Goal: Task Accomplishment & Management: Manage account settings

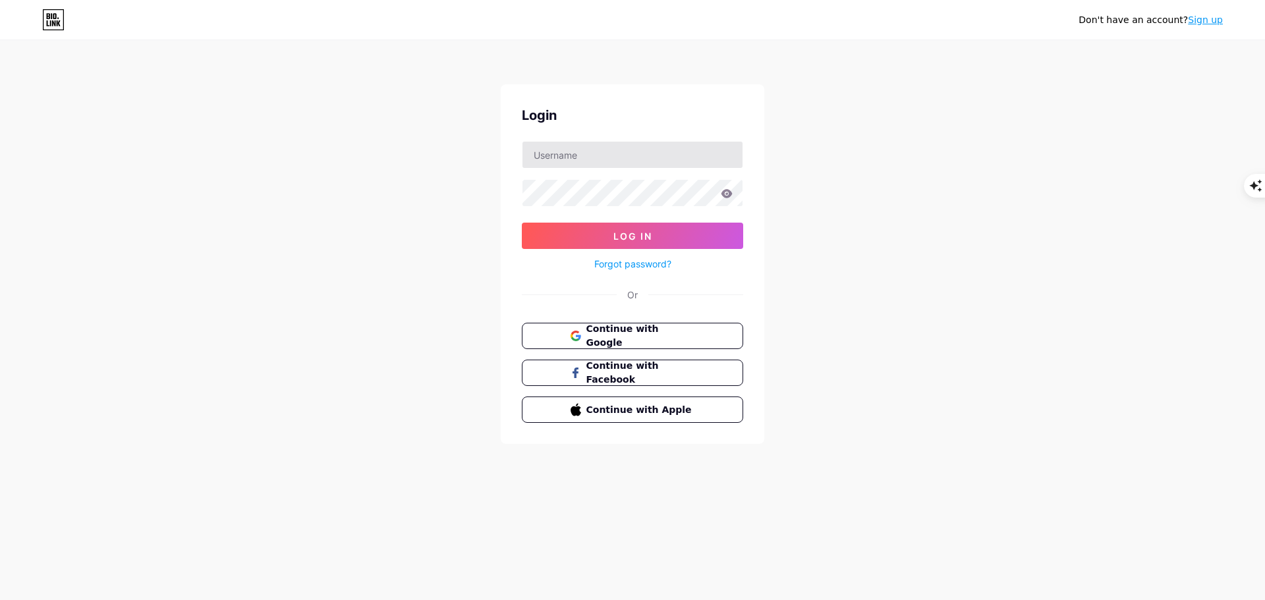
type input "[EMAIL_ADDRESS][DOMAIN_NAME]"
click at [522, 223] on button "Log In" at bounding box center [632, 236] width 221 height 26
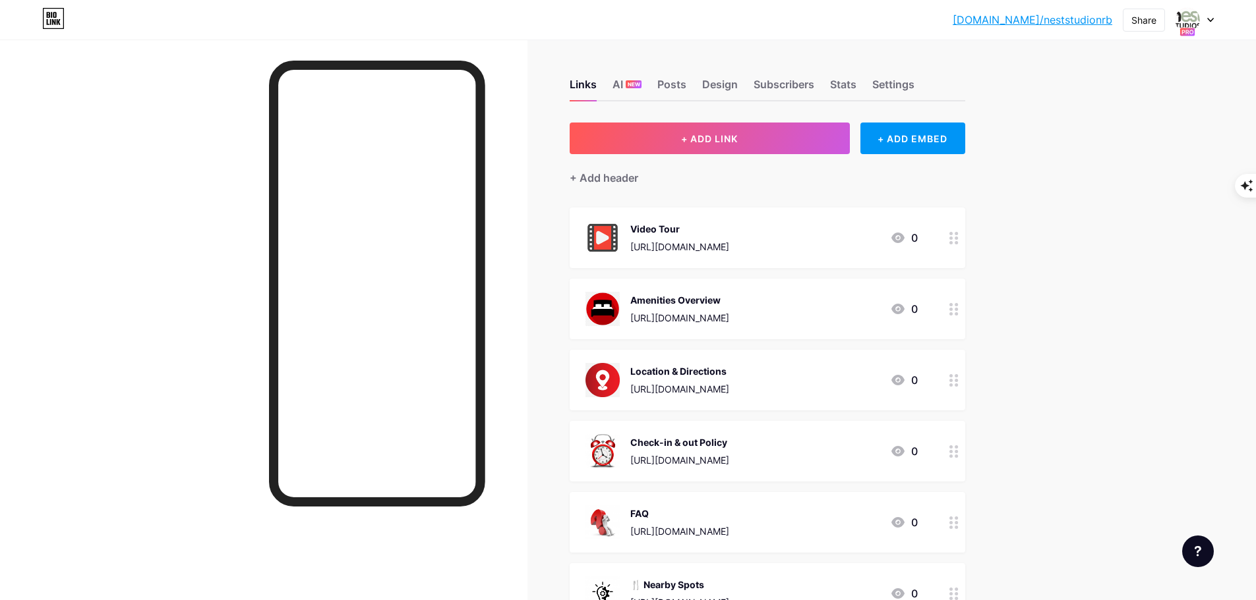
click at [1035, 22] on link "[DOMAIN_NAME]/neststudionrb" at bounding box center [1032, 20] width 160 height 16
click at [1209, 18] on icon at bounding box center [1210, 20] width 7 height 5
click at [1130, 112] on div "+ Add a new page" at bounding box center [1133, 113] width 148 height 13
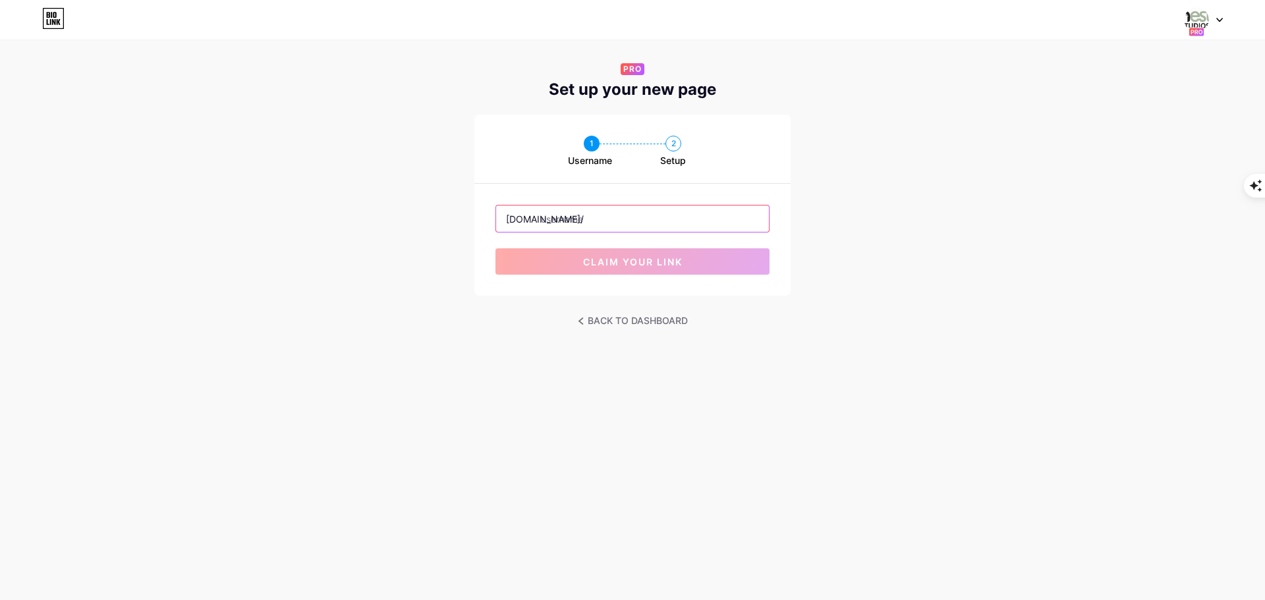
click at [573, 223] on input "text" at bounding box center [632, 219] width 273 height 26
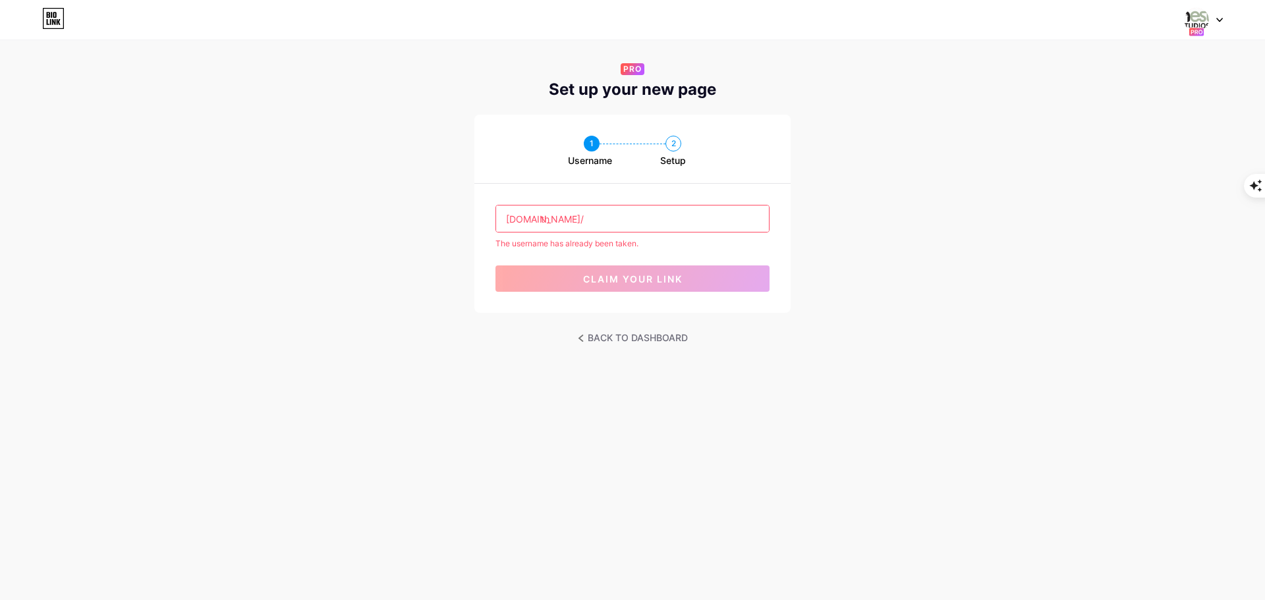
type input "t"
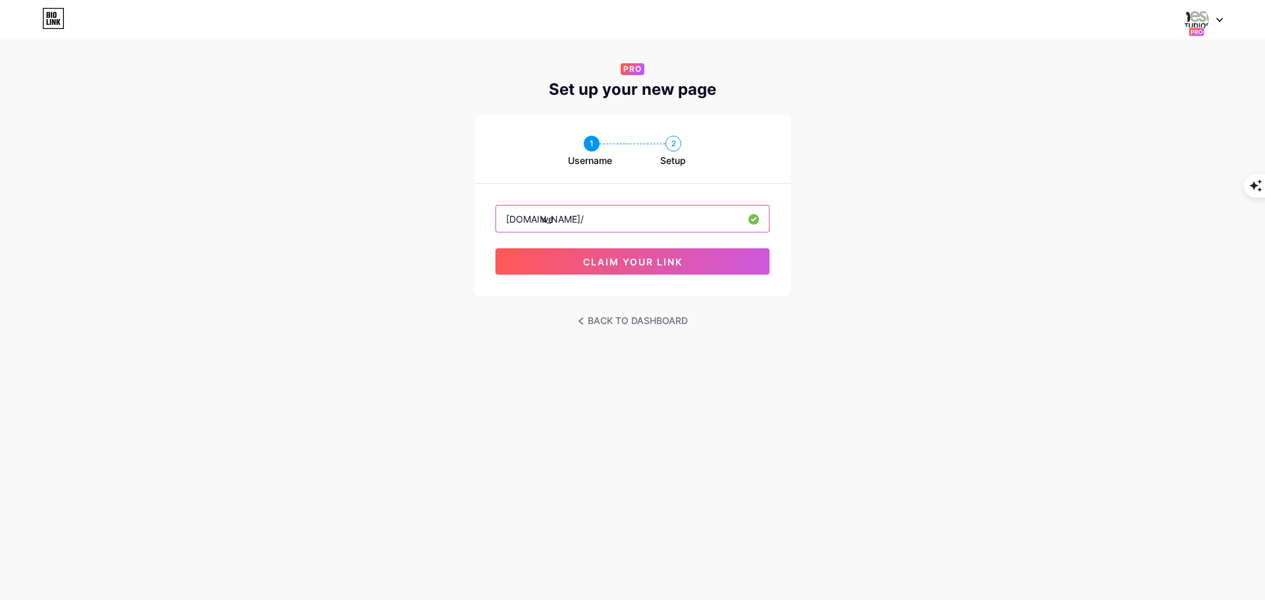
type input "w"
type input "thenestbnb"
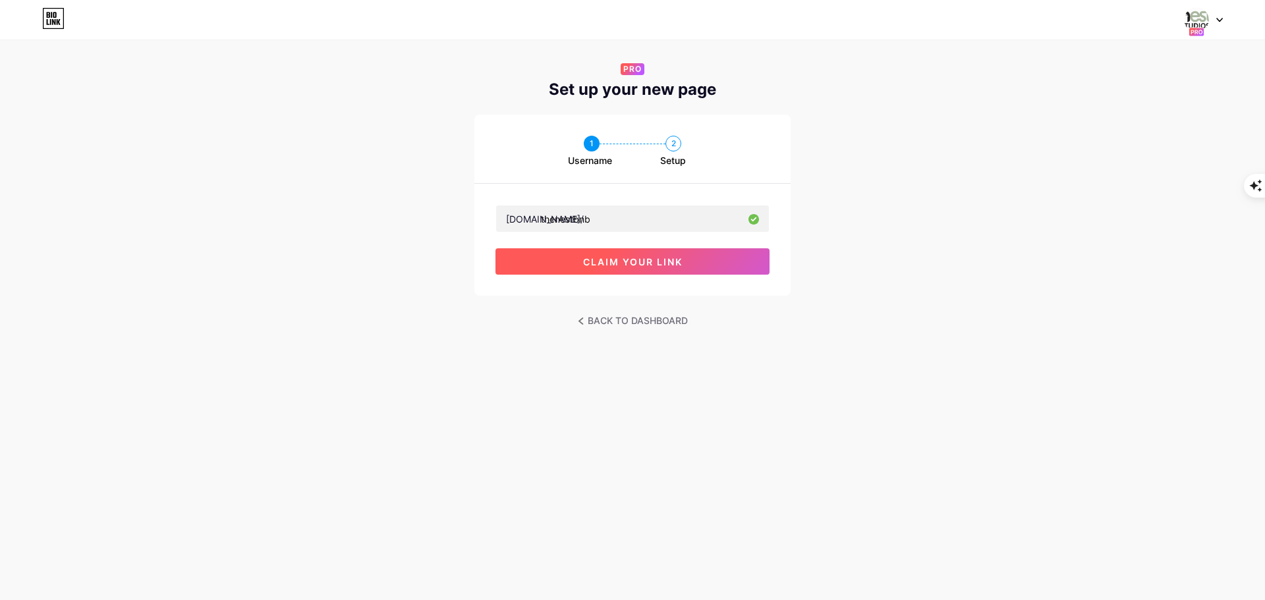
click at [632, 264] on span "claim your link" at bounding box center [633, 261] width 100 height 11
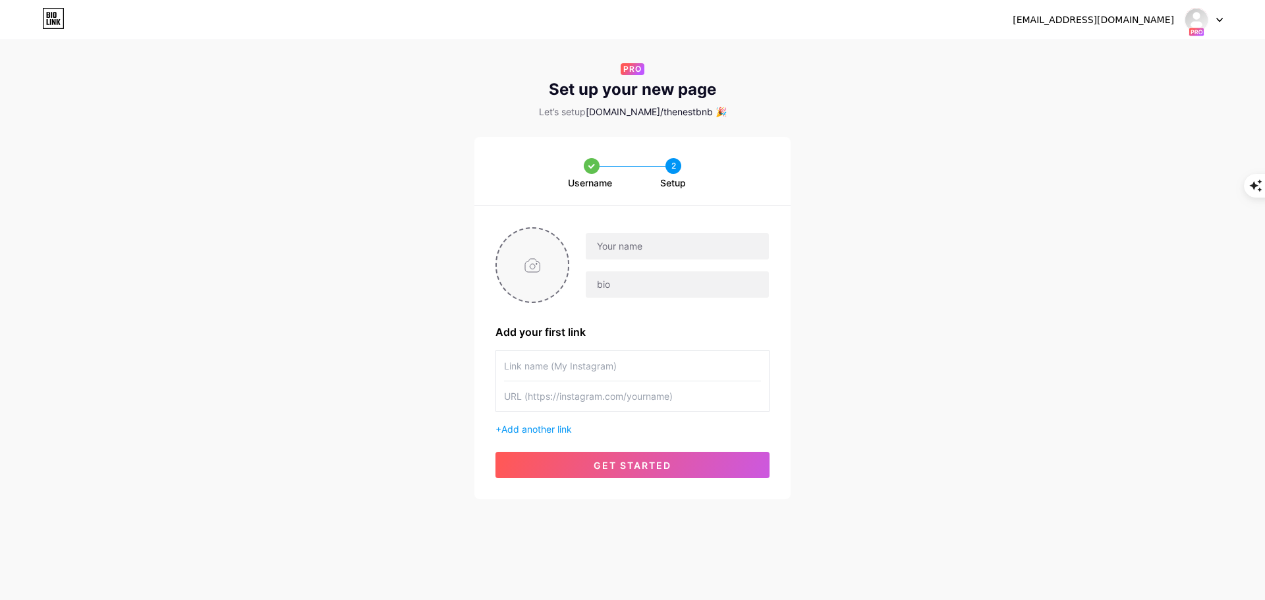
click at [533, 268] on input "file" at bounding box center [532, 265] width 71 height 73
type input "C:\fakepath\1000823390.jpg"
click at [621, 247] on input "text" at bounding box center [677, 246] width 183 height 26
type input "t"
type input "NestBnb"
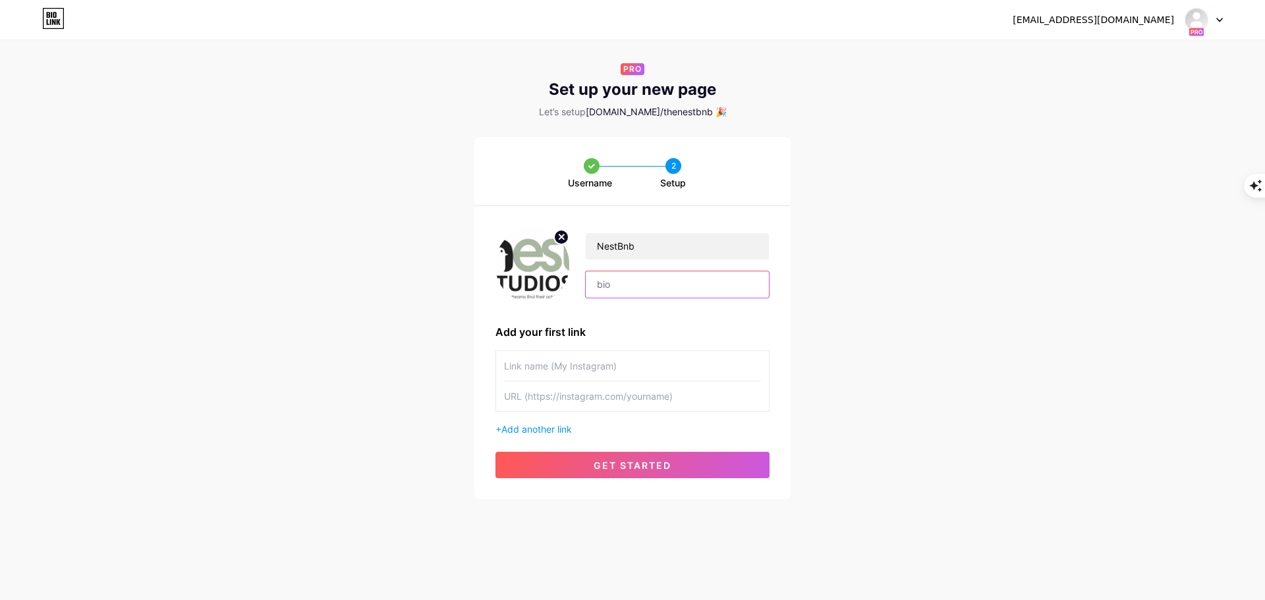
click at [606, 285] on input "text" at bounding box center [677, 285] width 183 height 26
paste input "📍 Just 1.6 km from [GEOGRAPHIC_DATA], within close proximity to the Kenya Natio…"
type input "📍 Just 1.6 km from [GEOGRAPHIC_DATA], within close proximity to the Kenya Natio…"
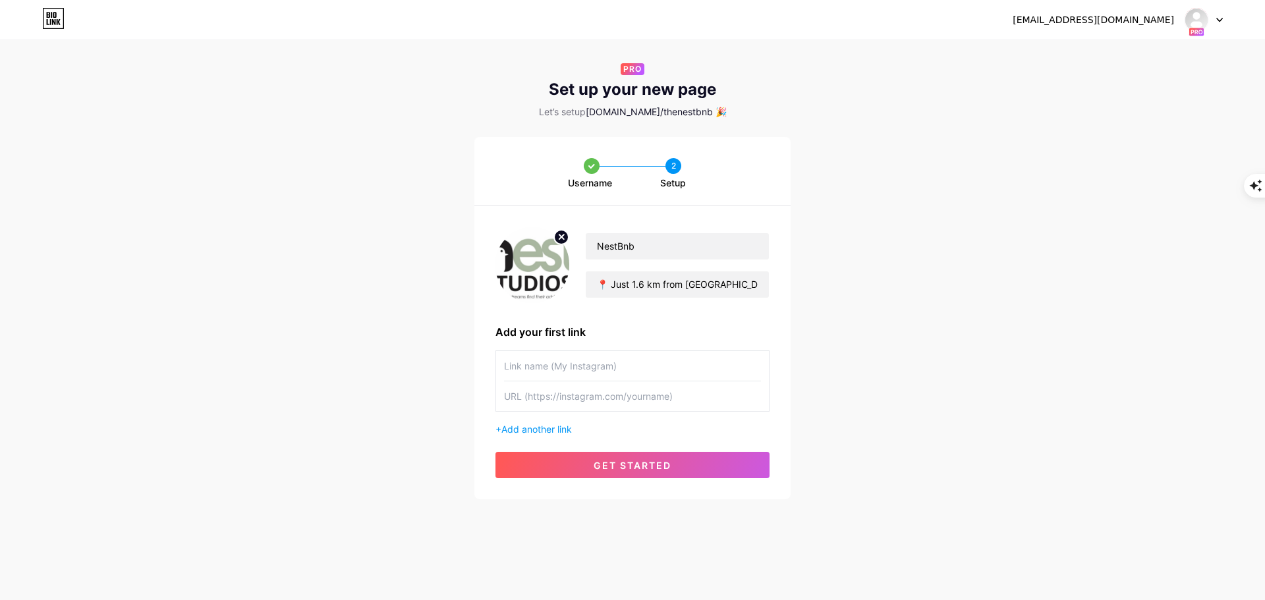
click at [585, 361] on input "text" at bounding box center [632, 366] width 257 height 30
paste input "[URL][DOMAIN_NAME]"
type input "[URL][DOMAIN_NAME]"
paste input "[URL][DOMAIN_NAME]"
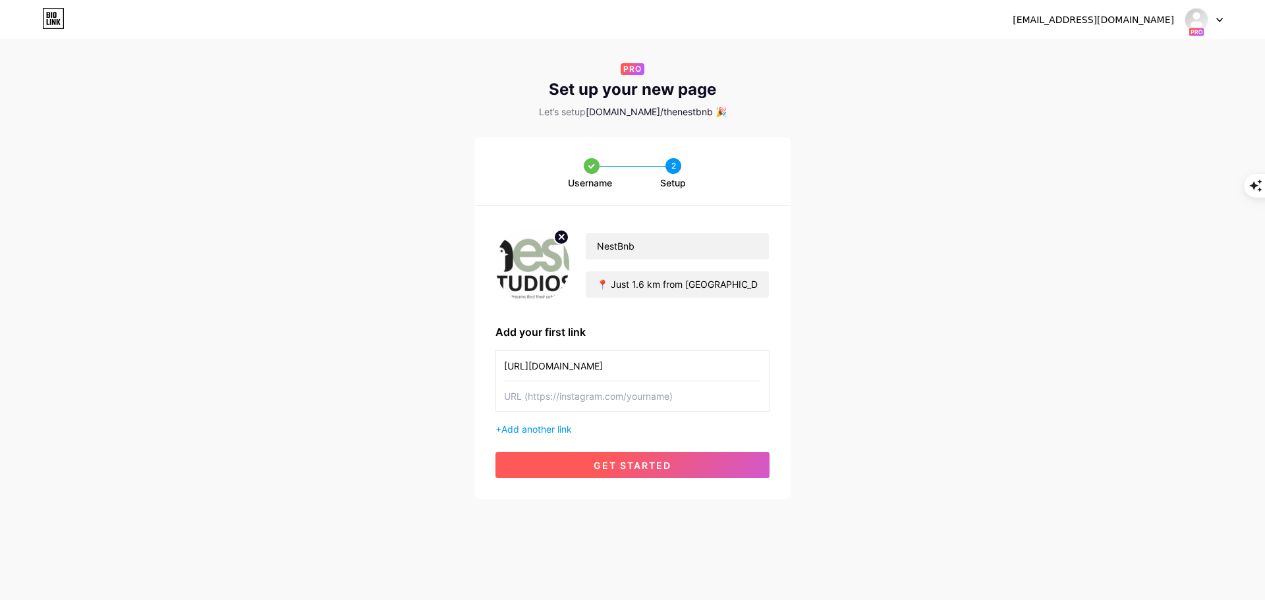
type input "[URL][DOMAIN_NAME]"
click at [633, 465] on span "get started" at bounding box center [633, 465] width 78 height 11
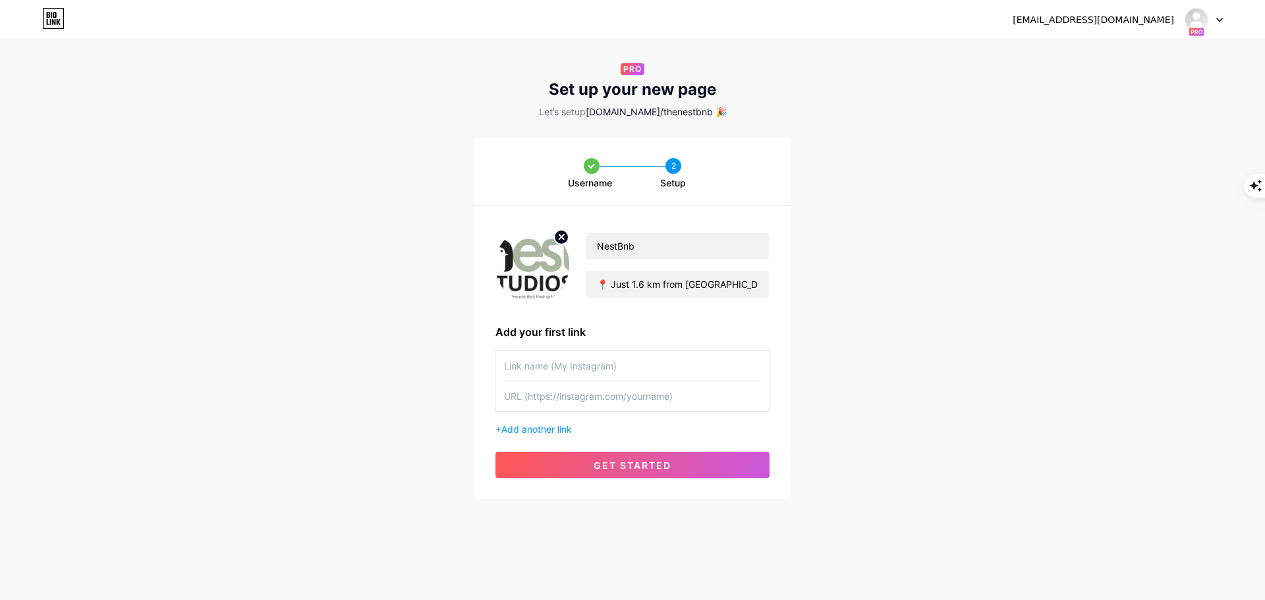
click at [622, 394] on input "text" at bounding box center [632, 397] width 257 height 30
paste input "[URL][DOMAIN_NAME]"
type input "[URL][DOMAIN_NAME]"
click at [593, 372] on input "text" at bounding box center [632, 366] width 257 height 30
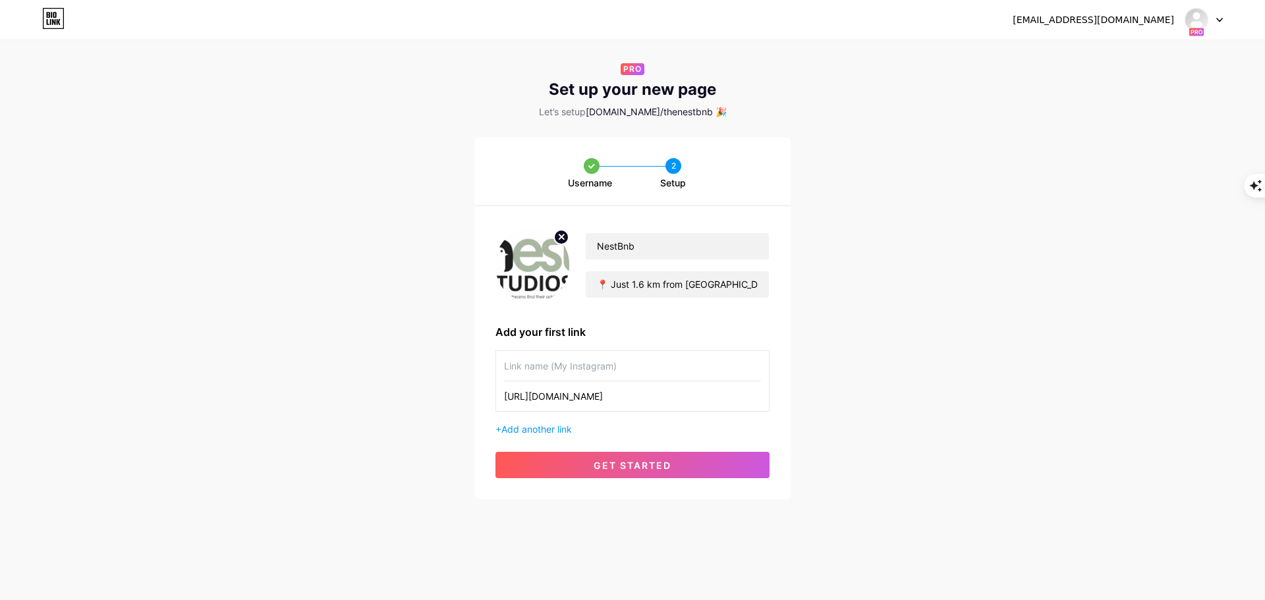
scroll to position [0, 0]
type input "Tiktok"
click at [654, 465] on span "get started" at bounding box center [633, 465] width 78 height 11
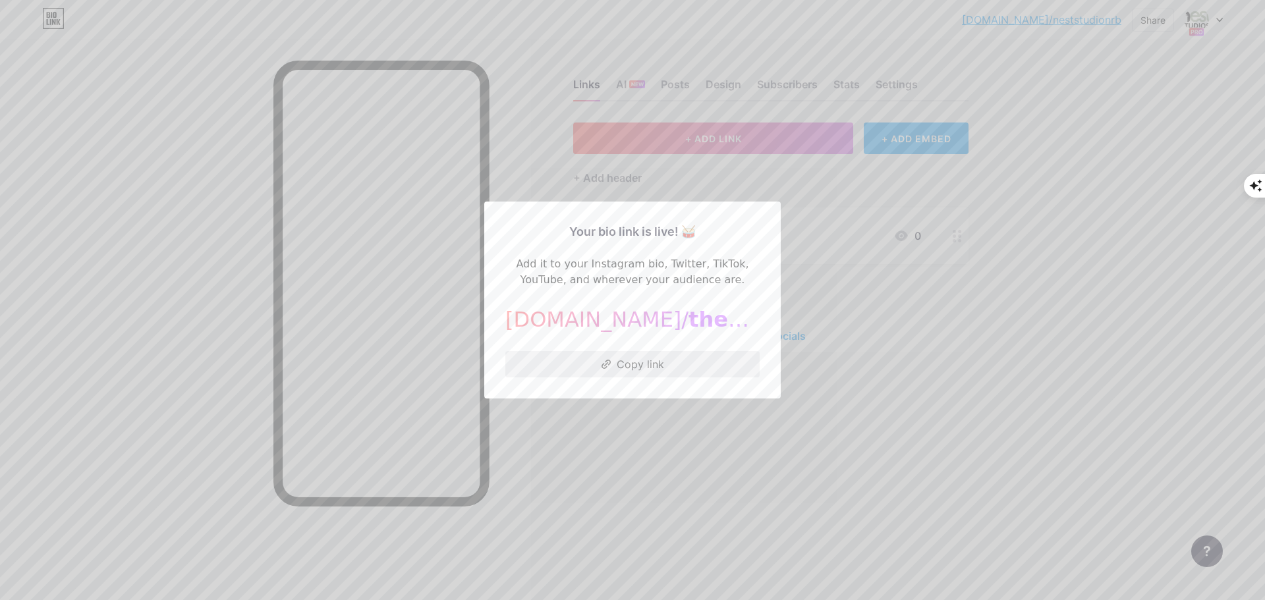
click at [651, 365] on button "Copy link" at bounding box center [633, 364] width 254 height 26
click at [602, 359] on button "Copy link" at bounding box center [633, 364] width 254 height 26
click at [506, 113] on div at bounding box center [632, 300] width 1265 height 600
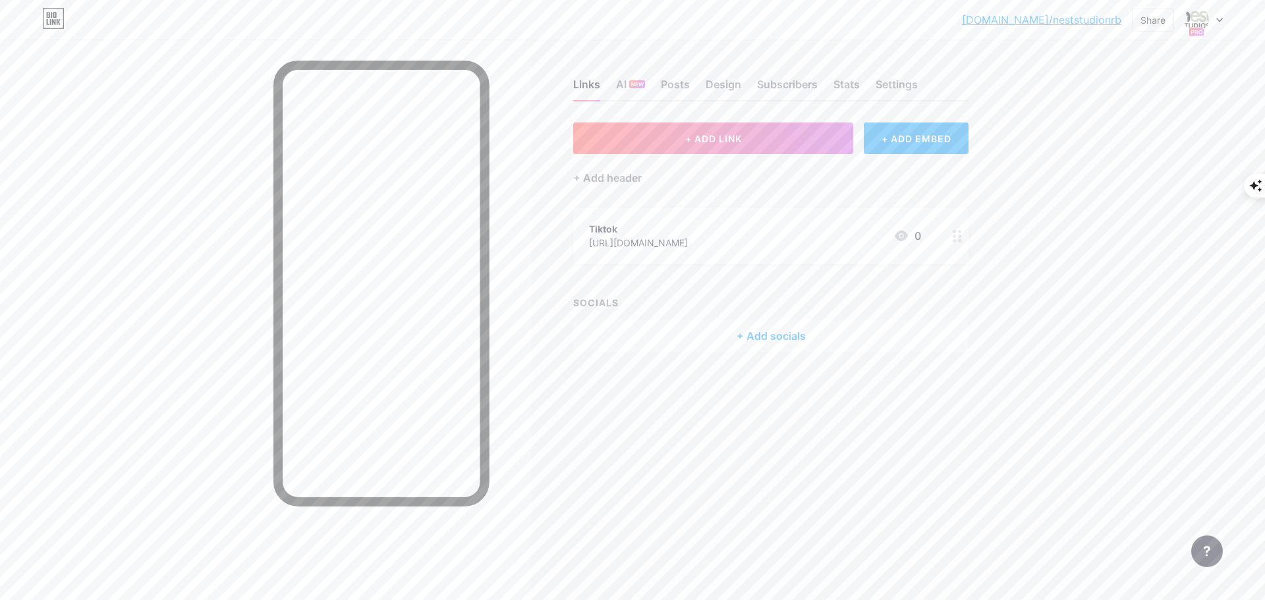
click at [1223, 20] on div "[DOMAIN_NAME]/nestst... [DOMAIN_NAME]/neststudionrb Share Switch accounts NEST …" at bounding box center [632, 20] width 1265 height 24
click at [1219, 22] on icon at bounding box center [1220, 20] width 7 height 5
click at [1166, 129] on div "[DOMAIN_NAME]/thenestbnb" at bounding box center [1152, 128] width 111 height 11
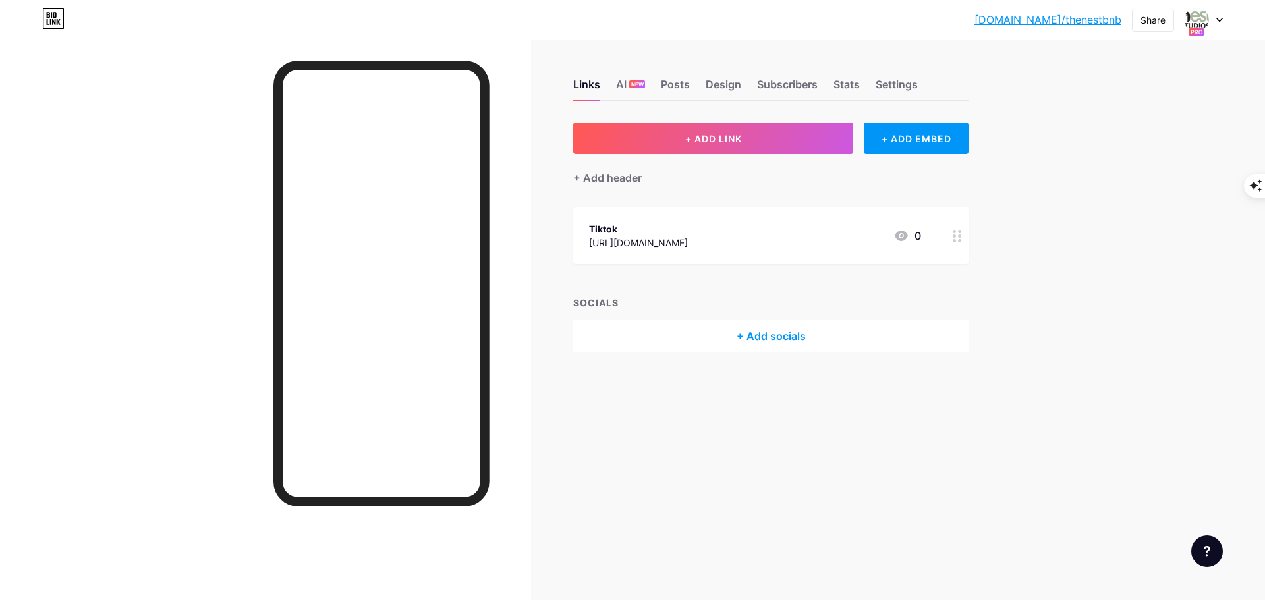
click at [1084, 20] on link "[DOMAIN_NAME]/thenestbnb" at bounding box center [1048, 20] width 147 height 16
click at [765, 148] on button "+ ADD LINK" at bounding box center [713, 139] width 280 height 32
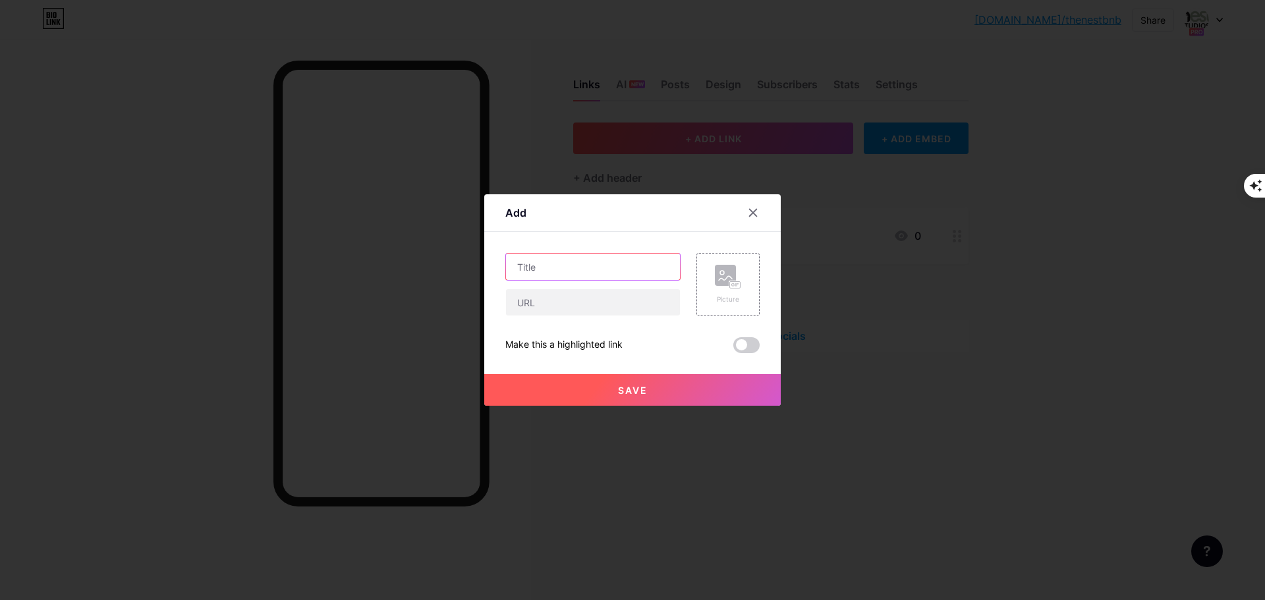
click at [537, 270] on input "text" at bounding box center [593, 267] width 174 height 26
paste input "🏡 Photo Gallery / Video Tour"
type input "🏡 Photo Gallery / Video Tour"
click at [546, 306] on input "text" at bounding box center [593, 302] width 174 height 26
paste input "🏡 Photo Gallery / Video Tour"
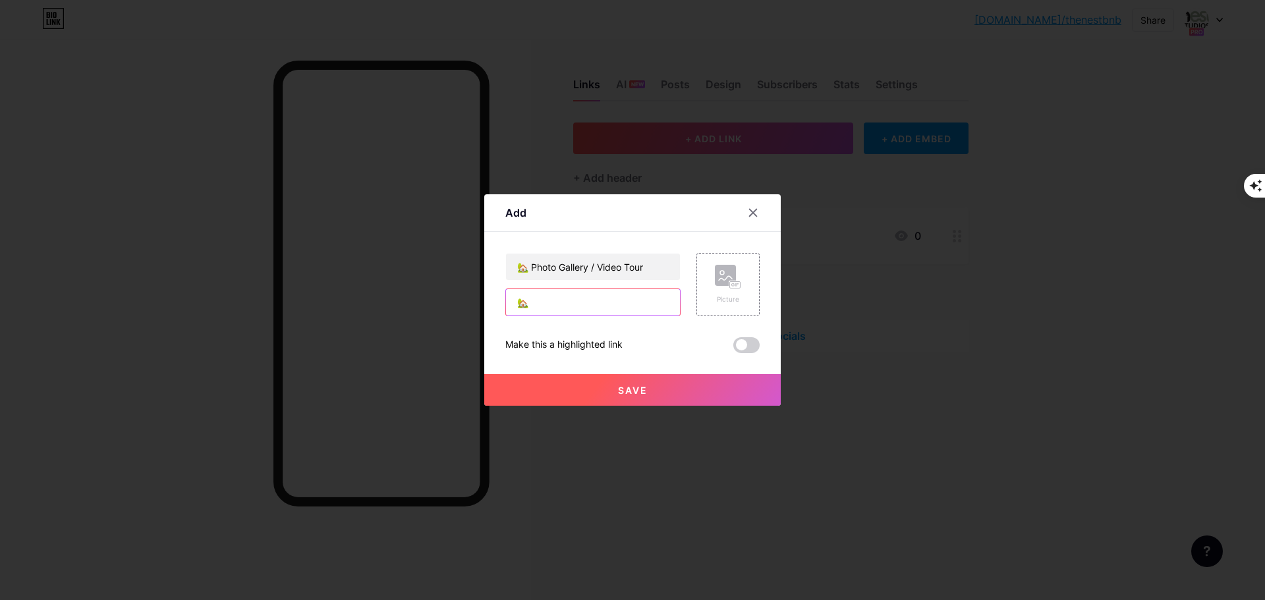
type input "🏡"
click at [548, 306] on input "text" at bounding box center [593, 302] width 174 height 26
paste input "[URL][DOMAIN_NAME]"
type input "[URL][DOMAIN_NAME]"
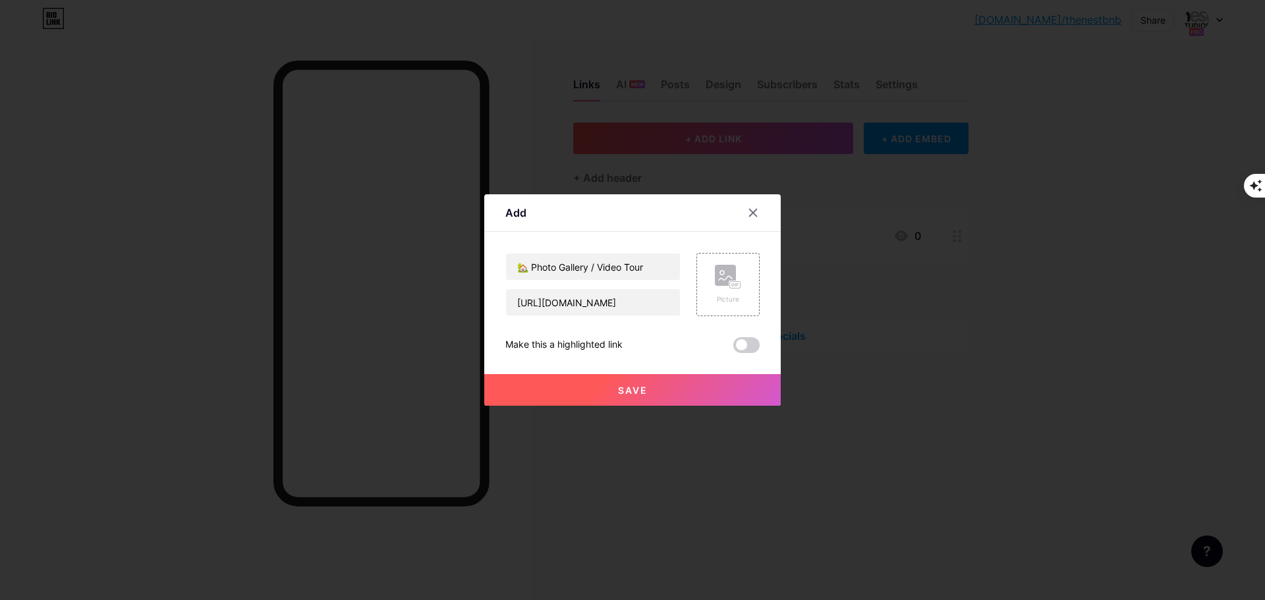
click at [636, 393] on span "Save" at bounding box center [633, 390] width 30 height 11
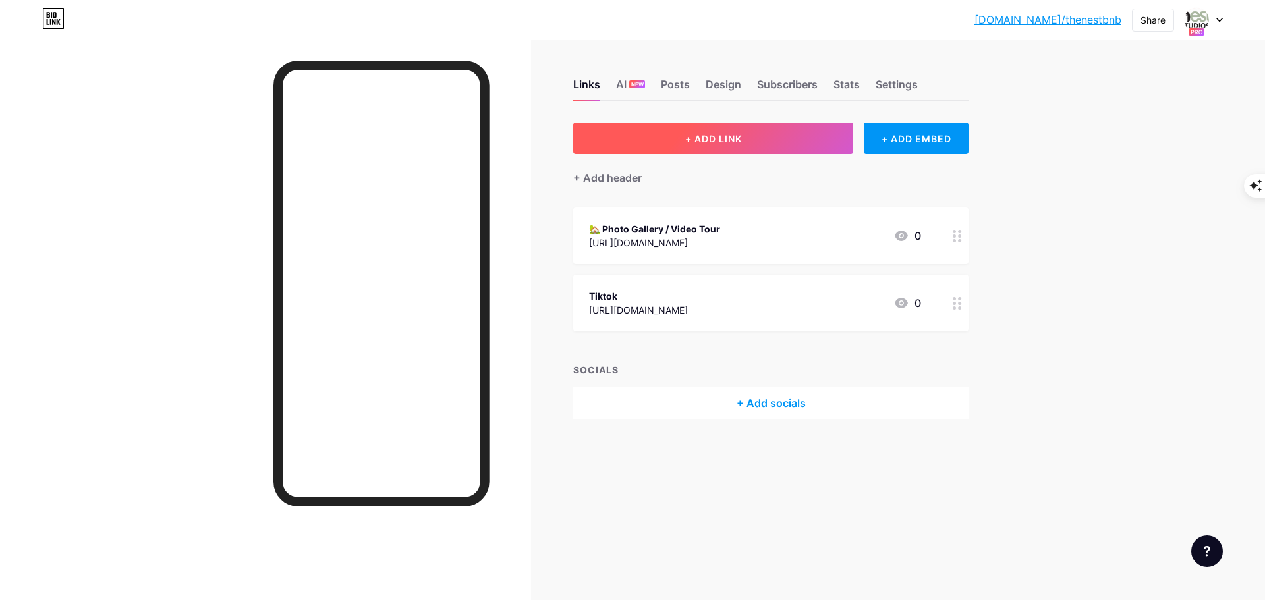
click at [695, 141] on span "+ ADD LINK" at bounding box center [713, 138] width 57 height 11
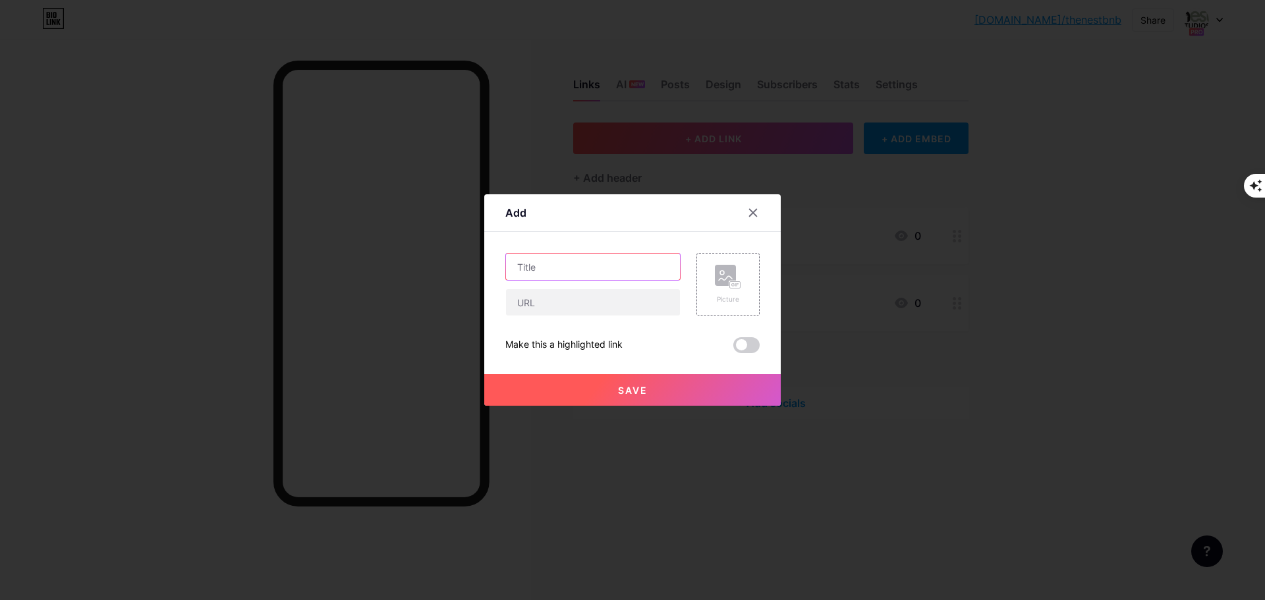
click at [585, 272] on input "text" at bounding box center [593, 267] width 174 height 26
paste input "⭐ Guest Reviews"
type input "⭐ Guest Reviews"
click at [535, 308] on input "text" at bounding box center [593, 302] width 174 height 26
paste input "https://photos.app.goo.gl/Tza1GcjCBHhLg2jx5"
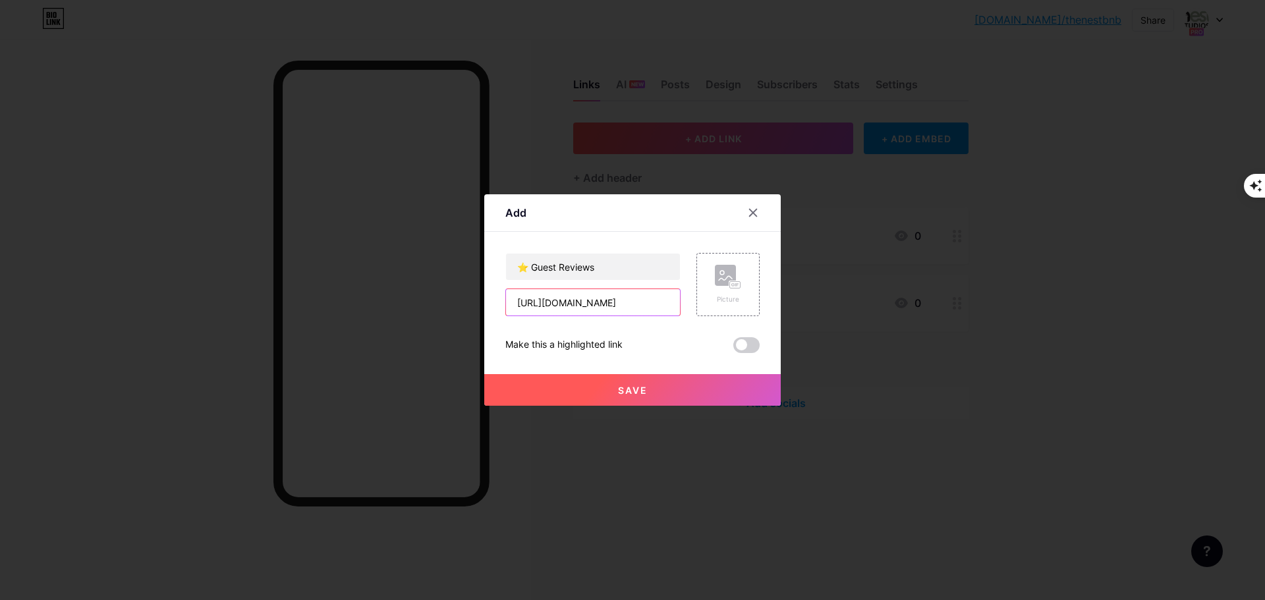
scroll to position [0, 50]
type input "https://photos.app.goo.gl/Tza1GcjCBHhLg2jx5"
click at [614, 392] on button "Save" at bounding box center [632, 390] width 297 height 32
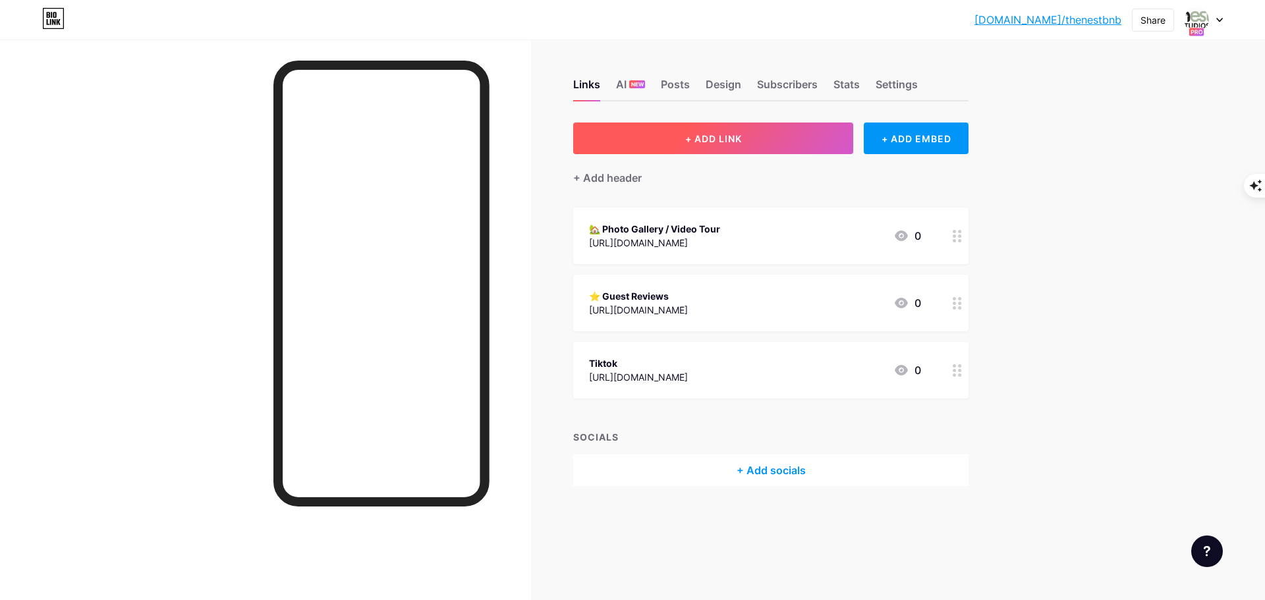
click at [750, 131] on button "+ ADD LINK" at bounding box center [713, 139] width 280 height 32
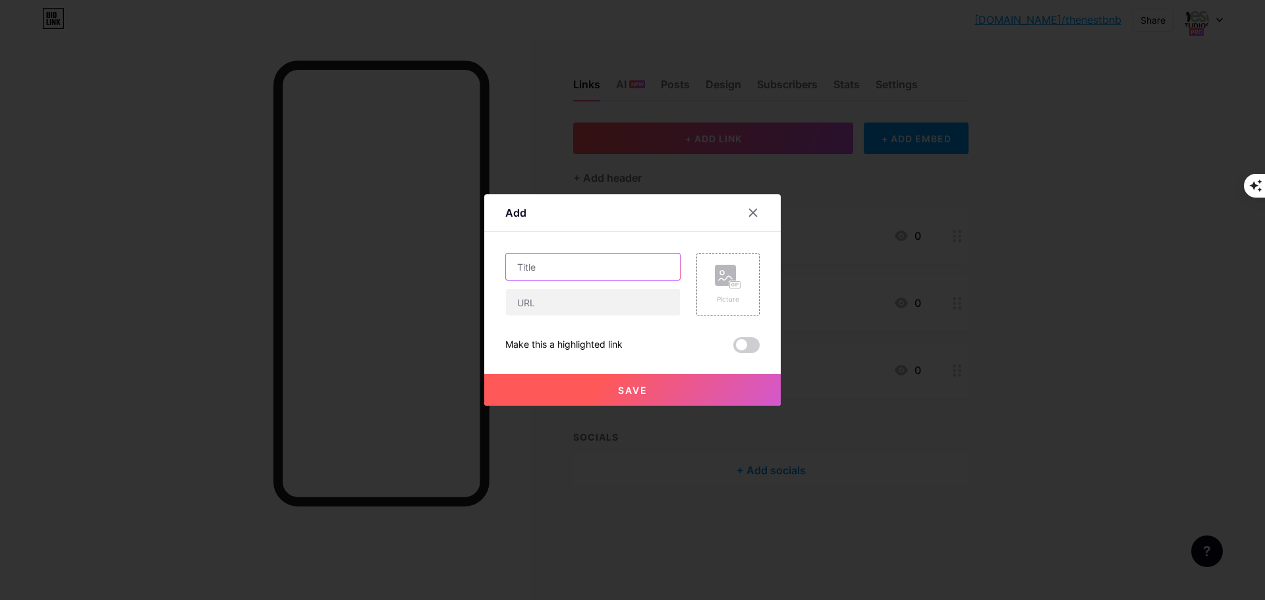
click at [579, 268] on input "text" at bounding box center [593, 267] width 174 height 26
paste input "📍 Location & Directions"
type input "📍 Location & Directions"
click at [712, 272] on div "Picture" at bounding box center [728, 284] width 63 height 63
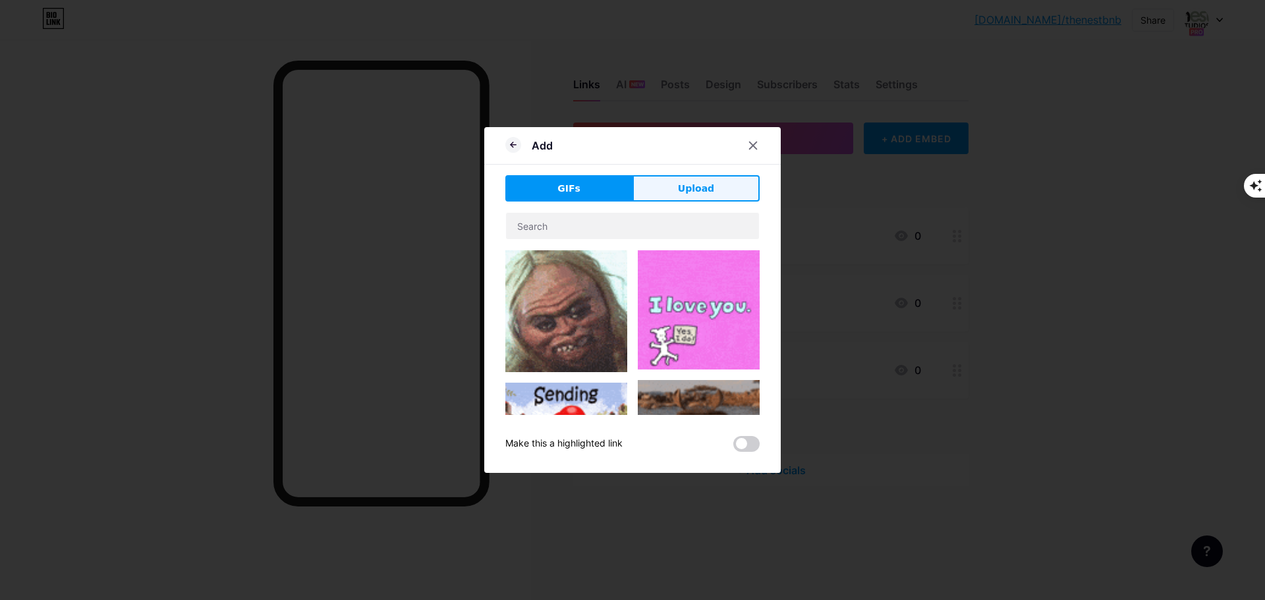
click at [677, 192] on button "Upload" at bounding box center [696, 188] width 127 height 26
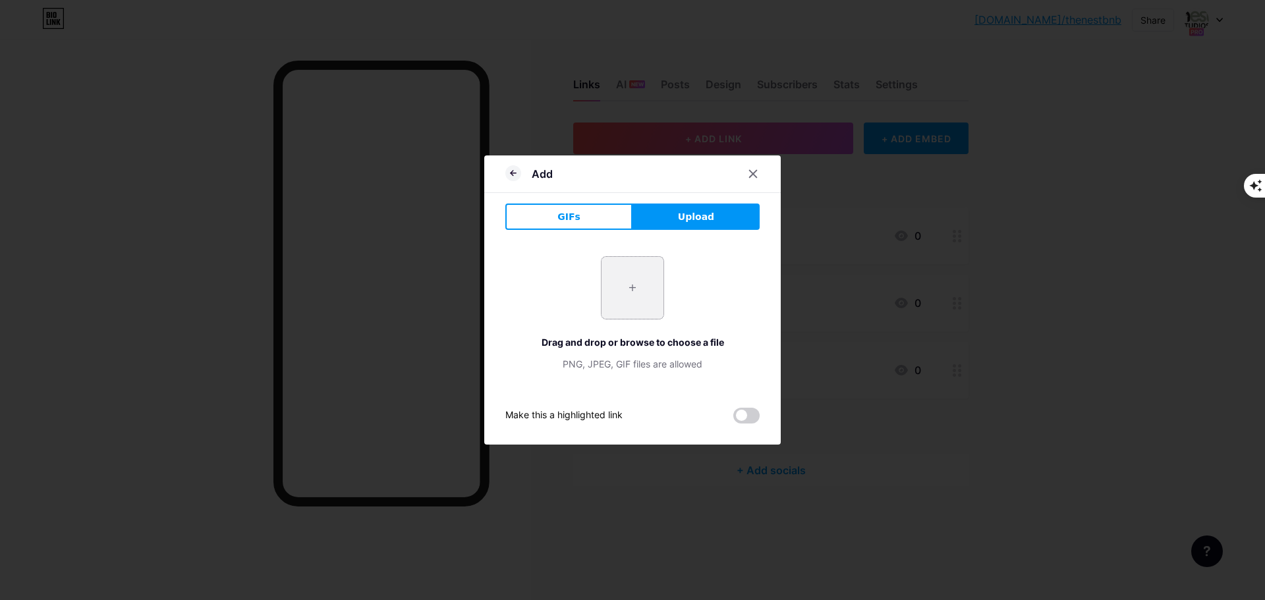
click at [653, 274] on input "file" at bounding box center [633, 288] width 62 height 62
type input "C:\fakepath\896409d6aa292d03bc5a04d376c9fdeb.jpg"
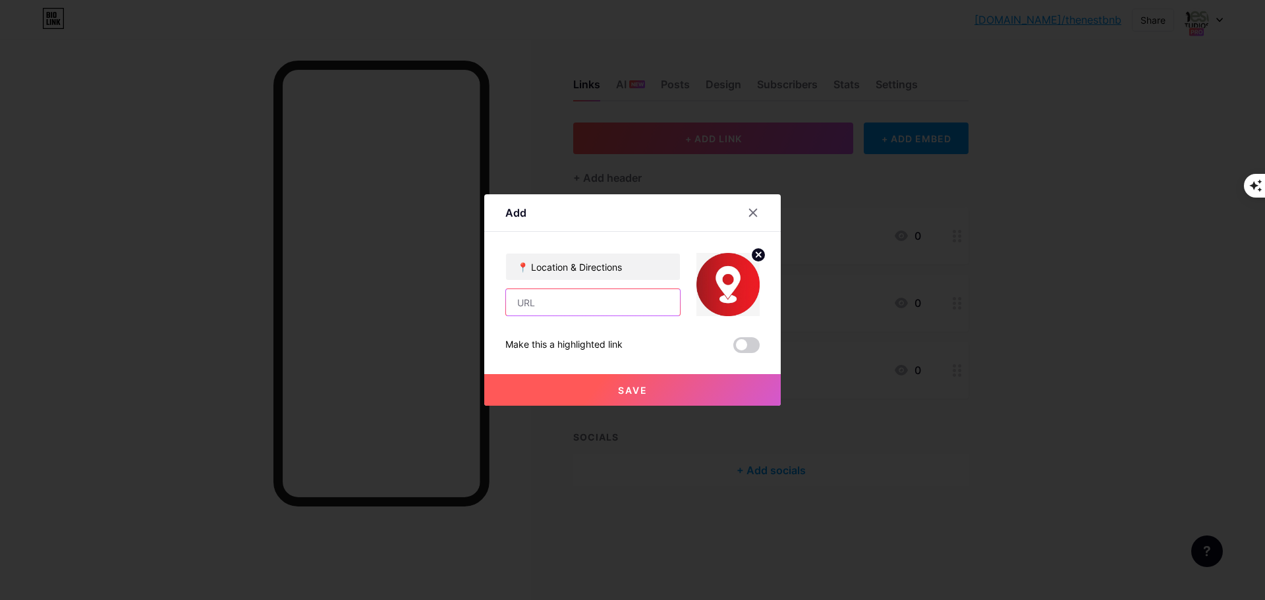
click at [544, 303] on input "text" at bounding box center [593, 302] width 174 height 26
paste input "https://maps.app.goo.gl/aJVtx7aKobK1oHpn7"
type input "https://maps.app.goo.gl/aJVtx7aKobK1oHpn7"
click at [654, 392] on button "Save" at bounding box center [632, 390] width 297 height 32
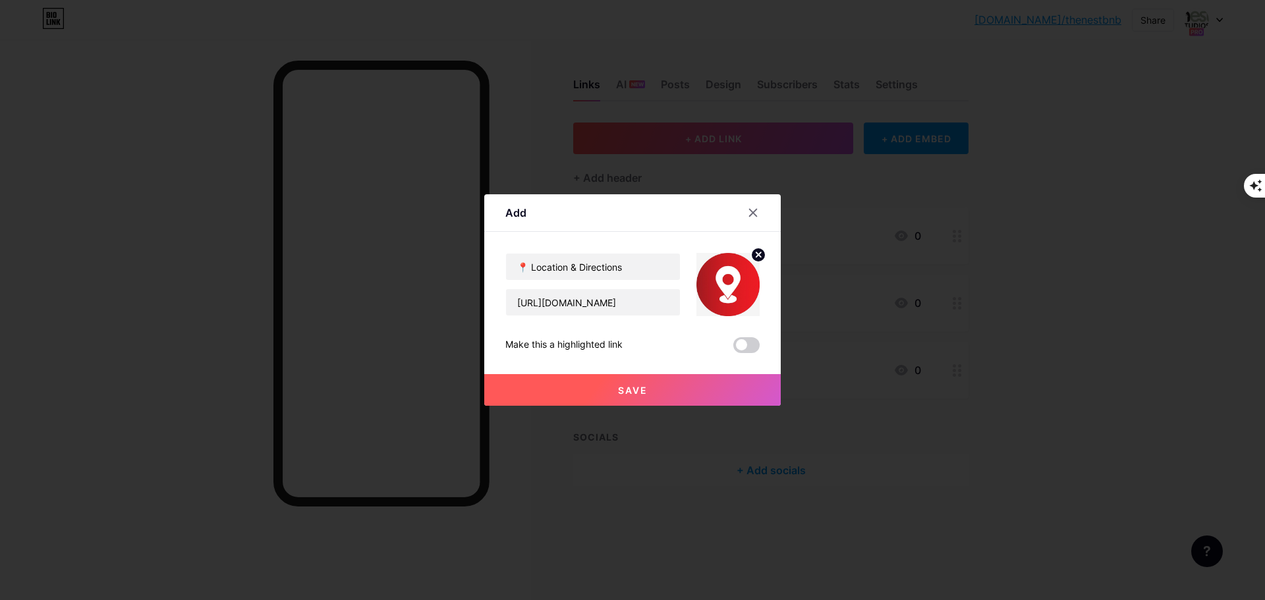
scroll to position [0, 0]
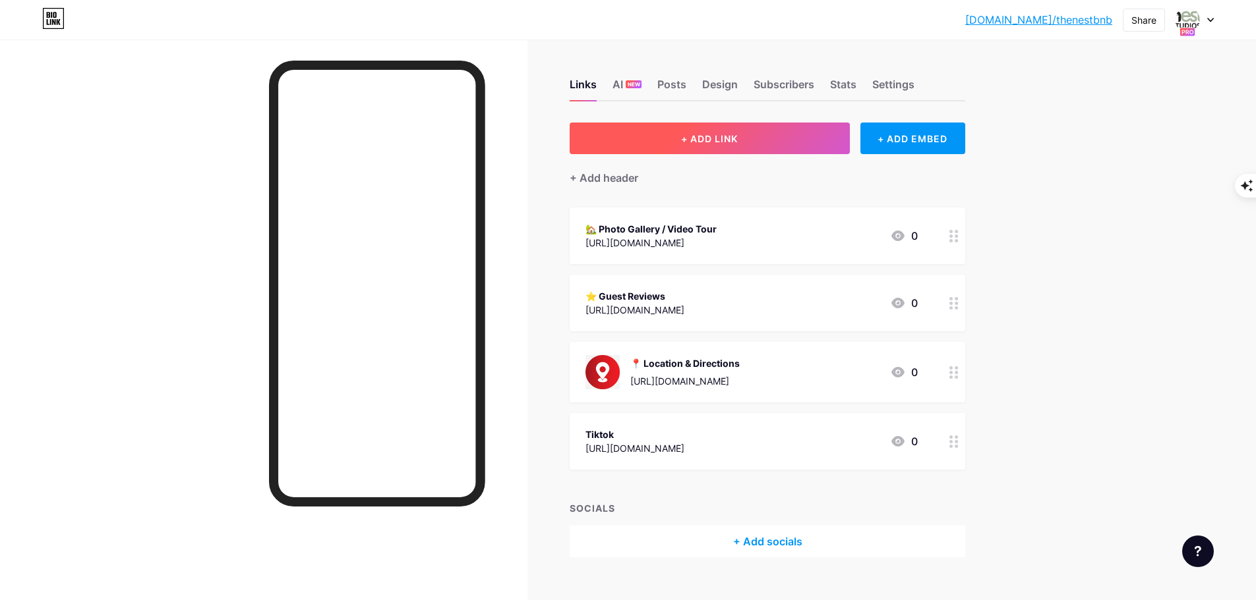
click at [678, 140] on button "+ ADD LINK" at bounding box center [709, 139] width 280 height 32
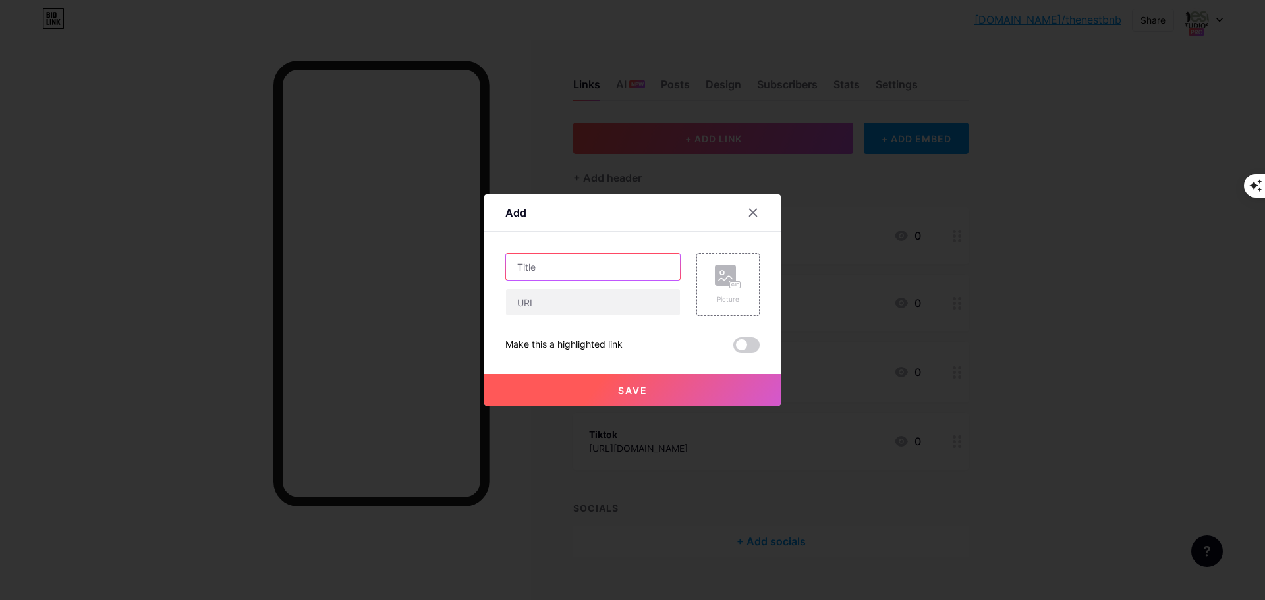
click at [598, 273] on input "text" at bounding box center [593, 267] width 174 height 26
paste input "⏰ Check-In & Out Policy"
type input "⏰ Check-In & Out Policy"
click at [542, 301] on input "text" at bounding box center [593, 302] width 174 height 26
paste input "[URL][DOMAIN_NAME]"
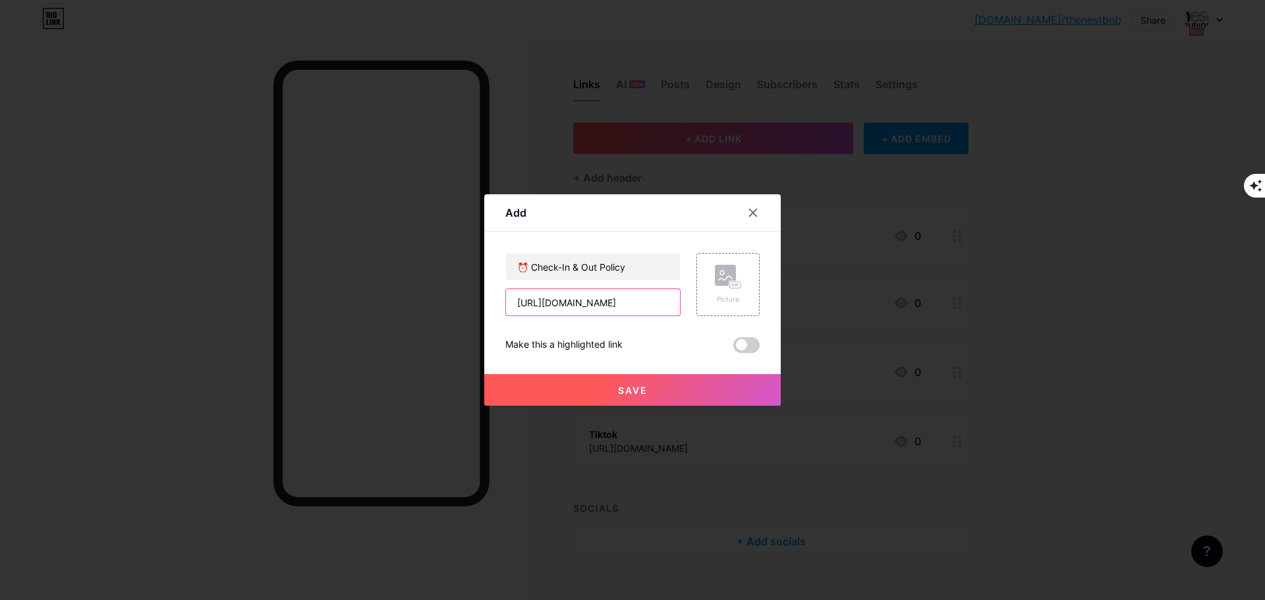
scroll to position [0, 53]
type input "[URL][DOMAIN_NAME]"
click at [730, 283] on rect at bounding box center [736, 285] width 12 height 8
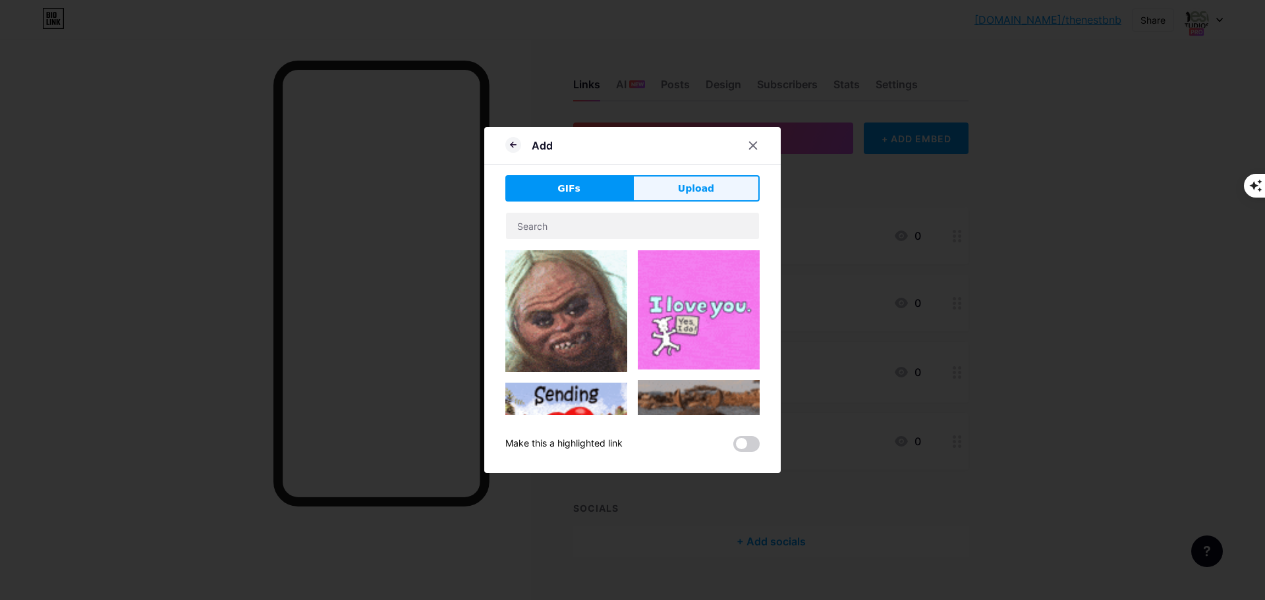
click at [682, 194] on span "Upload" at bounding box center [696, 189] width 36 height 14
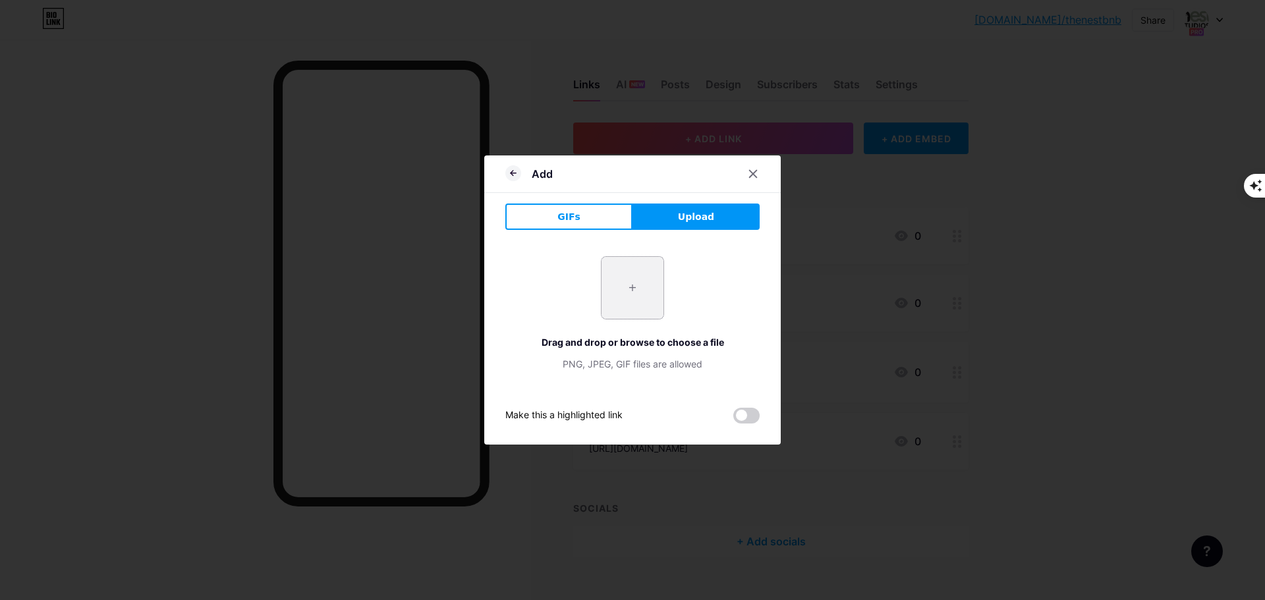
click at [643, 281] on input "file" at bounding box center [633, 288] width 62 height 62
type input "C:\fakepath\260-2603221_bed-icon-png-scouting.png"
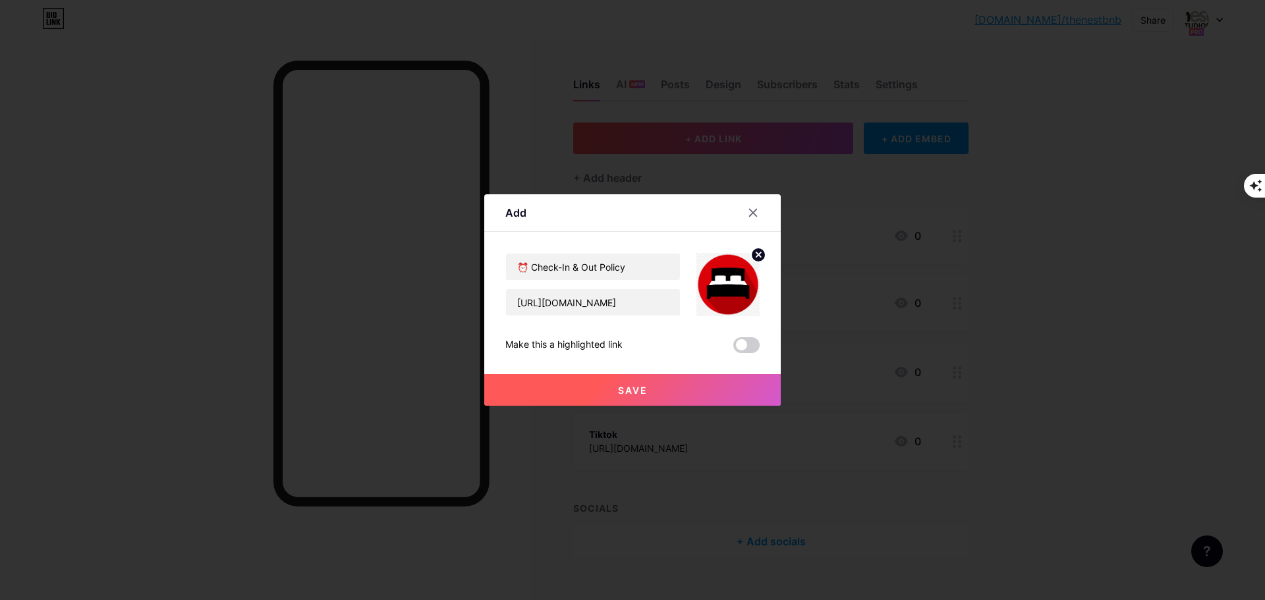
click at [664, 393] on button "Save" at bounding box center [632, 390] width 297 height 32
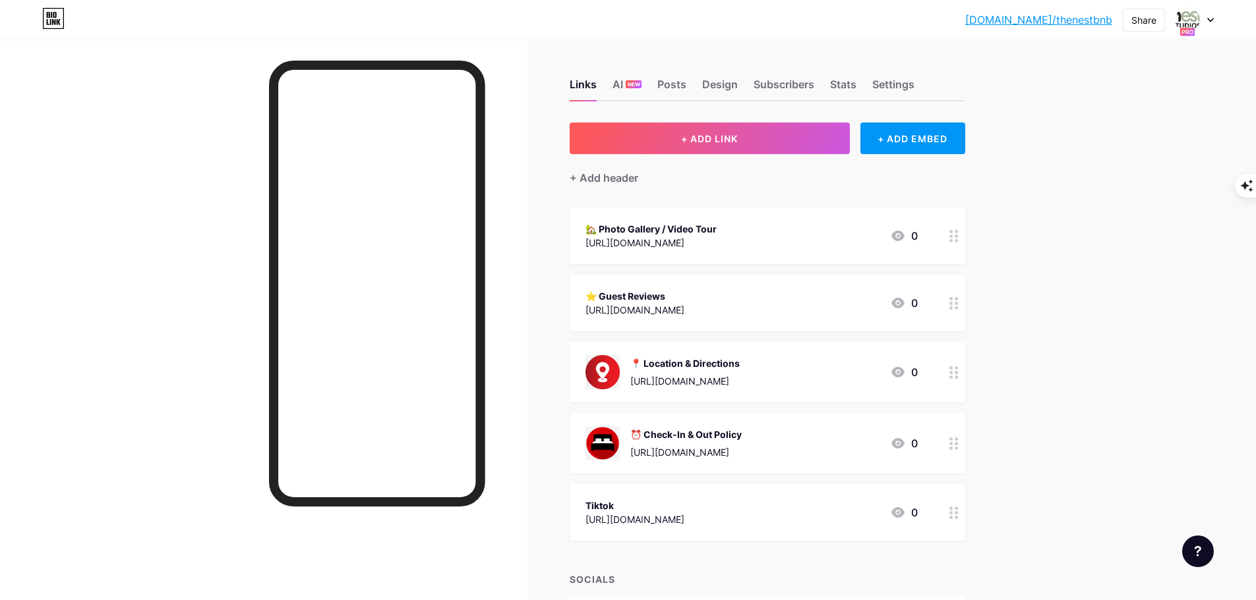
click at [960, 309] on div at bounding box center [954, 303] width 22 height 57
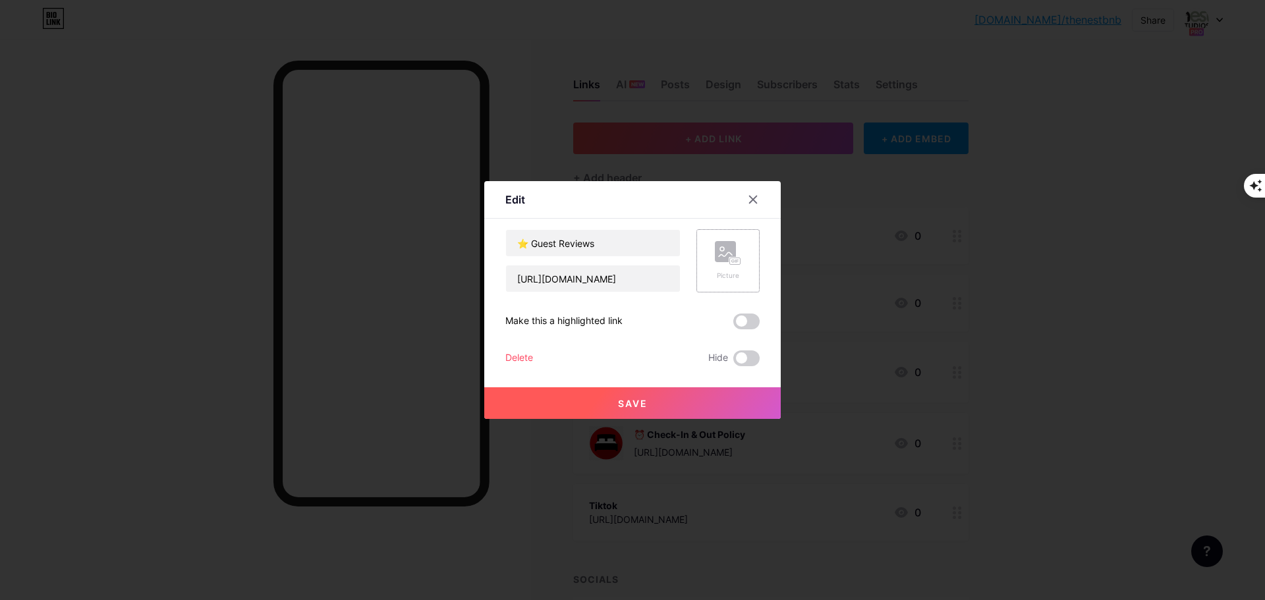
click at [723, 250] on rect at bounding box center [725, 251] width 21 height 21
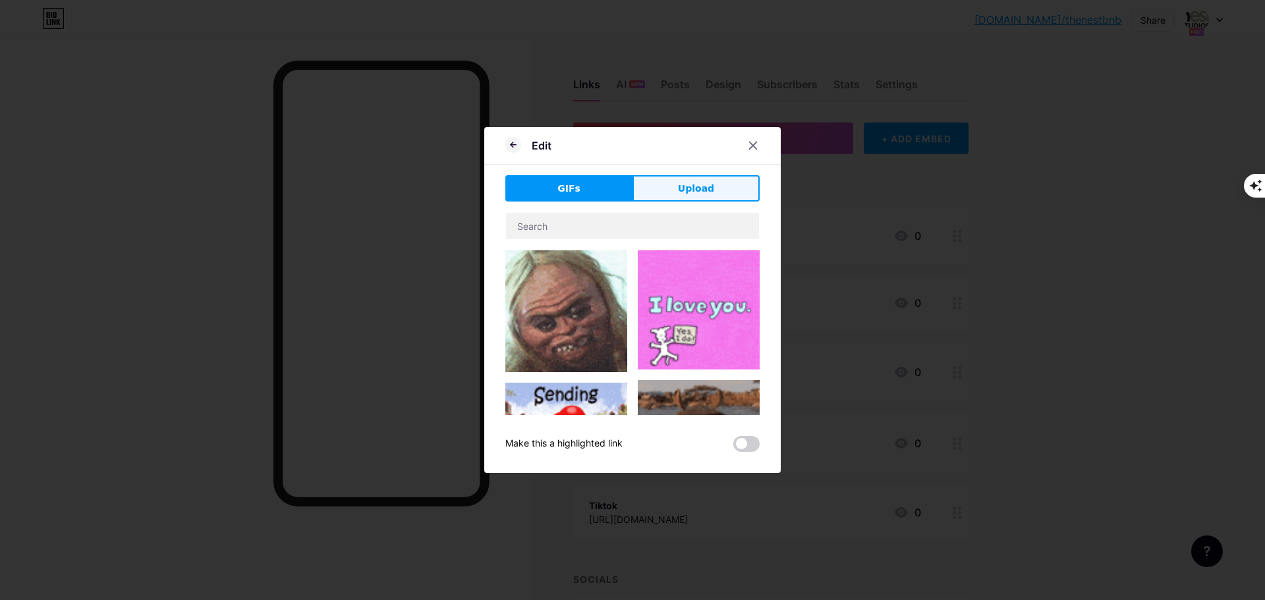
click at [695, 182] on span "Upload" at bounding box center [696, 189] width 36 height 14
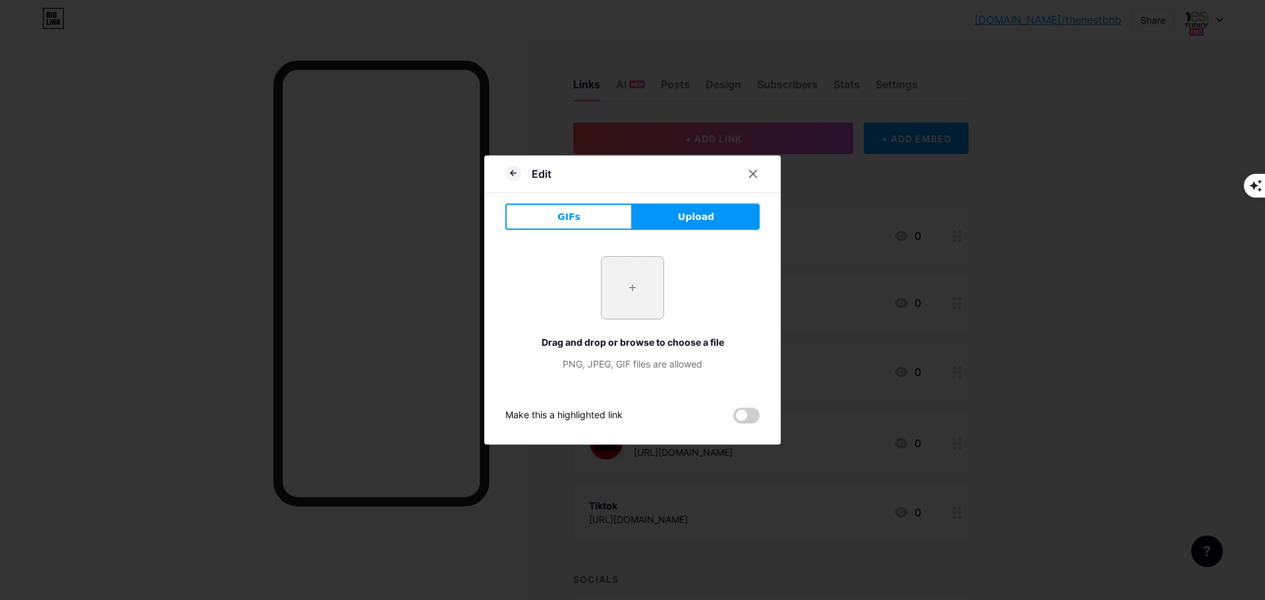
click at [622, 284] on input "file" at bounding box center [633, 288] width 62 height 62
click at [653, 283] on input "file" at bounding box center [633, 288] width 62 height 62
type input "C:\fakepath\9014264.png"
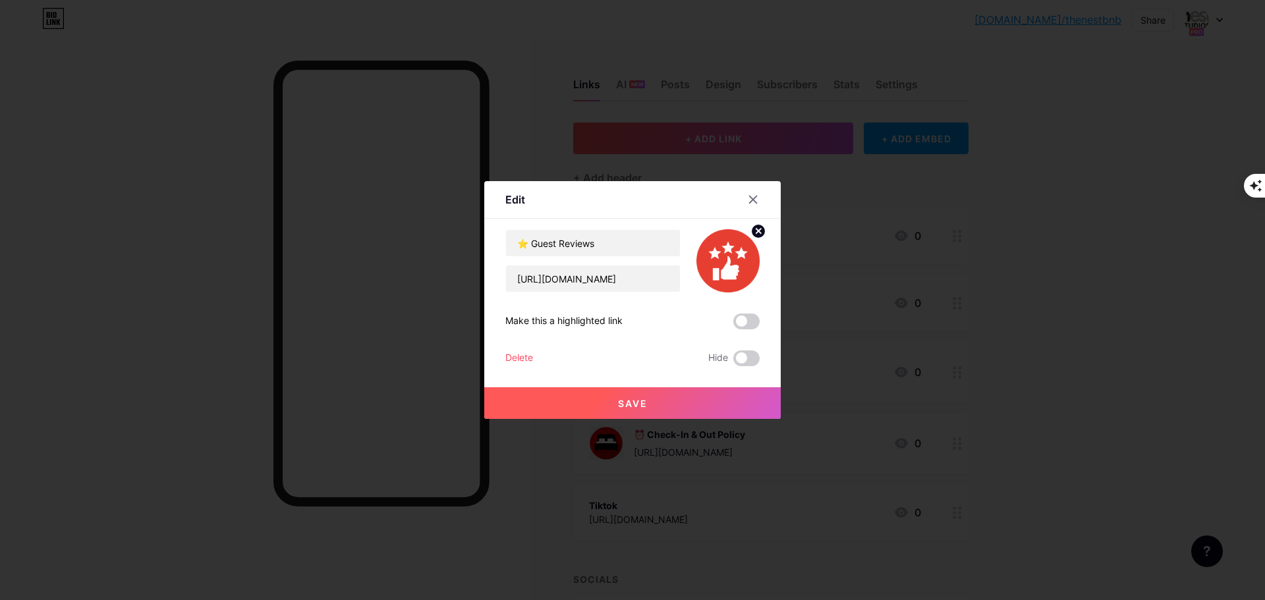
click at [650, 405] on button "Save" at bounding box center [632, 404] width 297 height 32
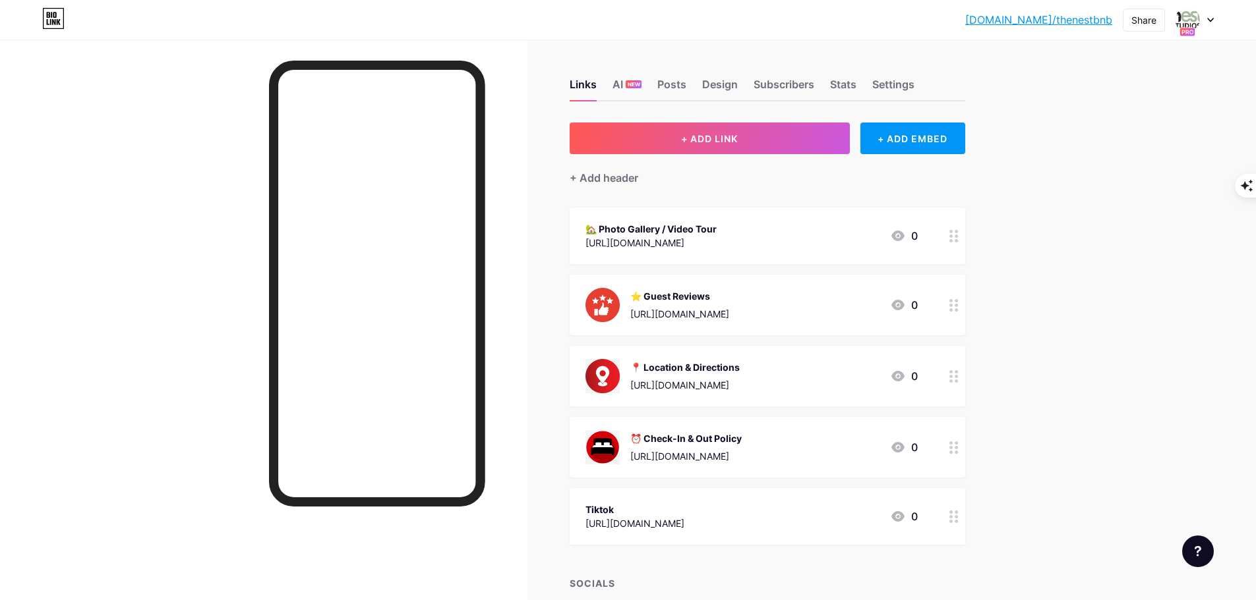
click at [952, 232] on circle at bounding box center [950, 231] width 3 height 3
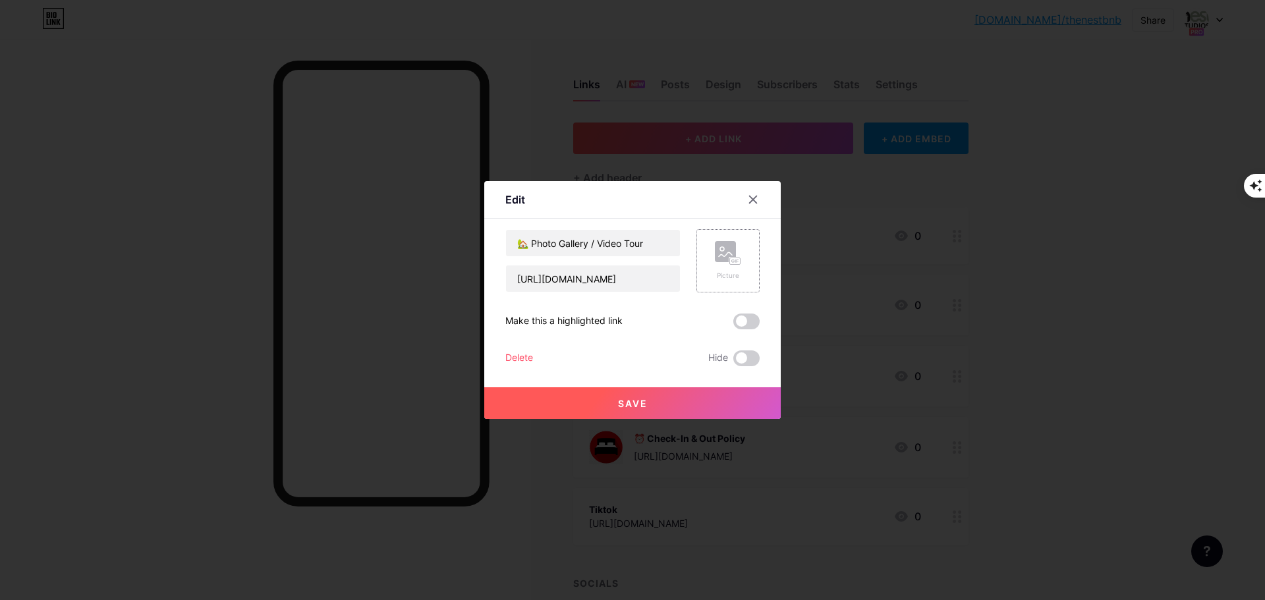
click at [725, 250] on rect at bounding box center [725, 251] width 21 height 21
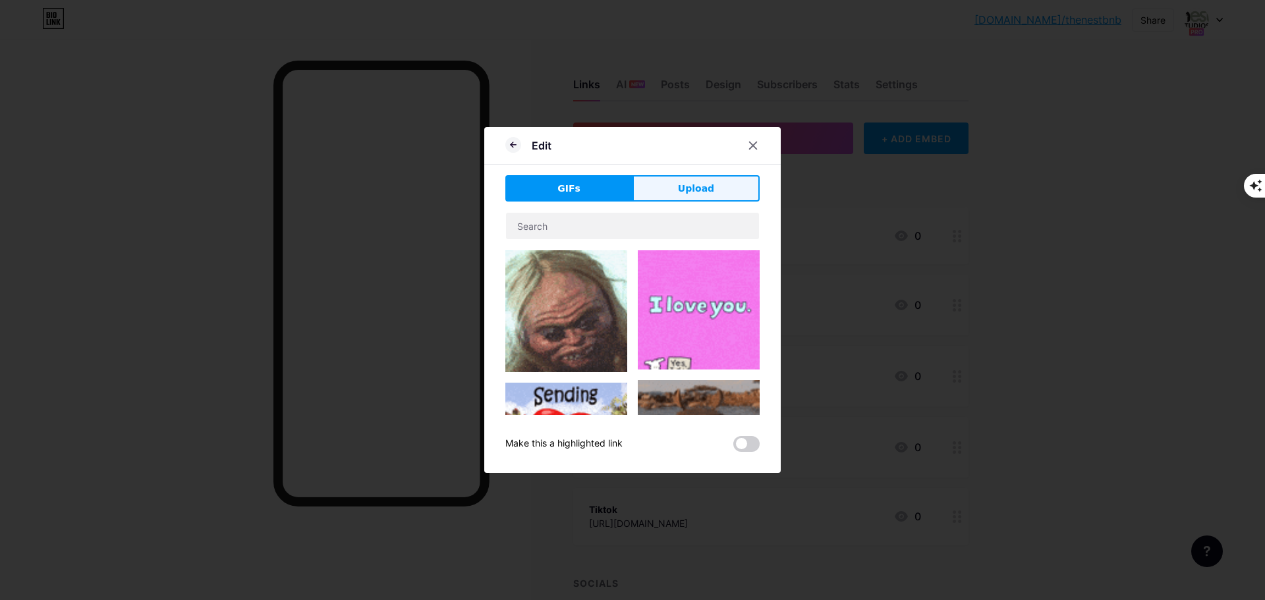
click at [718, 185] on button "Upload" at bounding box center [696, 188] width 127 height 26
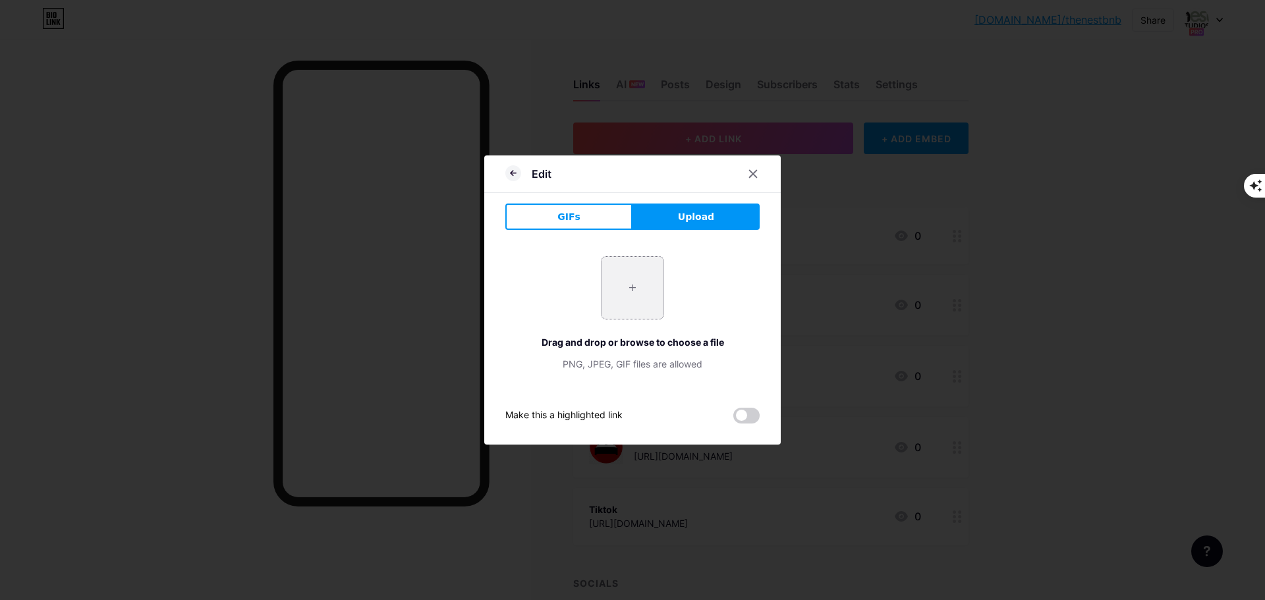
click at [652, 279] on input "file" at bounding box center [633, 288] width 62 height 62
type input "C:\fakepath\pngtree-play-icon-web-png-image_10604657.png"
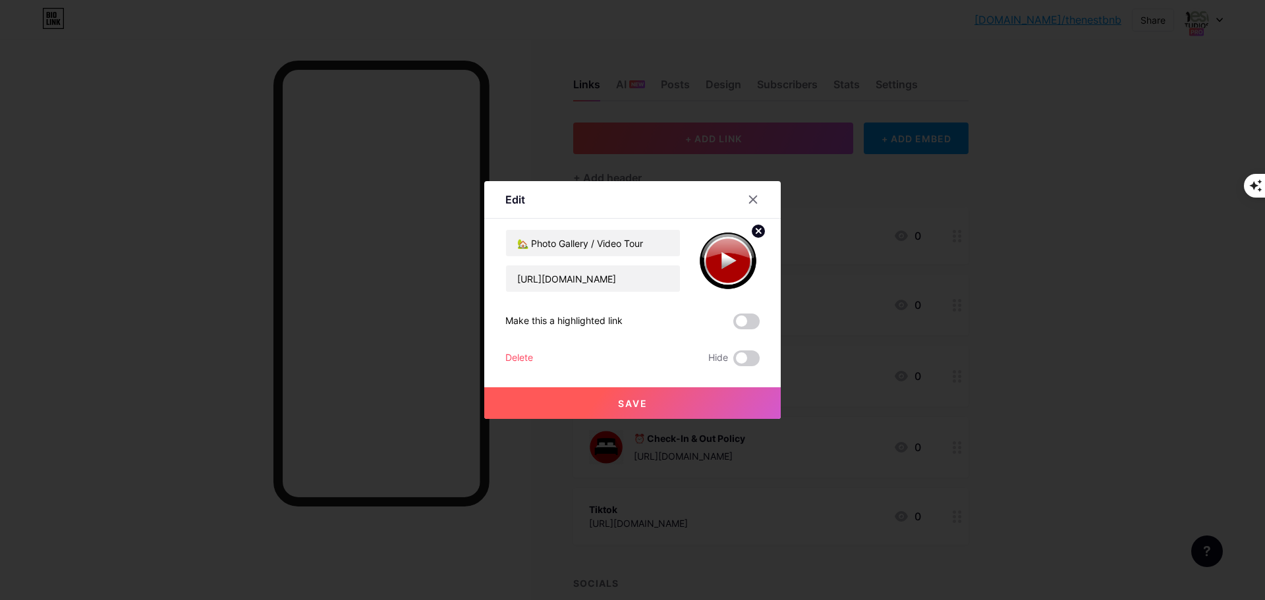
click at [658, 403] on button "Save" at bounding box center [632, 404] width 297 height 32
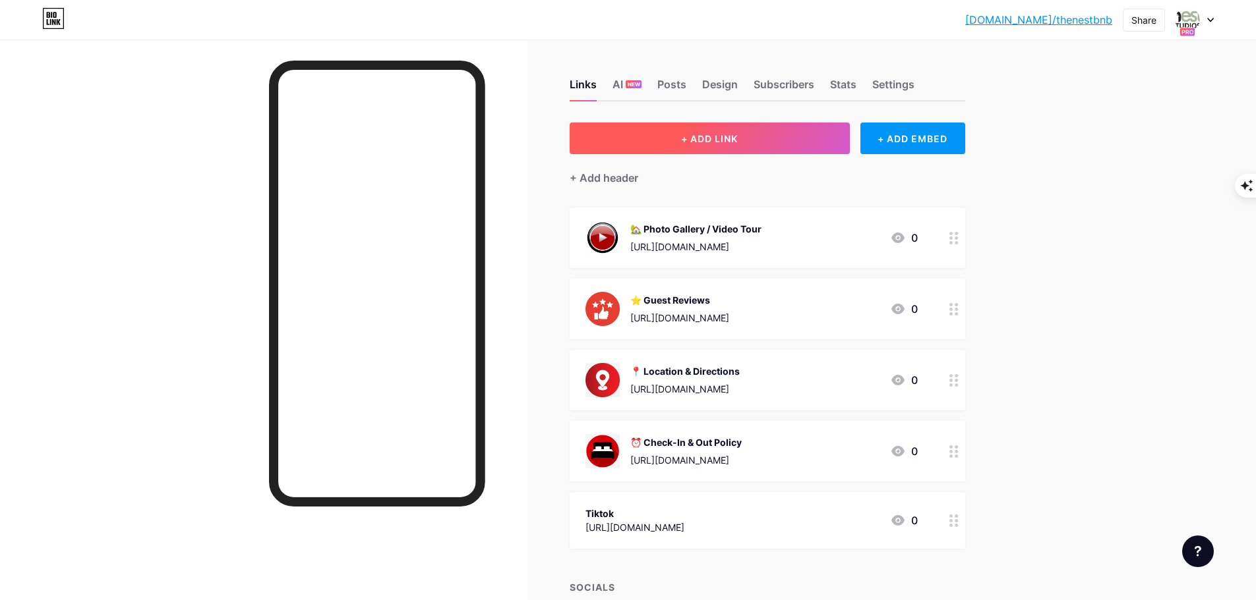
click at [706, 140] on span "+ ADD LINK" at bounding box center [709, 138] width 57 height 11
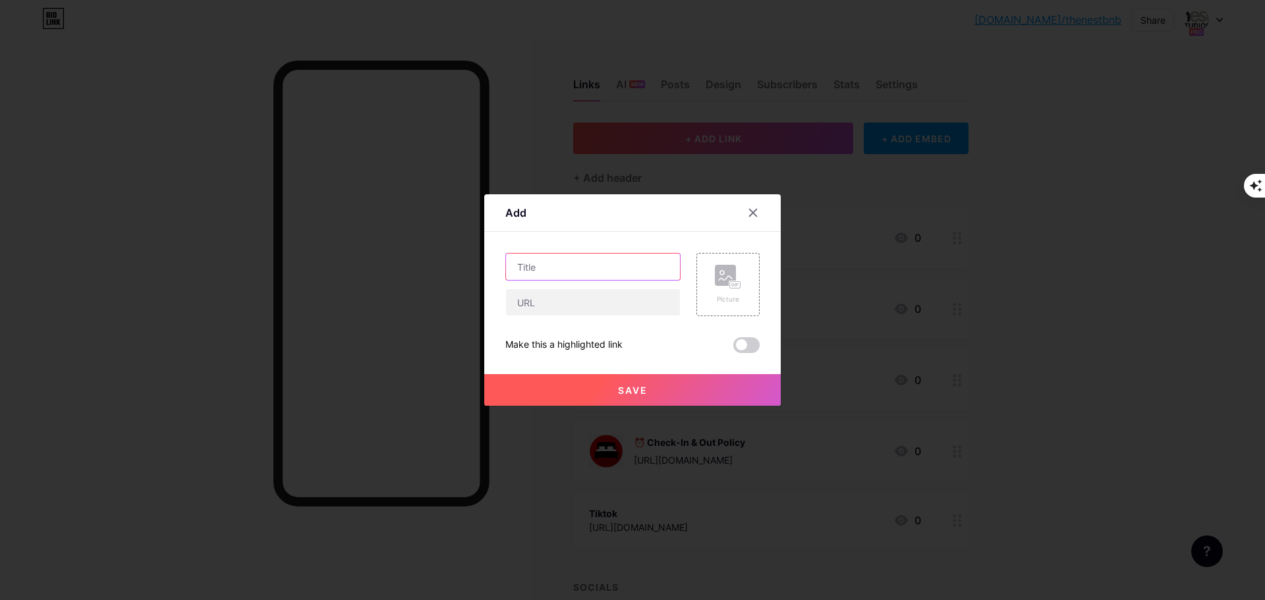
click at [581, 270] on input "text" at bounding box center [593, 267] width 174 height 26
paste input "🛋 Amenities Overview"
drag, startPoint x: 615, startPoint y: 266, endPoint x: 477, endPoint y: 272, distance: 137.9
click at [477, 272] on div "Add Content YouTube Play YouTube video without leaving your page. ADD Vimeo Pla…" at bounding box center [632, 300] width 1265 height 600
paste input "❓ FAQs"
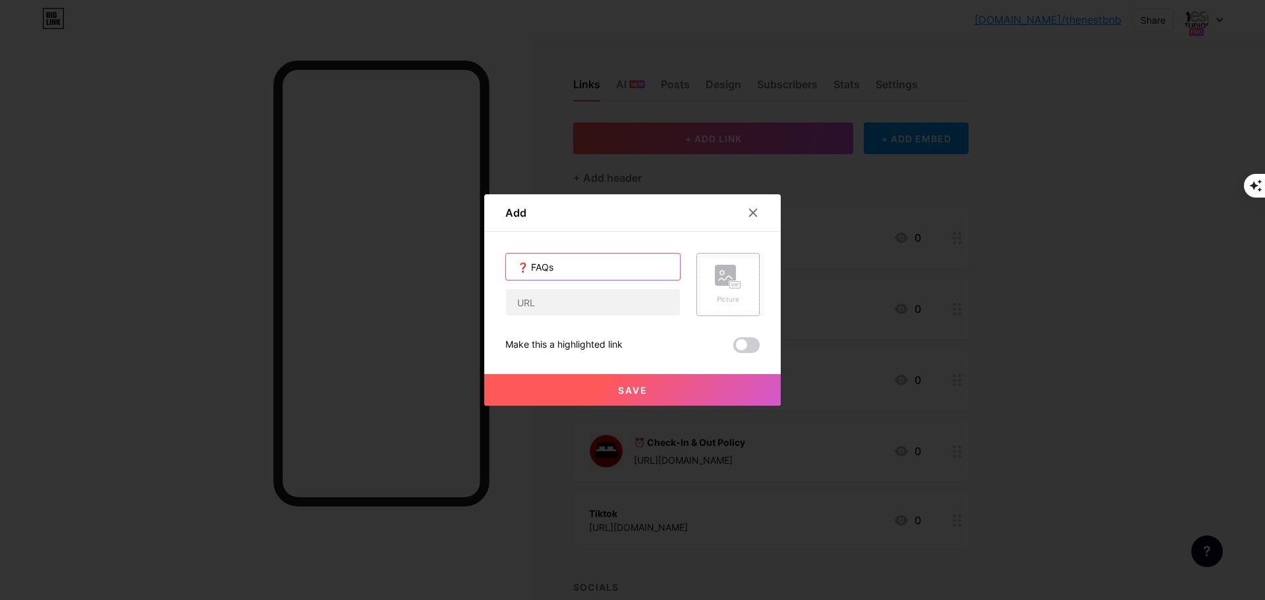
type input "❓ FAQs"
click at [728, 279] on rect at bounding box center [725, 275] width 21 height 21
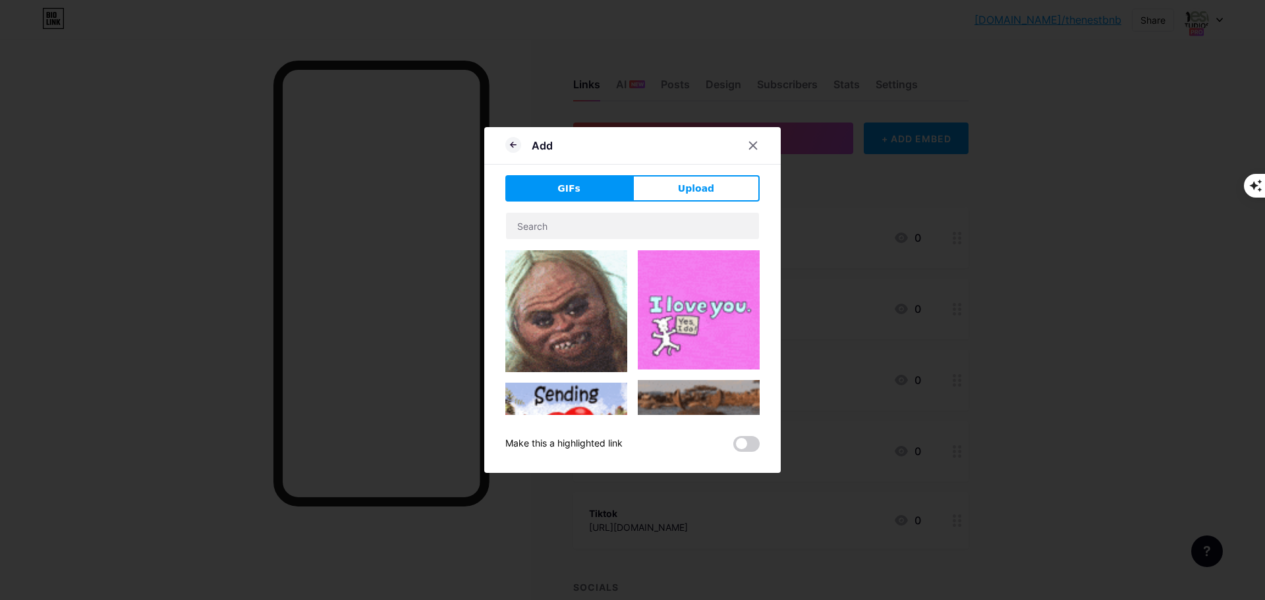
click at [711, 204] on div "GIFs Upload Content YouTube Play YouTube video without leaving your page. ADD V…" at bounding box center [633, 313] width 254 height 277
click at [711, 189] on span "Upload" at bounding box center [696, 189] width 36 height 14
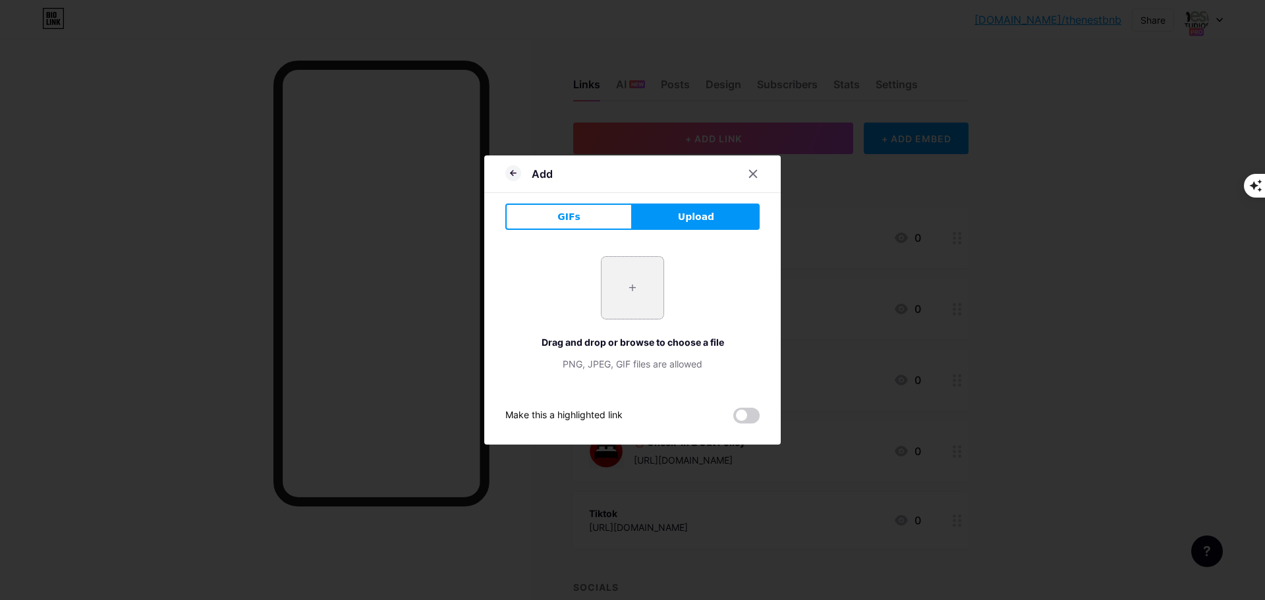
click at [642, 273] on input "file" at bounding box center [633, 288] width 62 height 62
type input "C:\fakepath\question-mark.jpg"
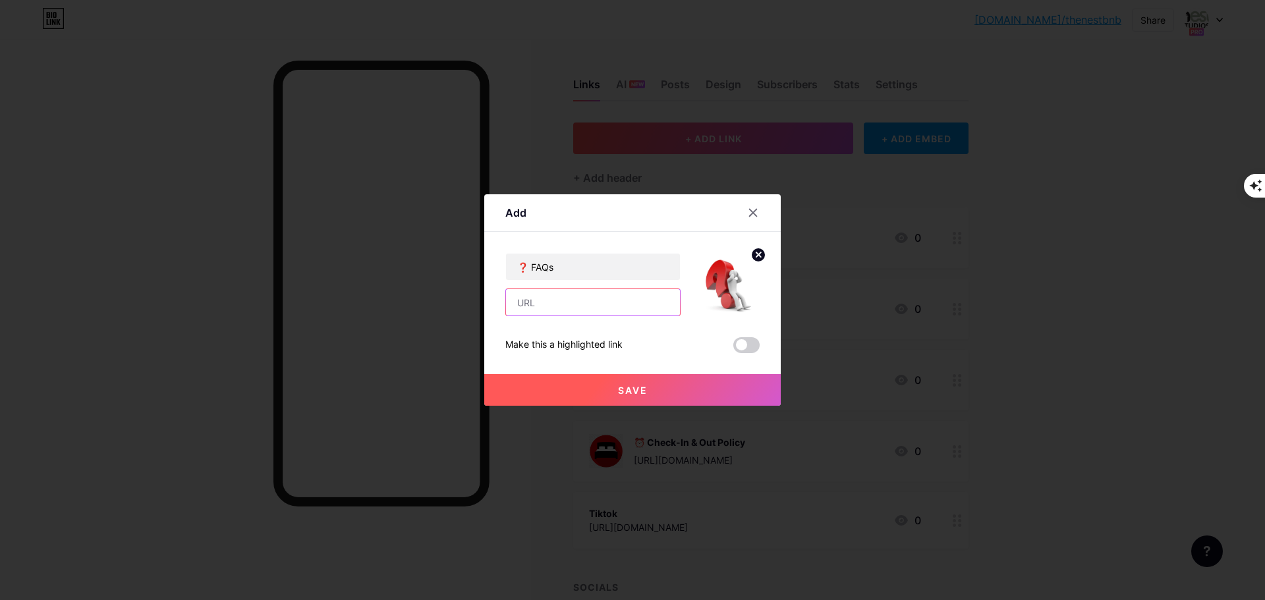
click at [553, 305] on input "text" at bounding box center [593, 302] width 174 height 26
paste input "[URL][DOMAIN_NAME]"
type input "[URL][DOMAIN_NAME]"
click at [619, 390] on span "Save" at bounding box center [633, 390] width 30 height 11
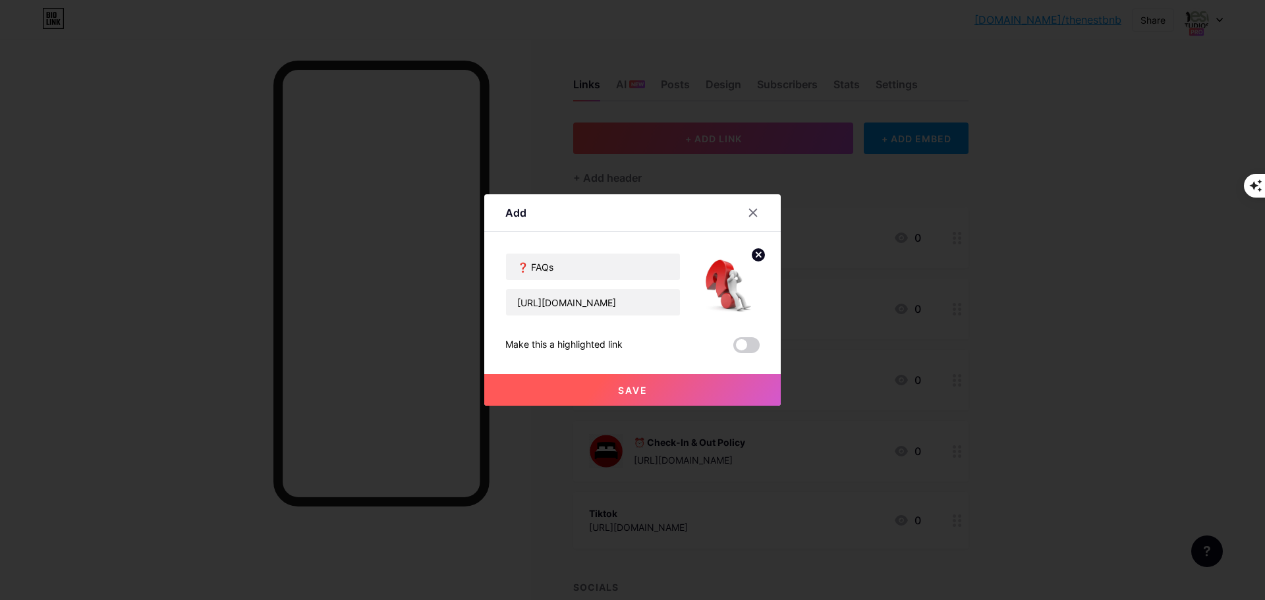
scroll to position [0, 0]
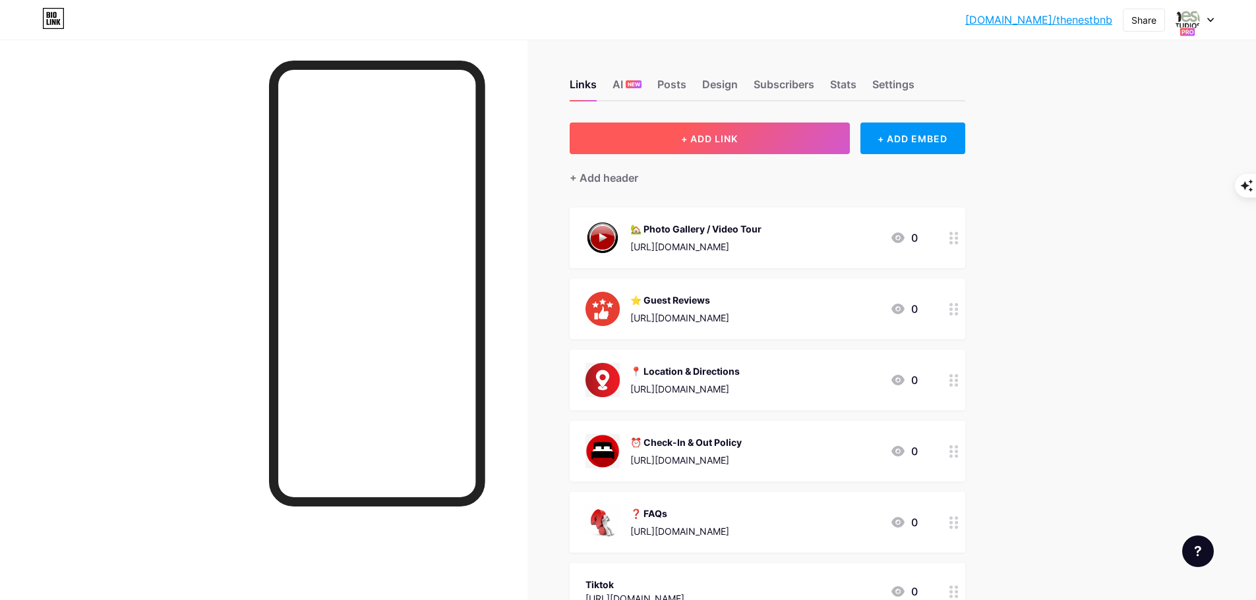
click at [712, 138] on span "+ ADD LINK" at bounding box center [709, 138] width 57 height 11
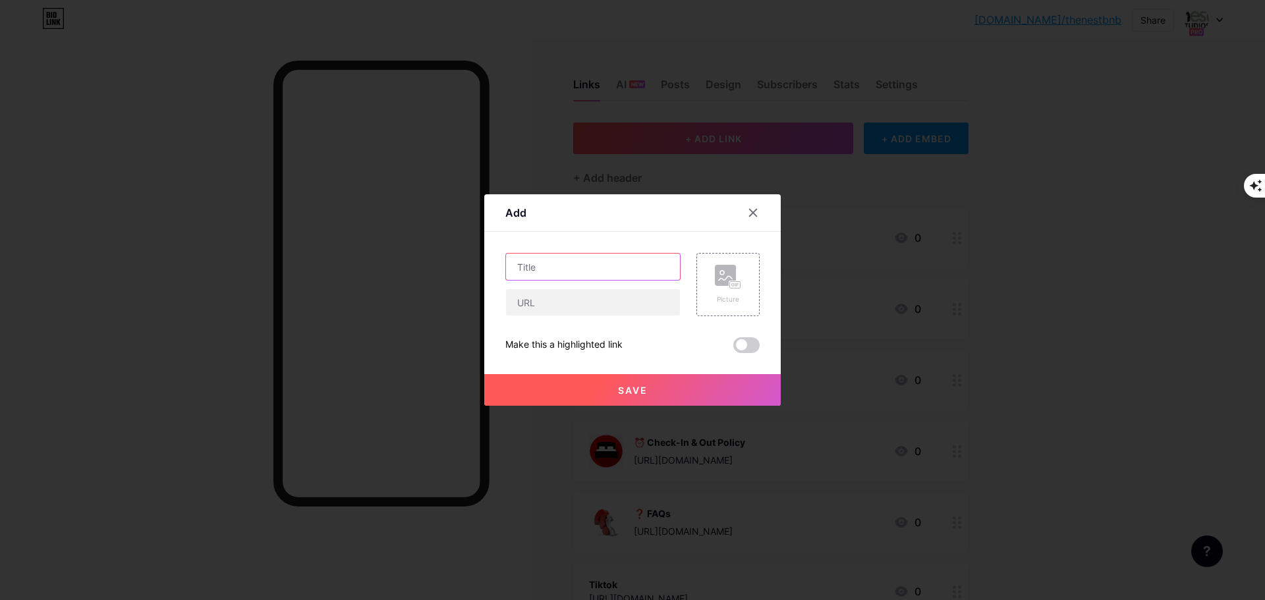
click at [580, 262] on input "text" at bounding box center [593, 267] width 174 height 26
paste input "🗺 Nearby Spots"
type input "🗺 Nearby Spots"
click at [540, 303] on input "text" at bounding box center [593, 302] width 174 height 26
paste input "[URL][DOMAIN_NAME]"
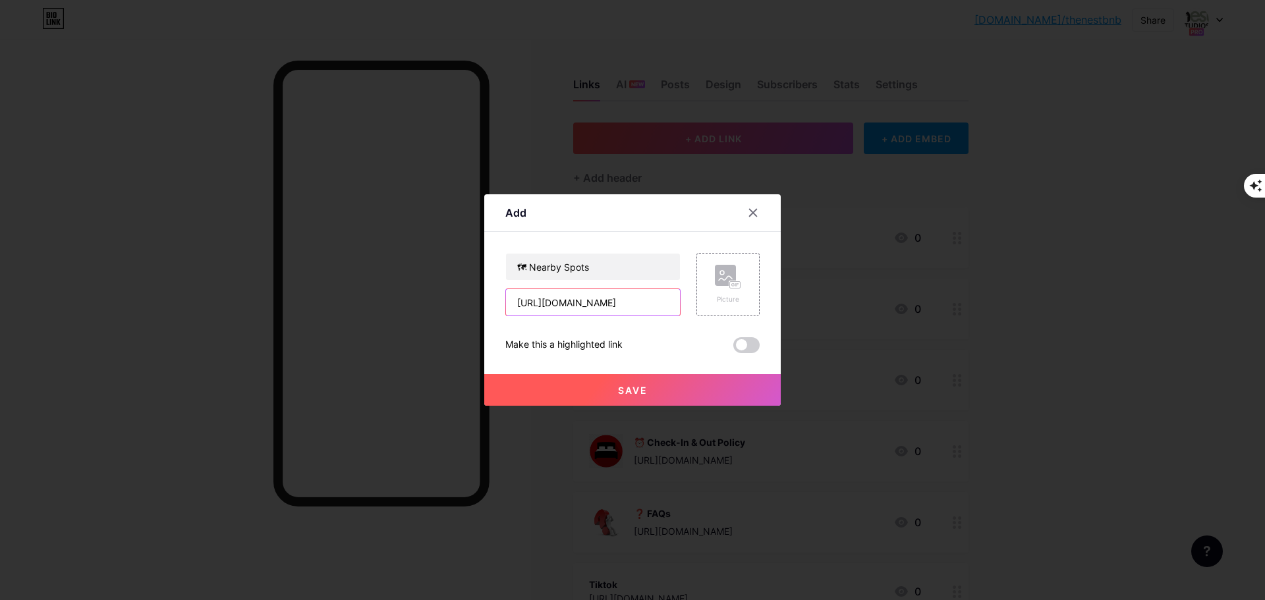
scroll to position [0, 58]
type input "[URL][DOMAIN_NAME]"
click at [641, 390] on span "Save" at bounding box center [633, 390] width 30 height 11
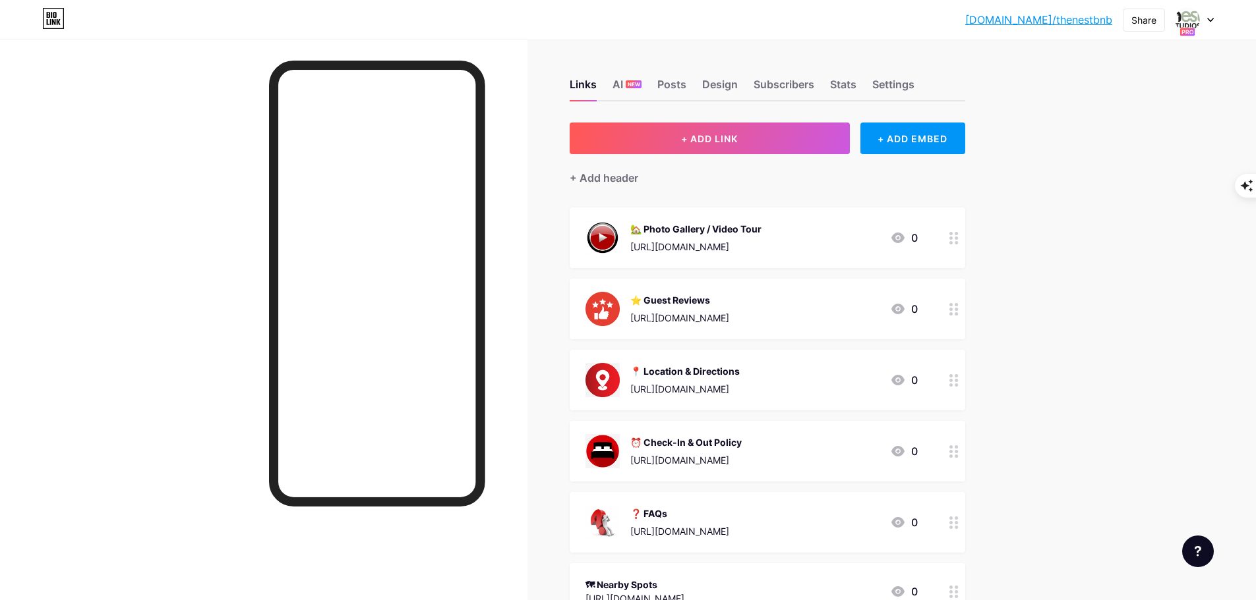
scroll to position [66, 0]
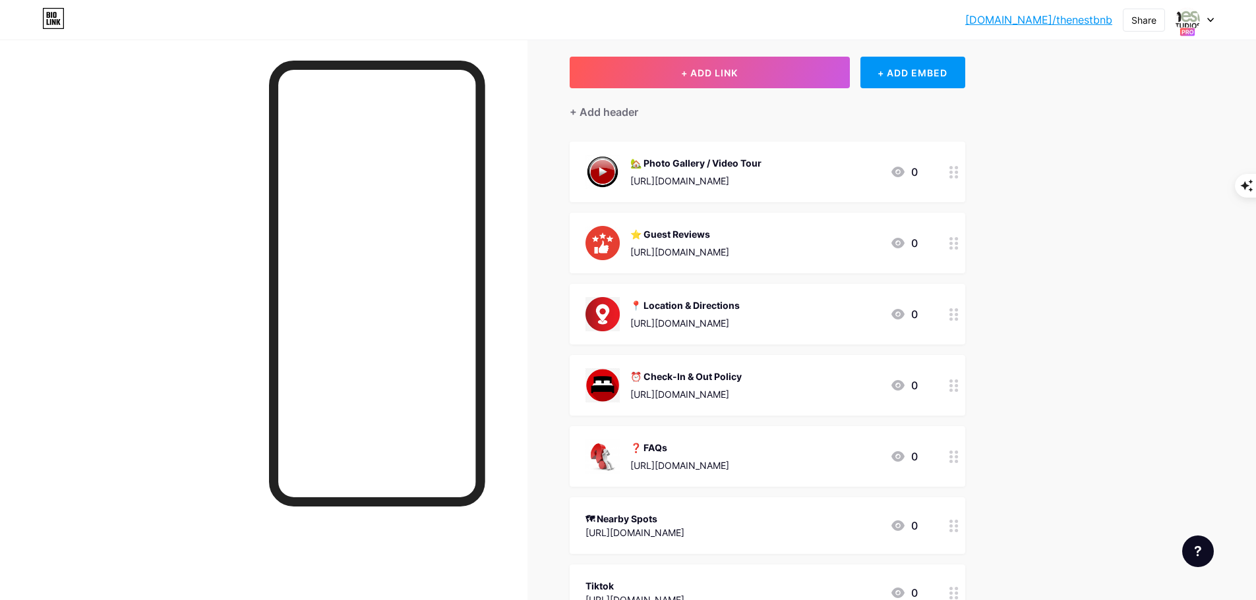
click at [952, 528] on div at bounding box center [954, 526] width 22 height 57
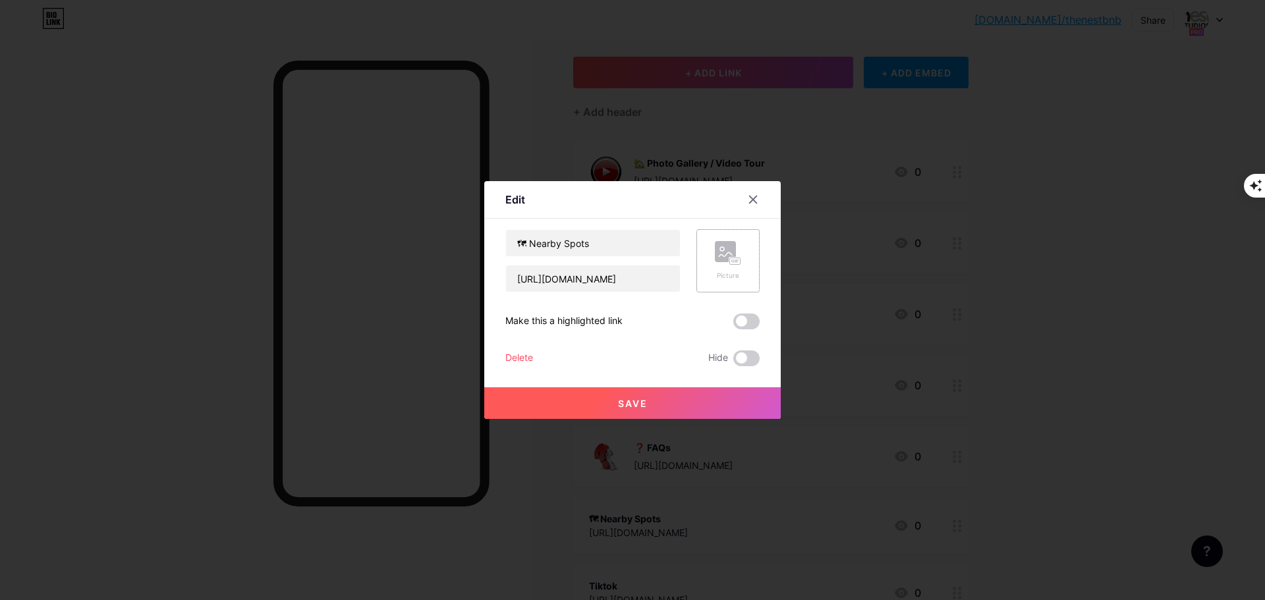
click at [736, 260] on rect at bounding box center [735, 261] width 11 height 7
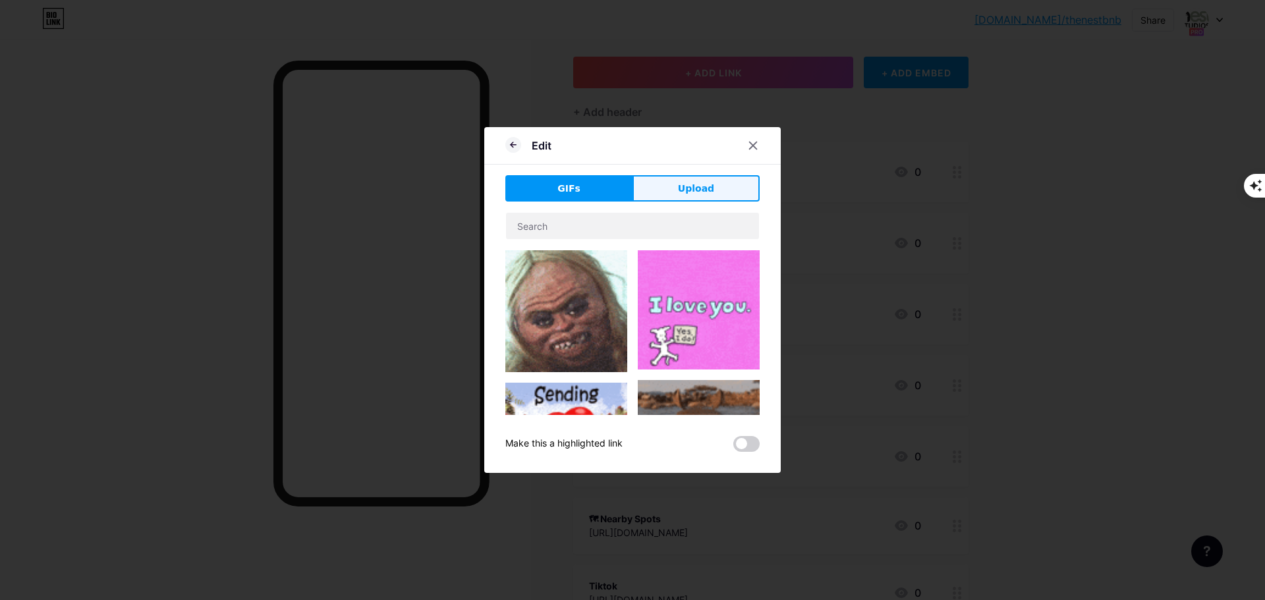
click at [720, 199] on button "Upload" at bounding box center [696, 188] width 127 height 26
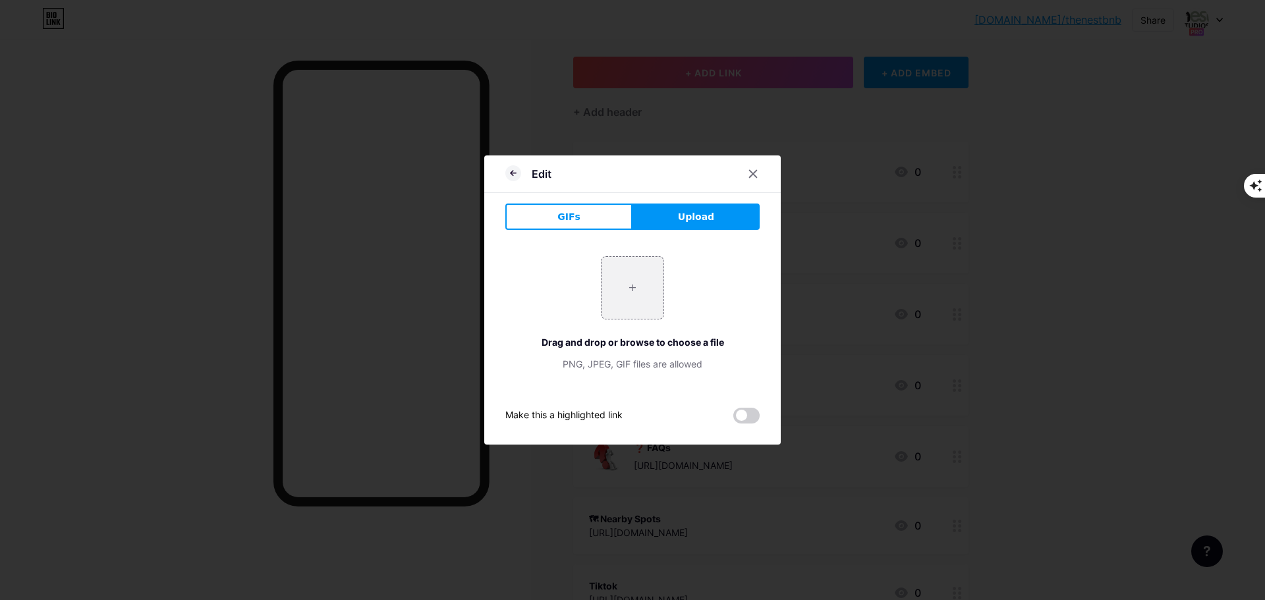
click at [687, 222] on span "Upload" at bounding box center [696, 217] width 36 height 14
click at [648, 299] on input "file" at bounding box center [633, 288] width 62 height 62
type input "C:\fakepath\istockphoto-1299755243-612x612.jpg"
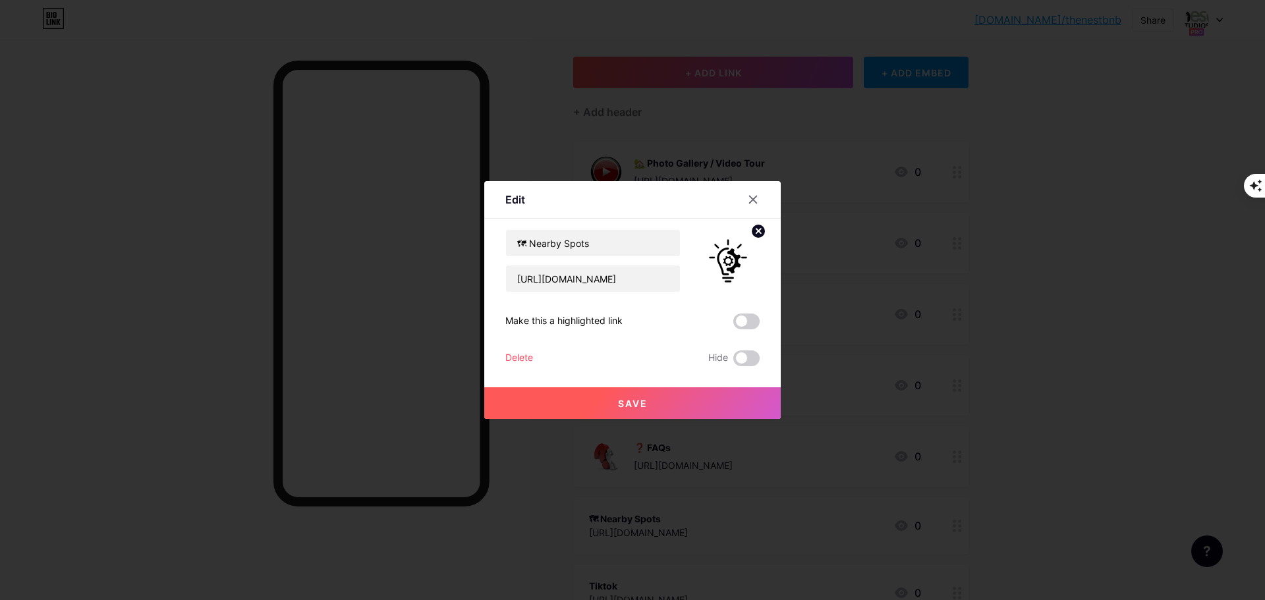
click at [645, 407] on span "Save" at bounding box center [633, 403] width 30 height 11
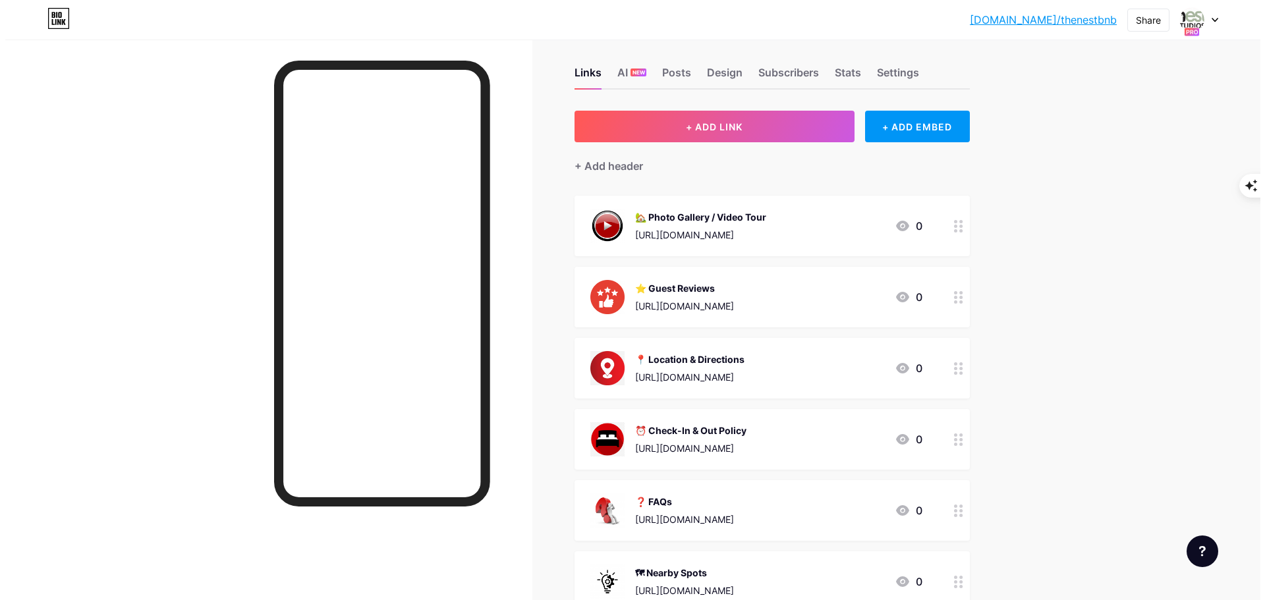
scroll to position [0, 0]
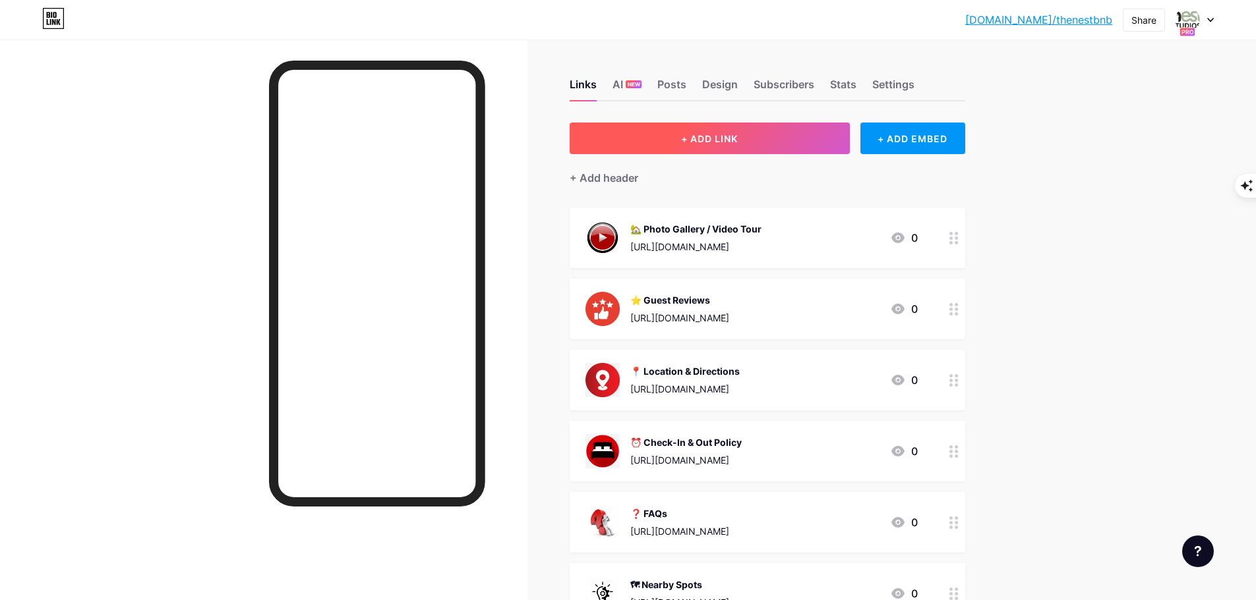
click at [681, 144] on button "+ ADD LINK" at bounding box center [709, 139] width 280 height 32
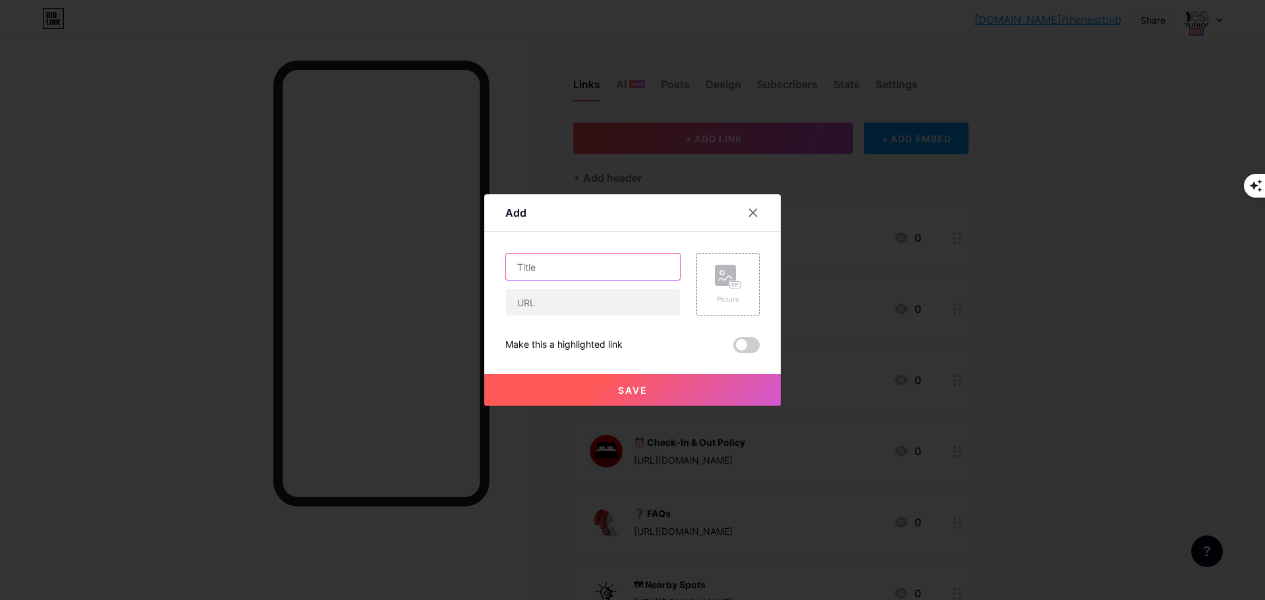
click at [564, 271] on input "text" at bounding box center [593, 267] width 174 height 26
paste input "💬 Chat on WhatsApp"
type input "💬 Chat on WhatsApp"
click at [718, 297] on div "Picture" at bounding box center [728, 300] width 26 height 10
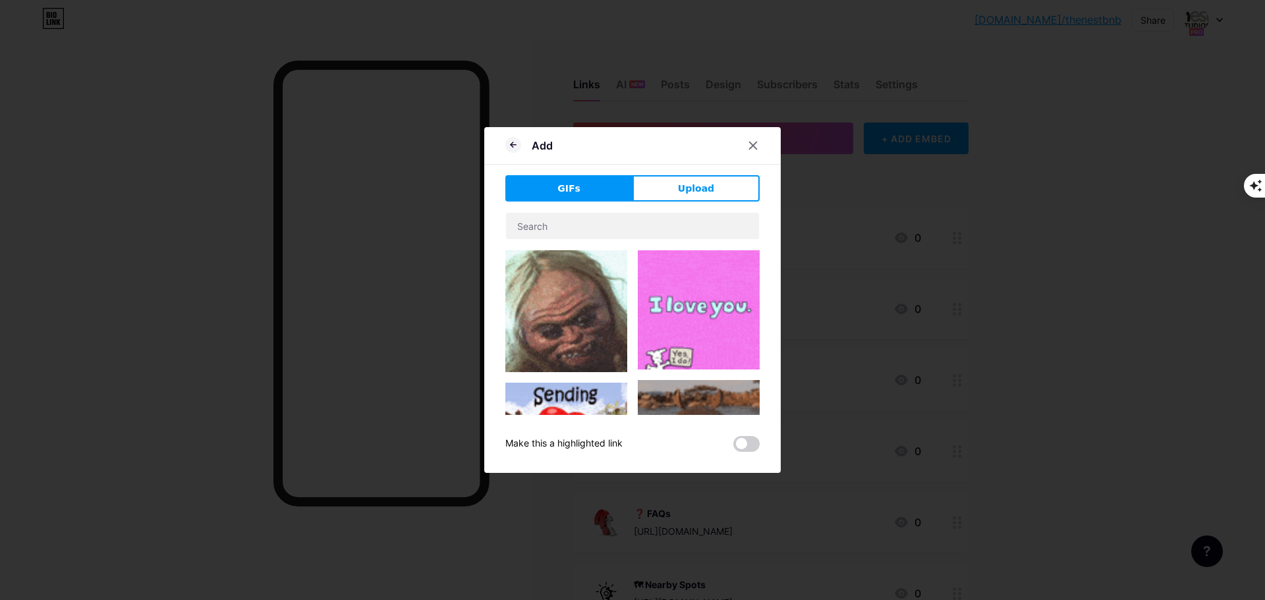
click at [707, 173] on div "Add GIFs Upload Content YouTube Play YouTube video without leaving your page. A…" at bounding box center [632, 300] width 297 height 346
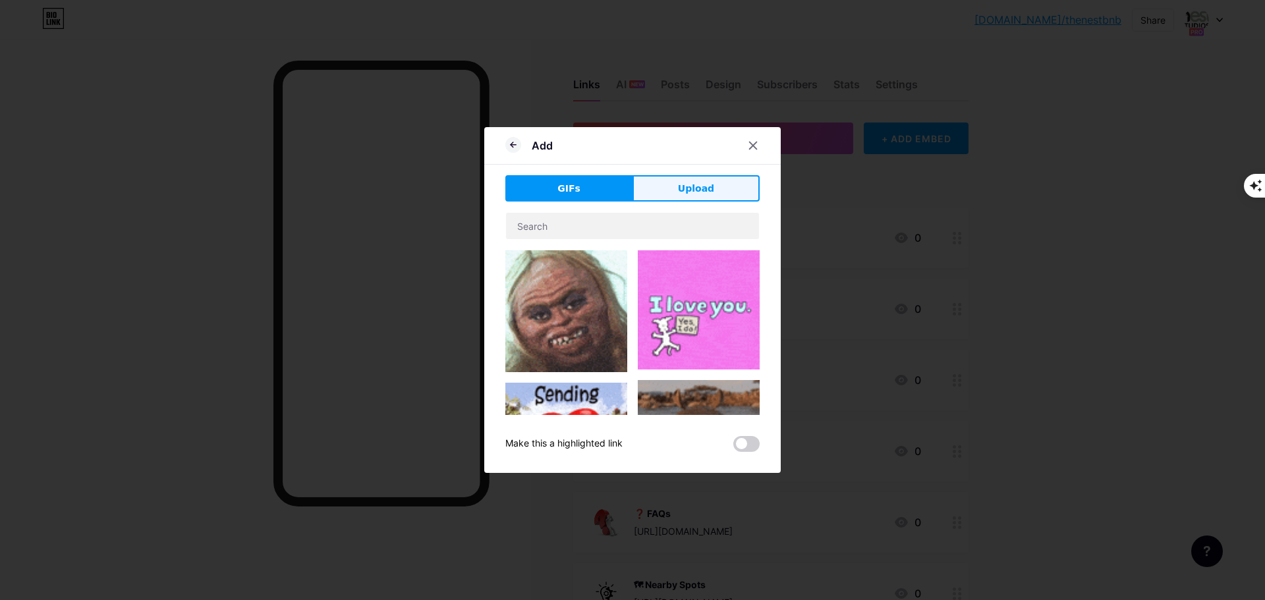
click at [706, 185] on span "Upload" at bounding box center [696, 189] width 36 height 14
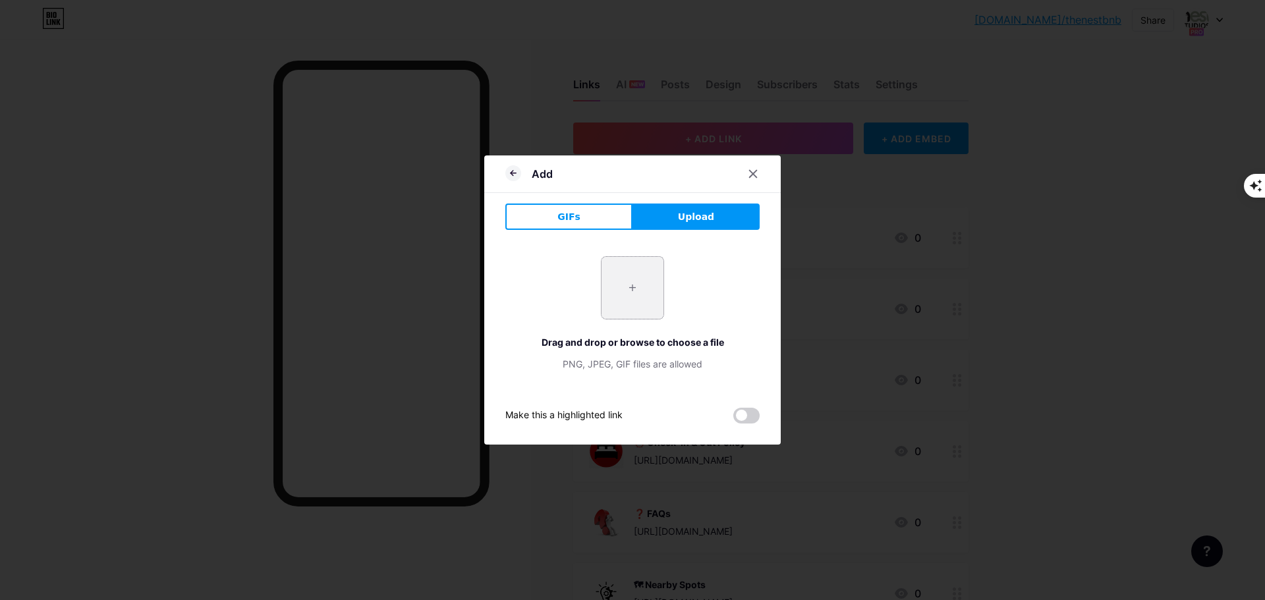
click at [654, 264] on input "file" at bounding box center [633, 288] width 62 height 62
type input "C:\fakepath\2062095_application_chat_communication_logo_whatsapp_icon.svg.png"
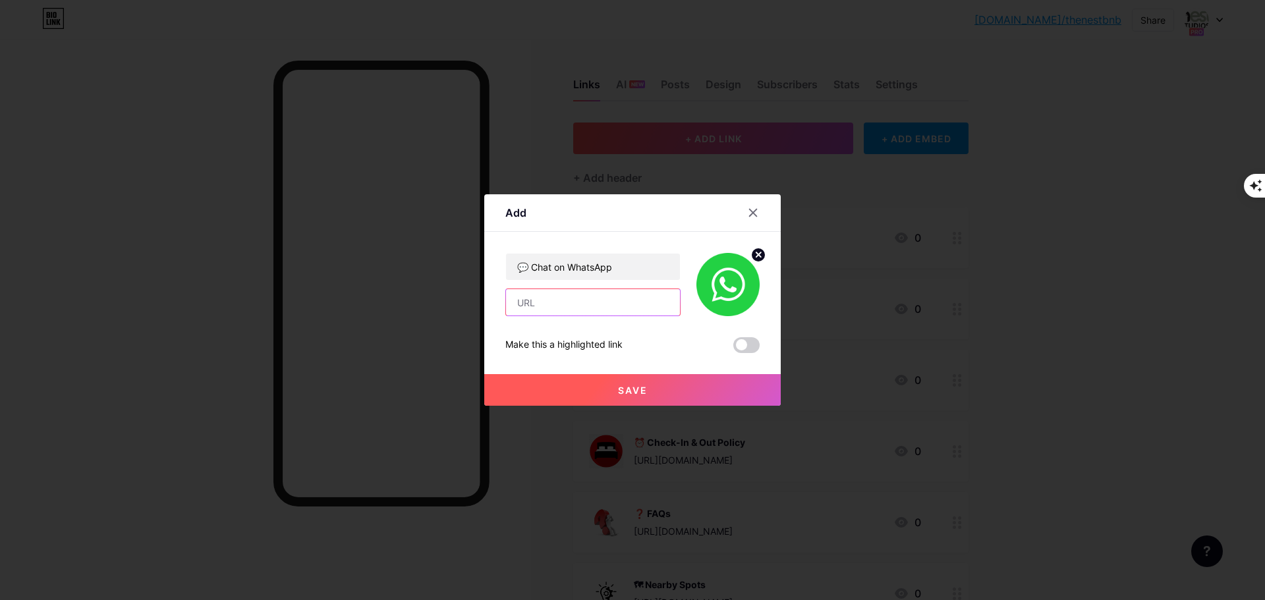
click at [537, 307] on input "text" at bounding box center [593, 302] width 174 height 26
paste input "https://wa.me/2547XXXXXXXX?text=Hi!%20I%20am%20interested%20in%20booking%20The%…"
click at [605, 304] on input "https://wa.me/2547XXXXXXXX?text=Hi!%20I%20am%20interested%20in%20booking%20The%…" at bounding box center [593, 302] width 174 height 26
type input "https://wa.me/254721397170?text=Hi!%20I%20am%20interested%20in%20booking%20The%…"
click at [618, 386] on span "Save" at bounding box center [633, 390] width 30 height 11
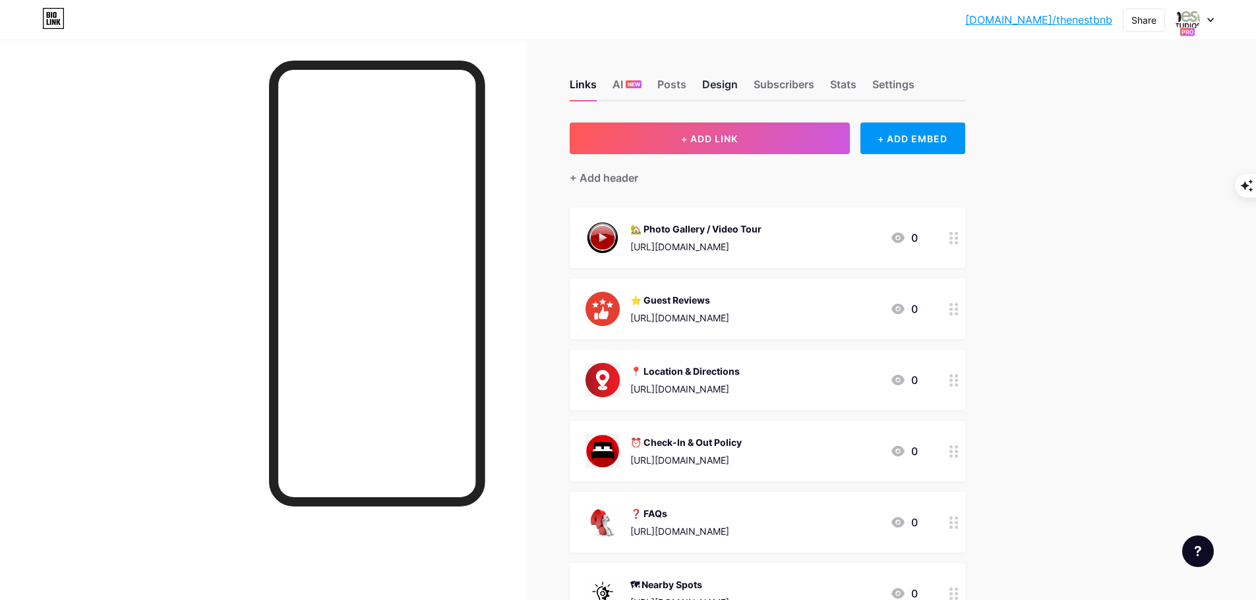
click at [732, 88] on div "Design" at bounding box center [720, 88] width 36 height 24
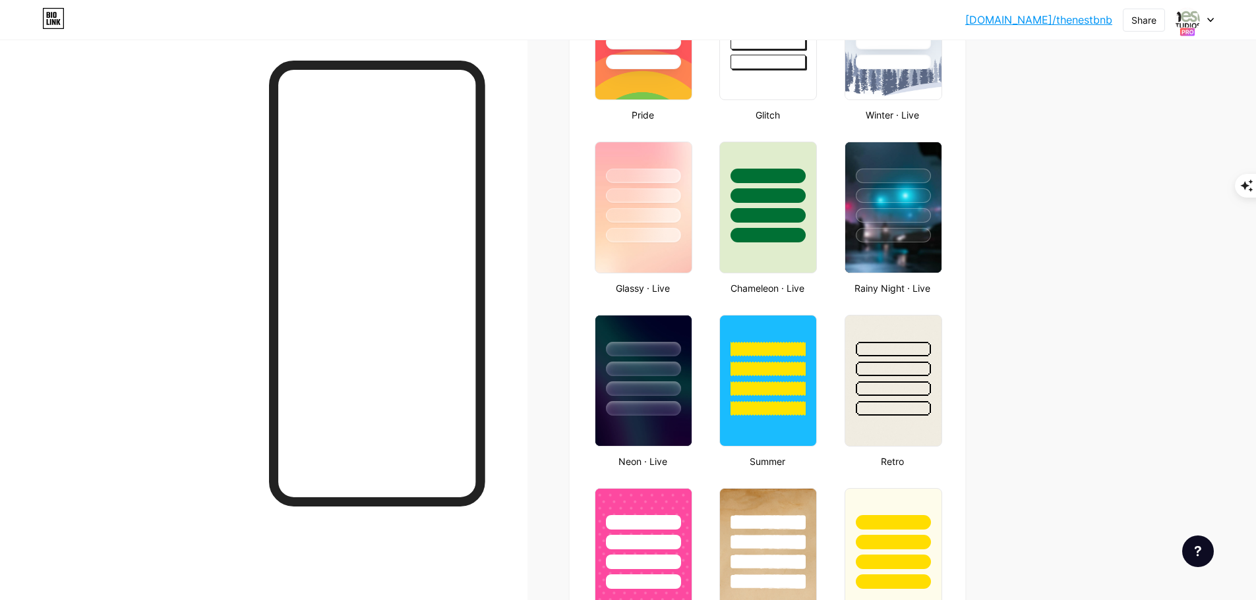
scroll to position [588, 0]
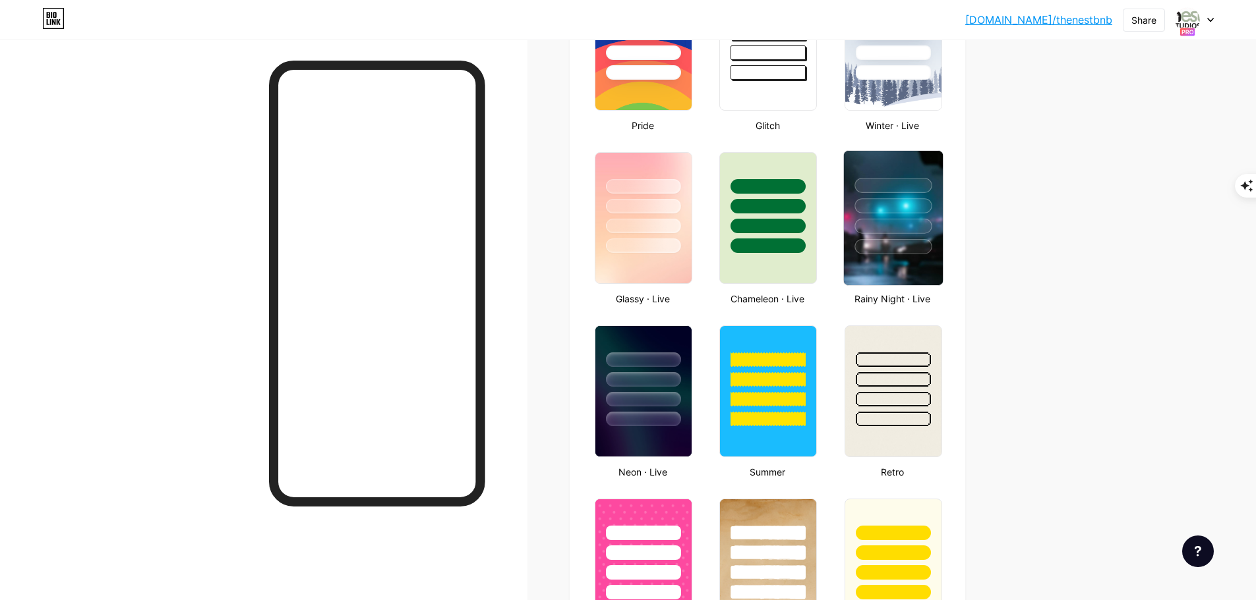
click at [892, 267] on img at bounding box center [893, 218] width 99 height 134
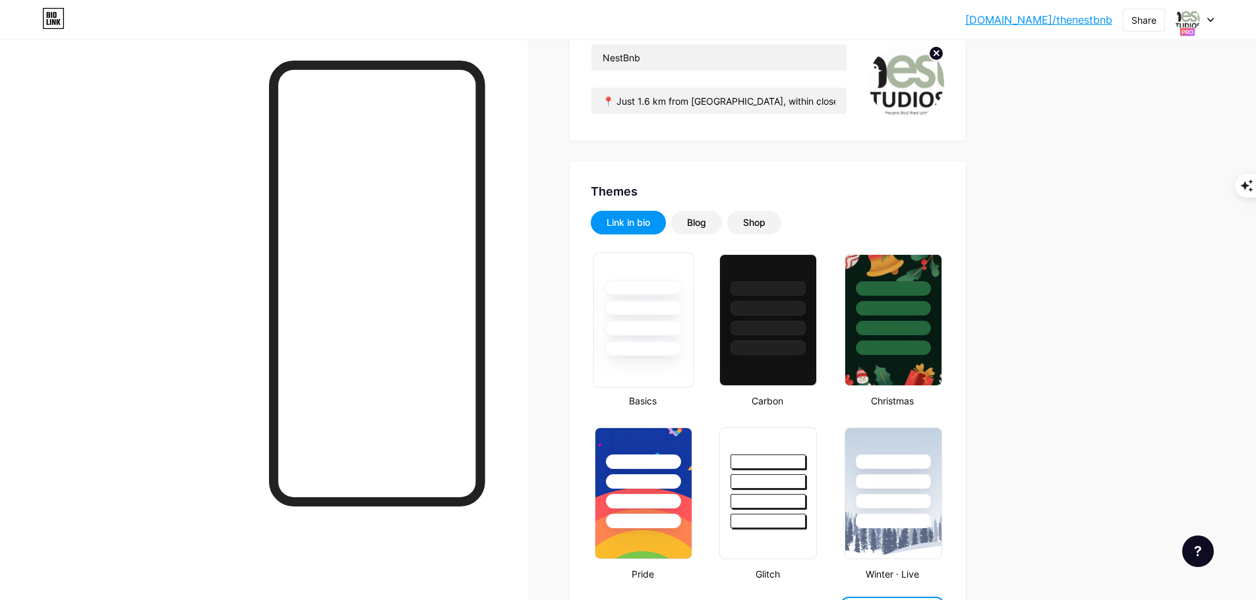
scroll to position [0, 0]
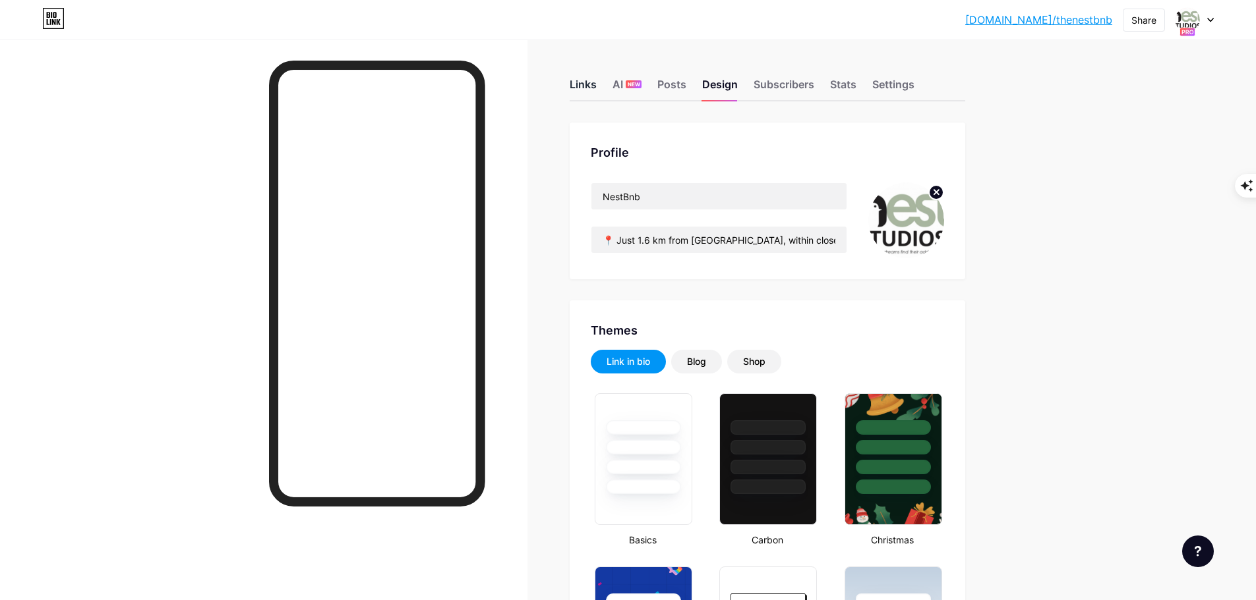
click at [593, 88] on div "Links" at bounding box center [582, 88] width 27 height 24
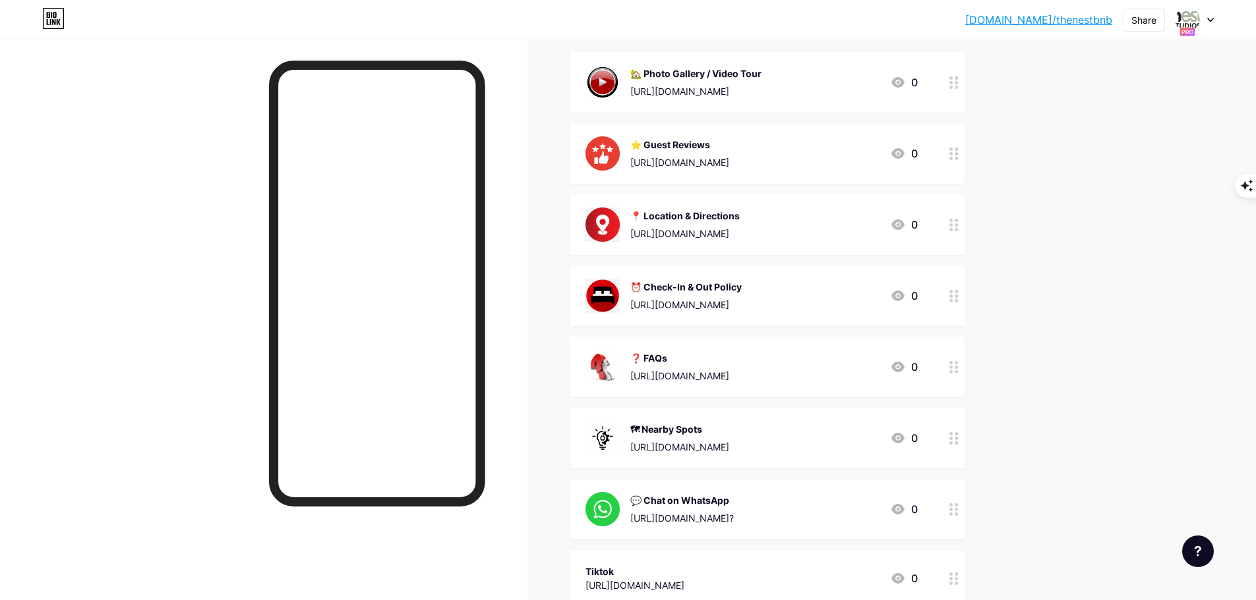
scroll to position [315, 0]
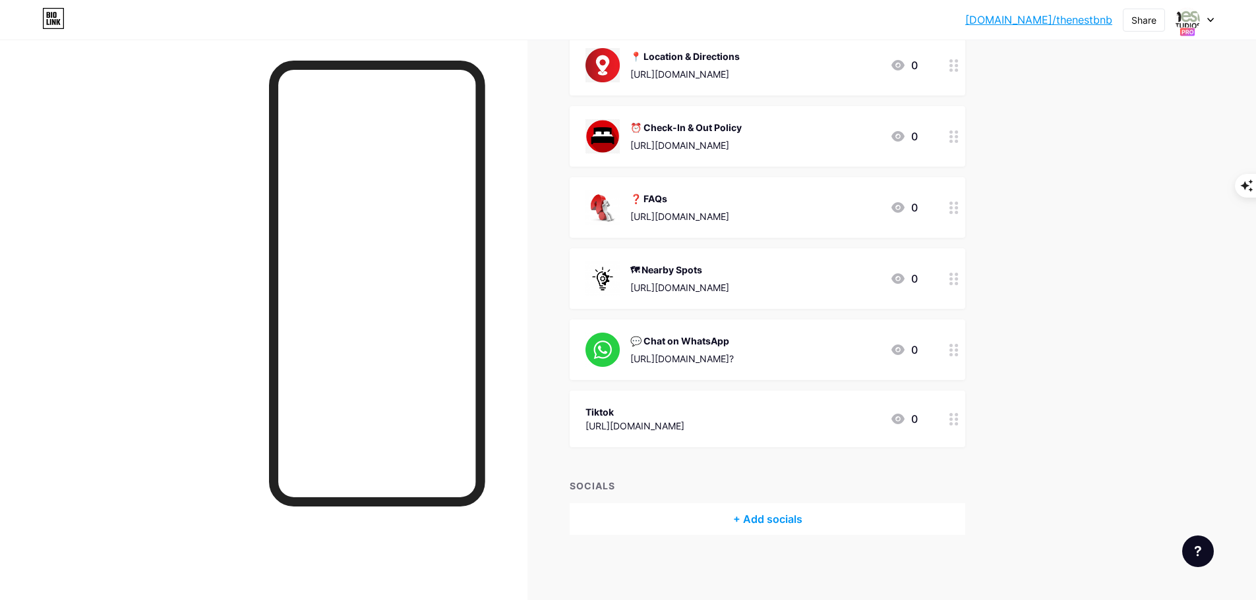
click at [952, 420] on circle at bounding box center [950, 419] width 3 height 3
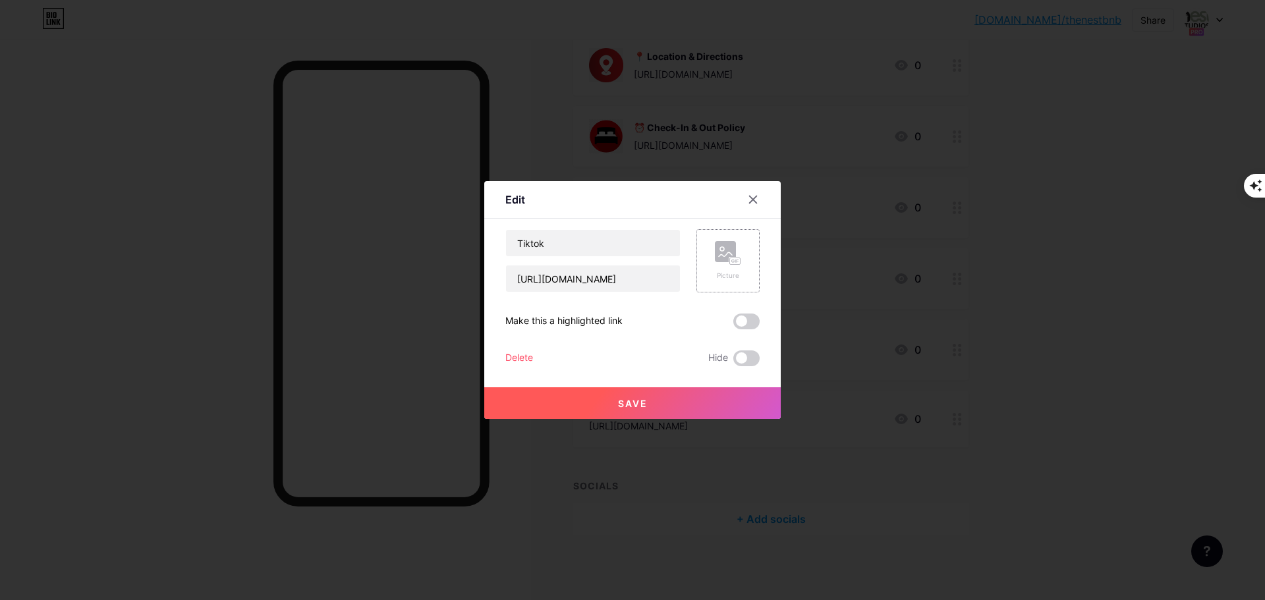
click at [727, 265] on icon at bounding box center [728, 253] width 26 height 24
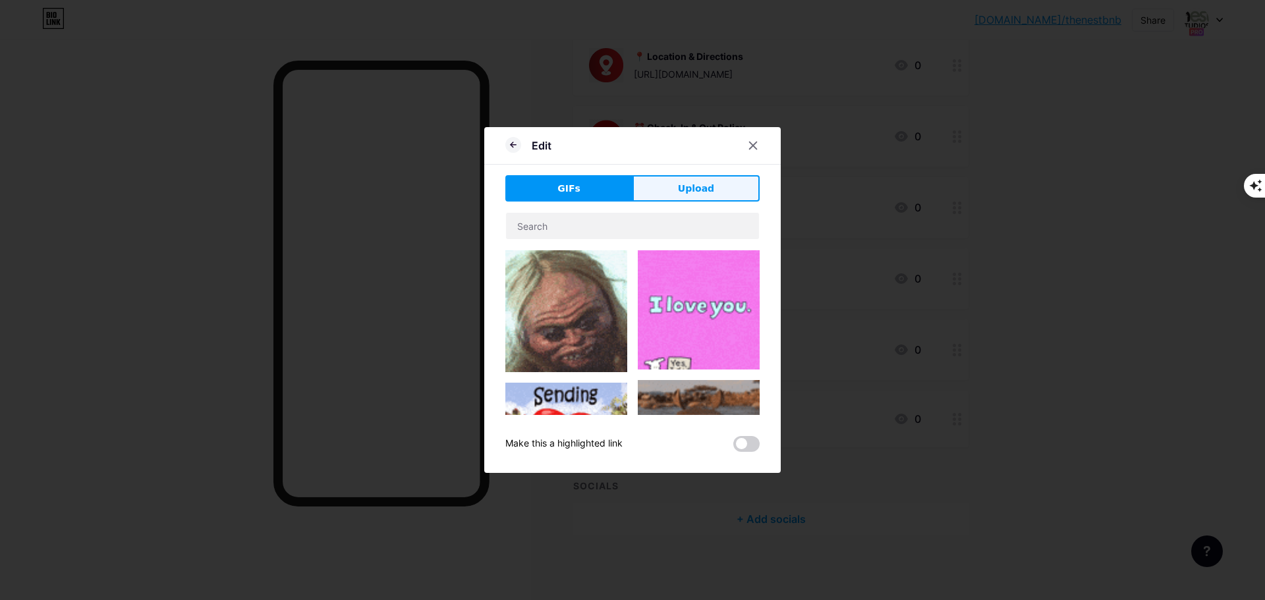
click at [679, 191] on button "Upload" at bounding box center [696, 188] width 127 height 26
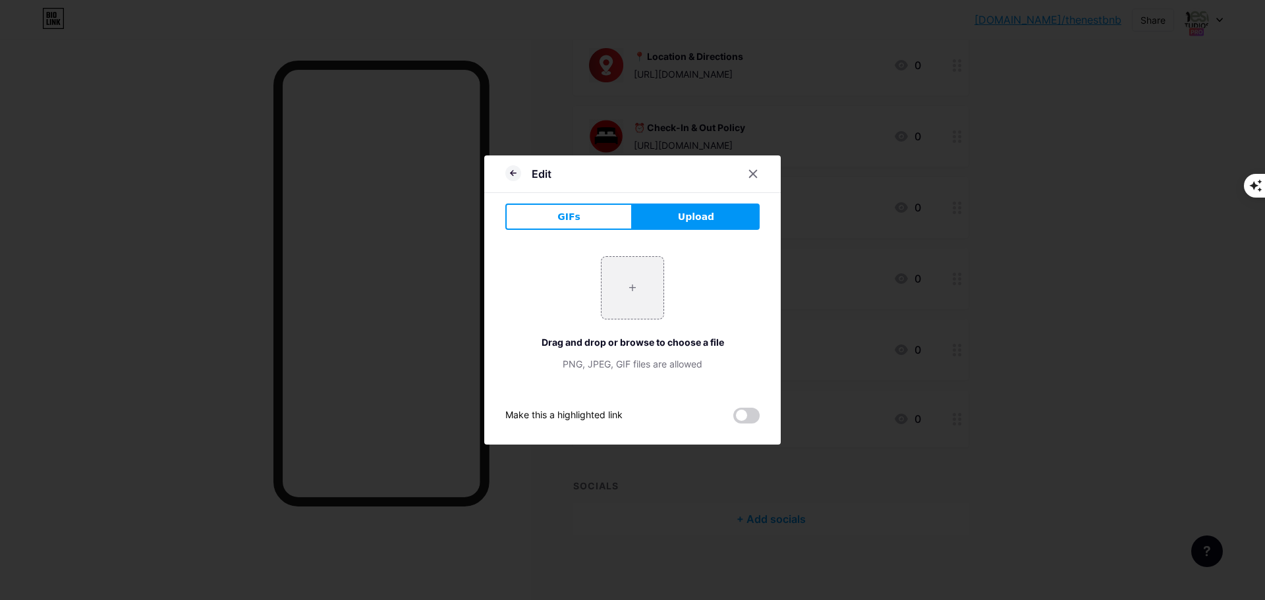
click at [694, 225] on button "Upload" at bounding box center [696, 217] width 127 height 26
click at [629, 283] on input "file" at bounding box center [633, 288] width 62 height 62
type input "C:\fakepath\1655897325red-tiktok-symbol.png"
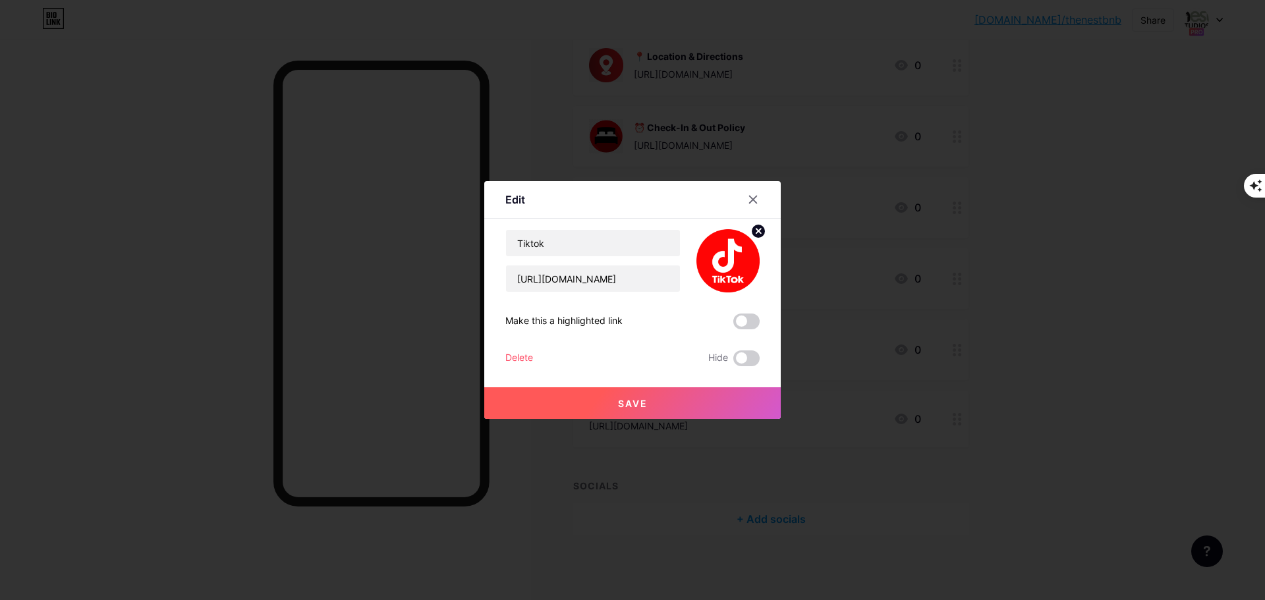
click at [635, 403] on span "Save" at bounding box center [633, 403] width 30 height 11
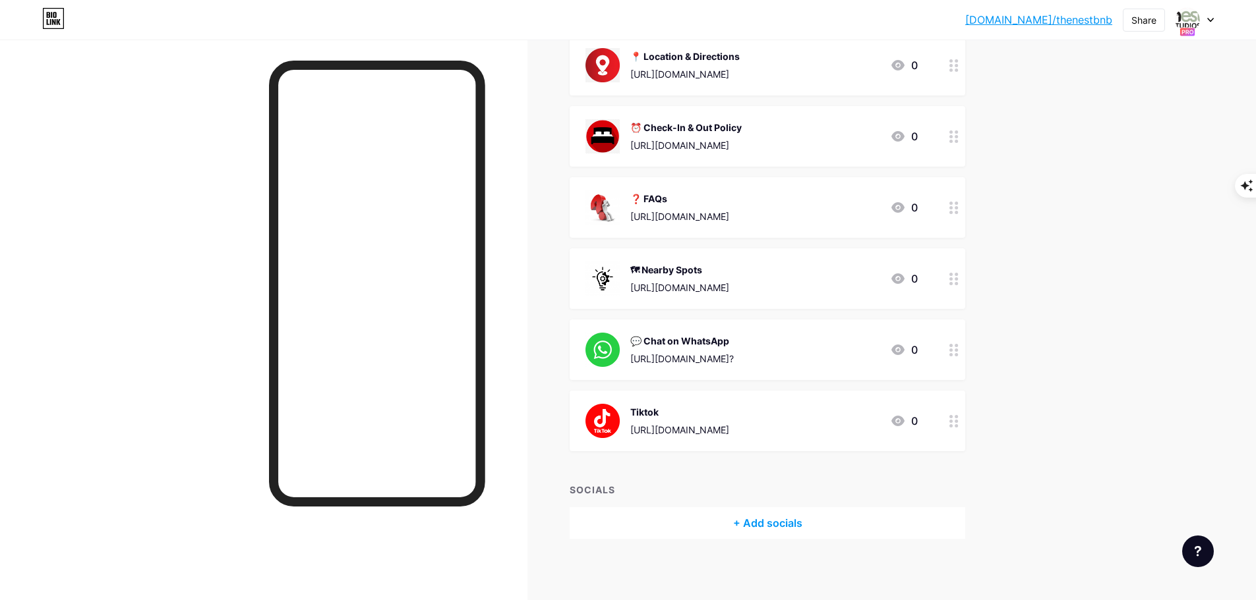
scroll to position [319, 0]
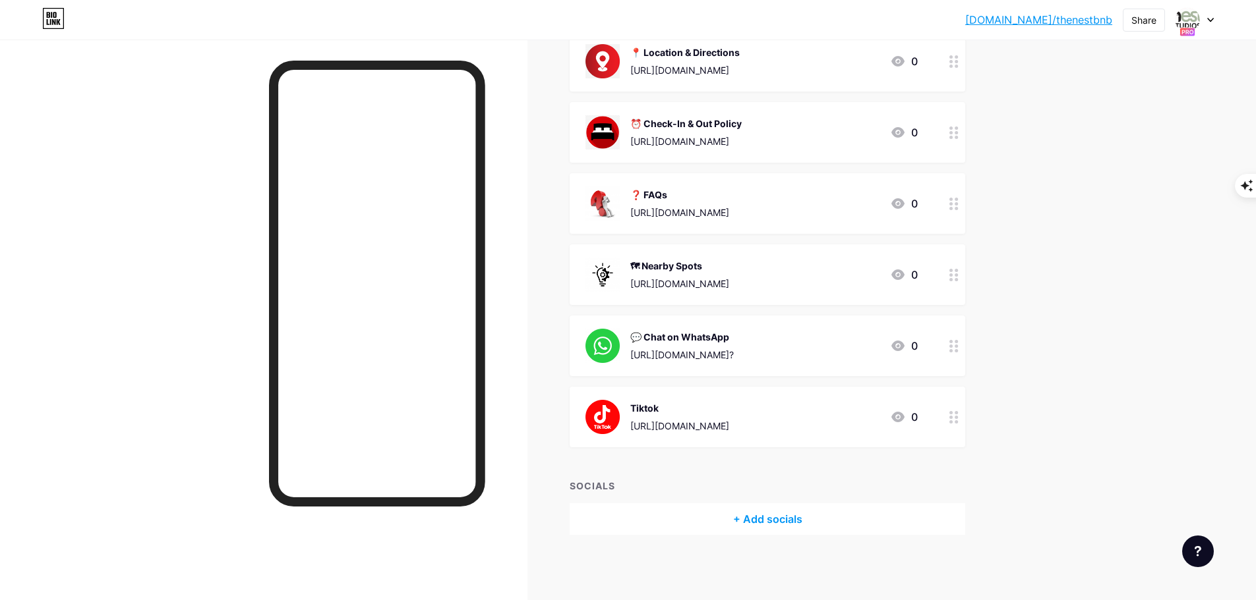
click at [1030, 16] on link "[DOMAIN_NAME]/thenestbnb" at bounding box center [1038, 20] width 147 height 16
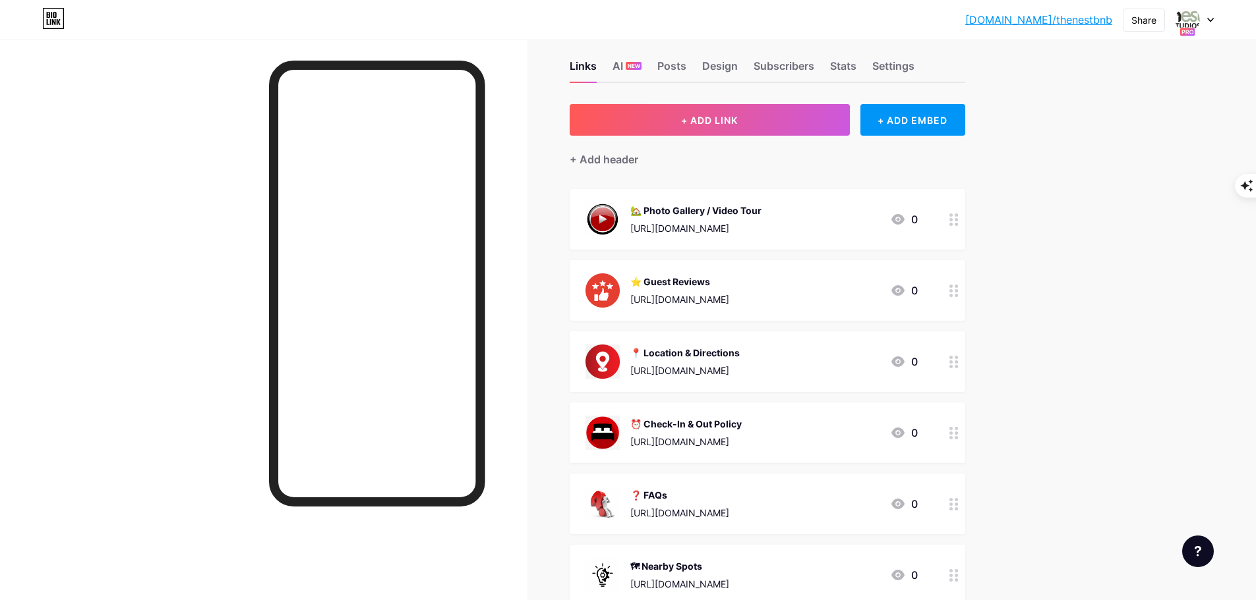
scroll to position [0, 0]
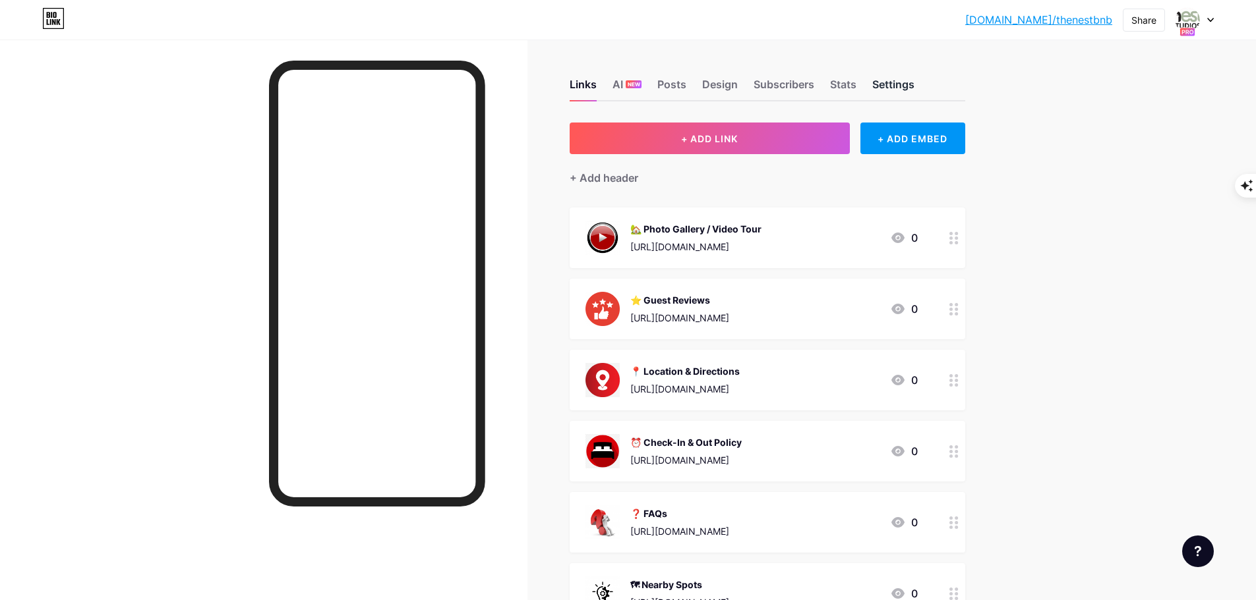
click at [912, 86] on div "Settings" at bounding box center [893, 88] width 42 height 24
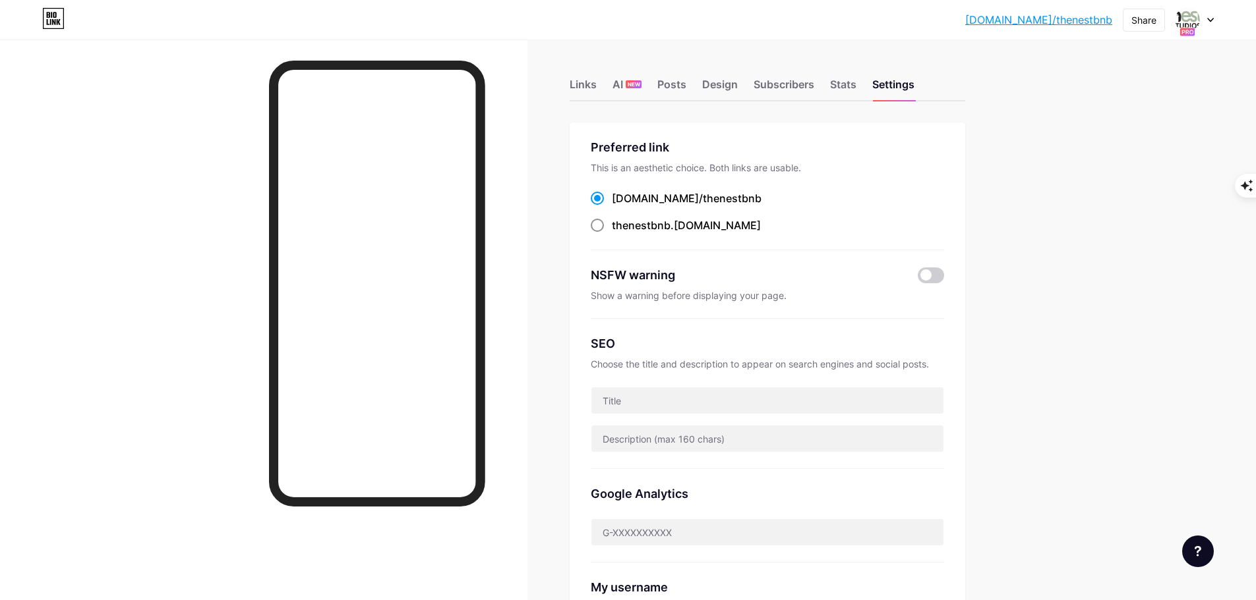
click at [604, 223] on span at bounding box center [597, 225] width 13 height 13
click at [612, 233] on input "thenestbnb .bio.link" at bounding box center [616, 237] width 9 height 9
radio input "true"
click at [838, 88] on div "Stats" at bounding box center [843, 88] width 26 height 24
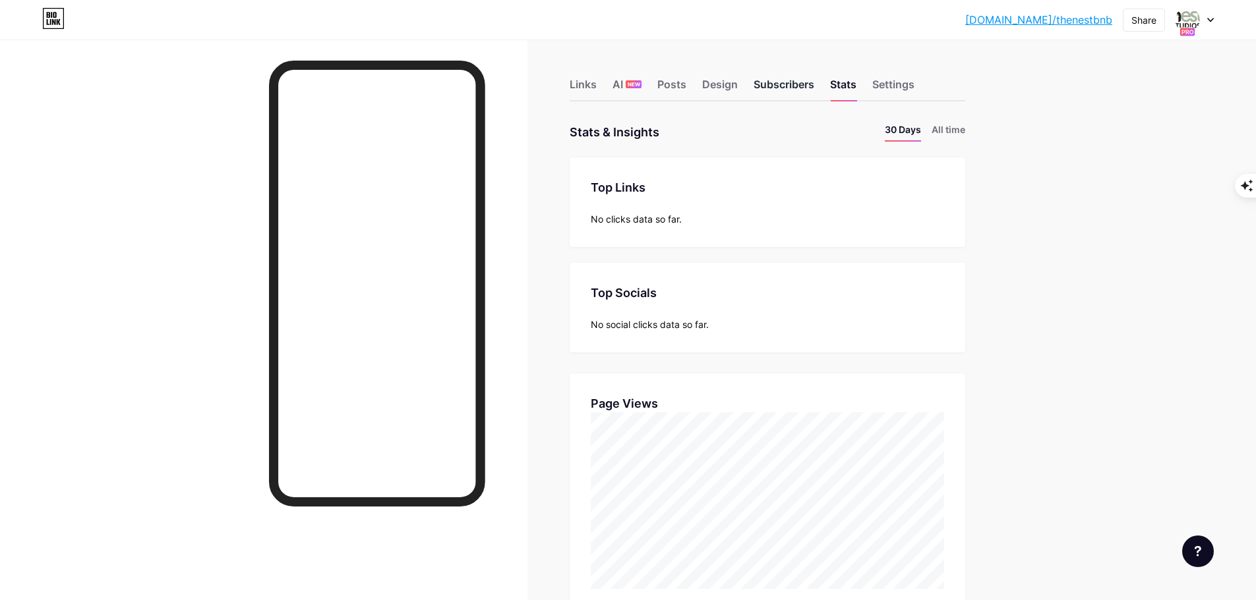
click at [795, 90] on div "Subscribers" at bounding box center [783, 88] width 61 height 24
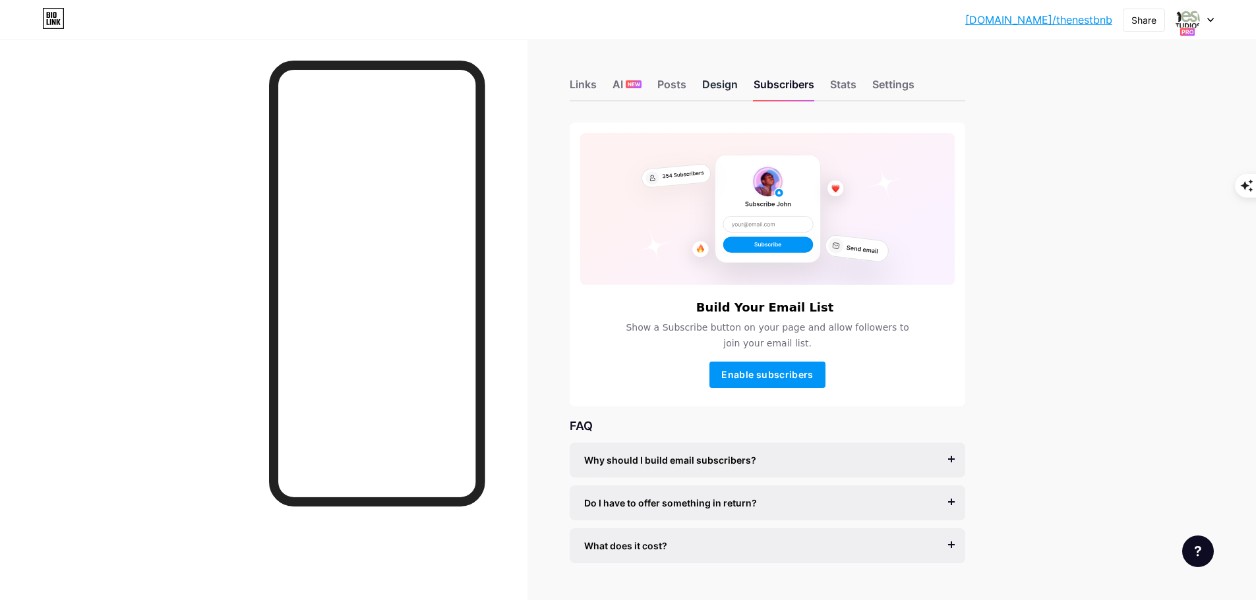
click at [730, 89] on div "Design" at bounding box center [720, 88] width 36 height 24
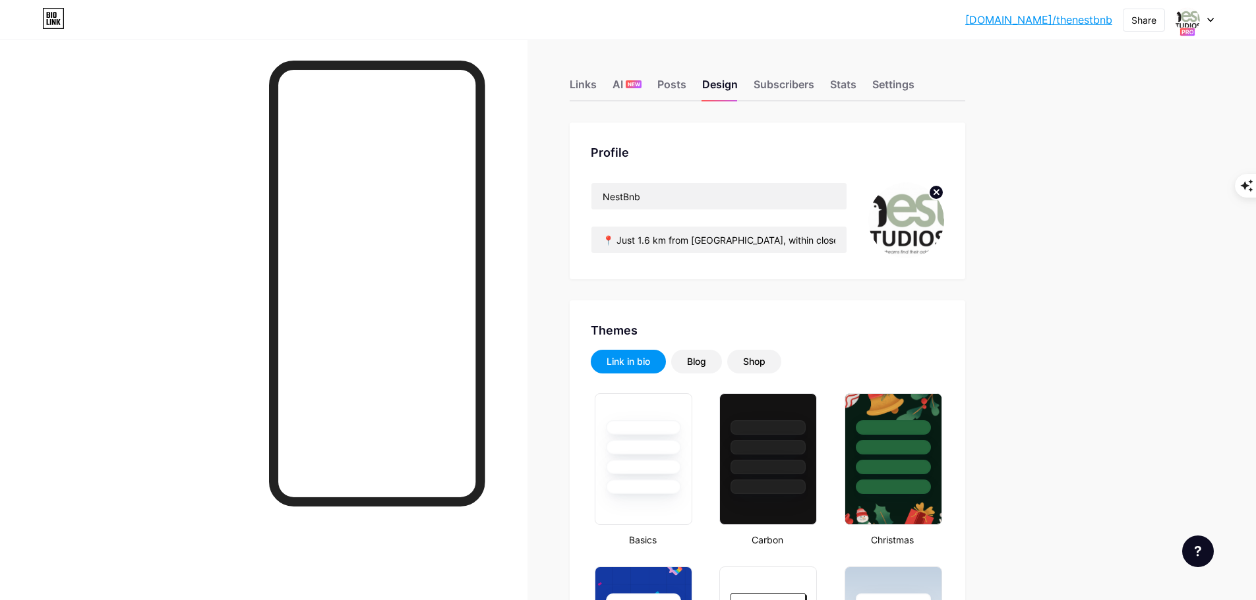
click at [1214, 23] on div "bio.link/thenes... bio.link/thenestbnb Share Switch accounts NestBnb bio.link/t…" at bounding box center [628, 20] width 1256 height 24
click at [1209, 19] on icon at bounding box center [1210, 20] width 7 height 5
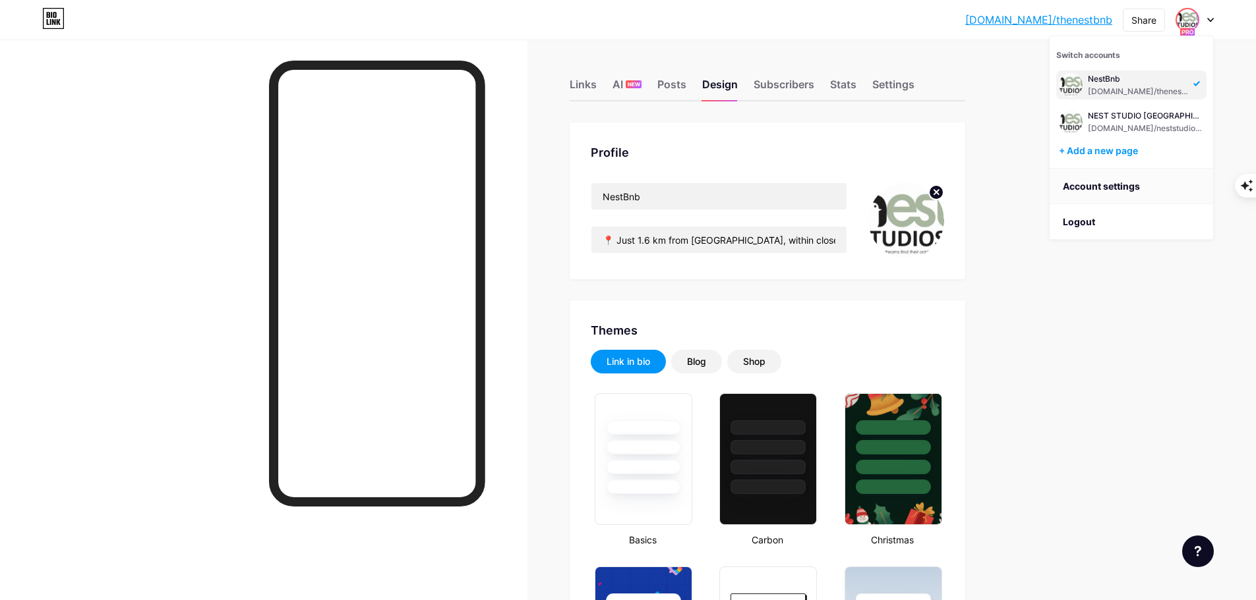
click at [1115, 190] on link "Account settings" at bounding box center [1130, 187] width 163 height 36
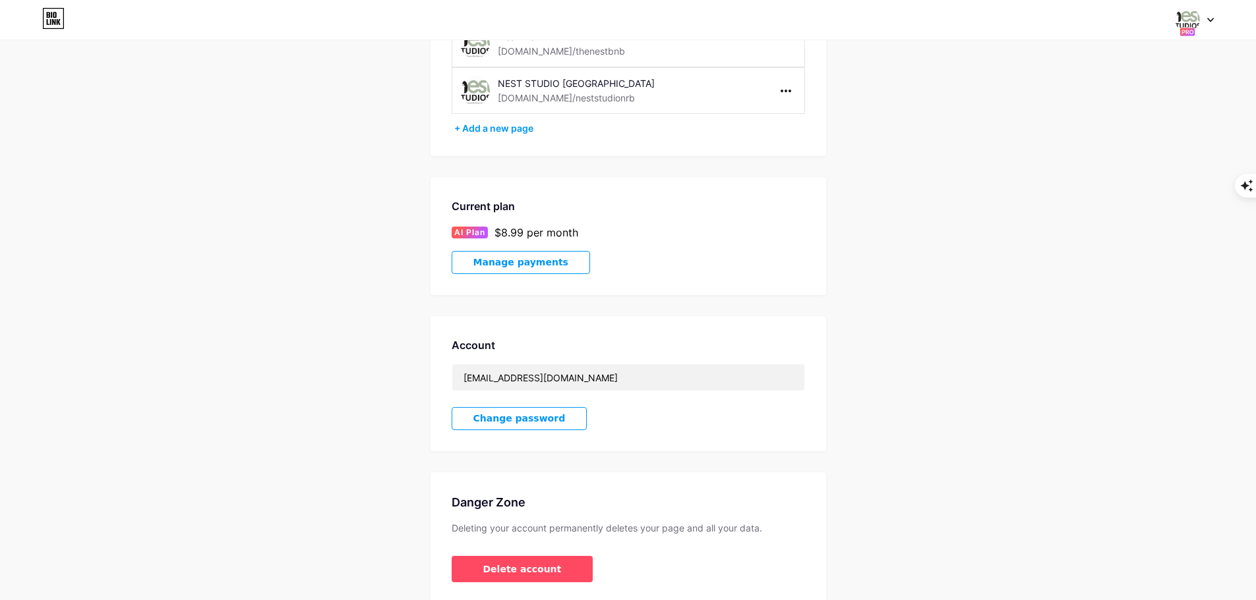
scroll to position [51, 0]
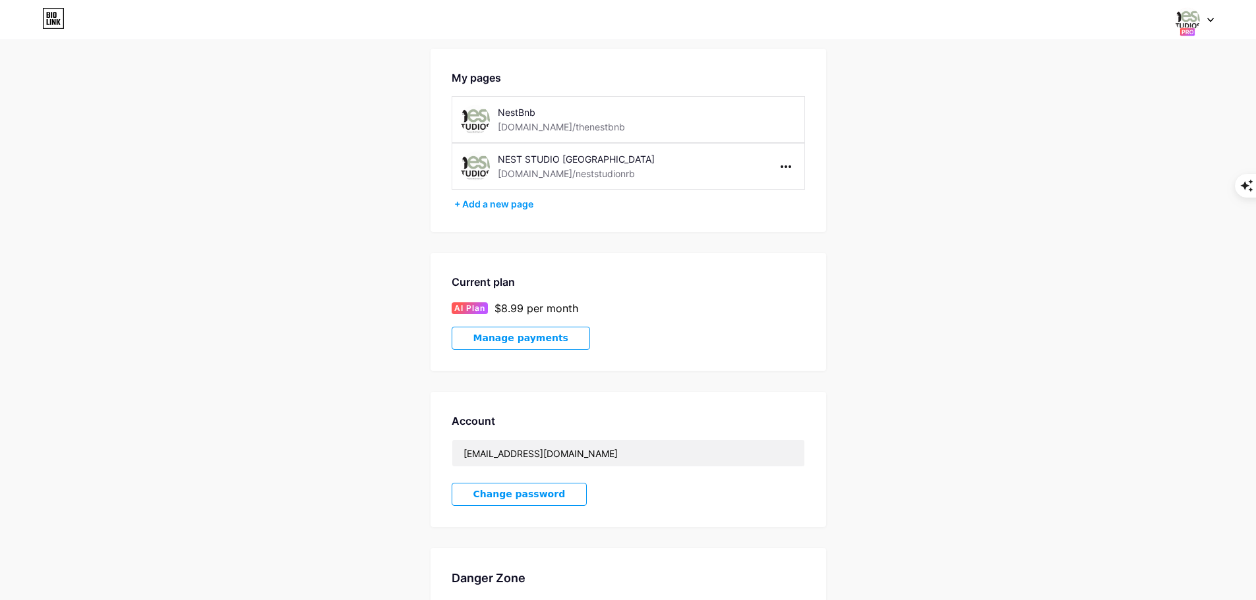
click at [53, 26] on icon at bounding box center [53, 18] width 22 height 21
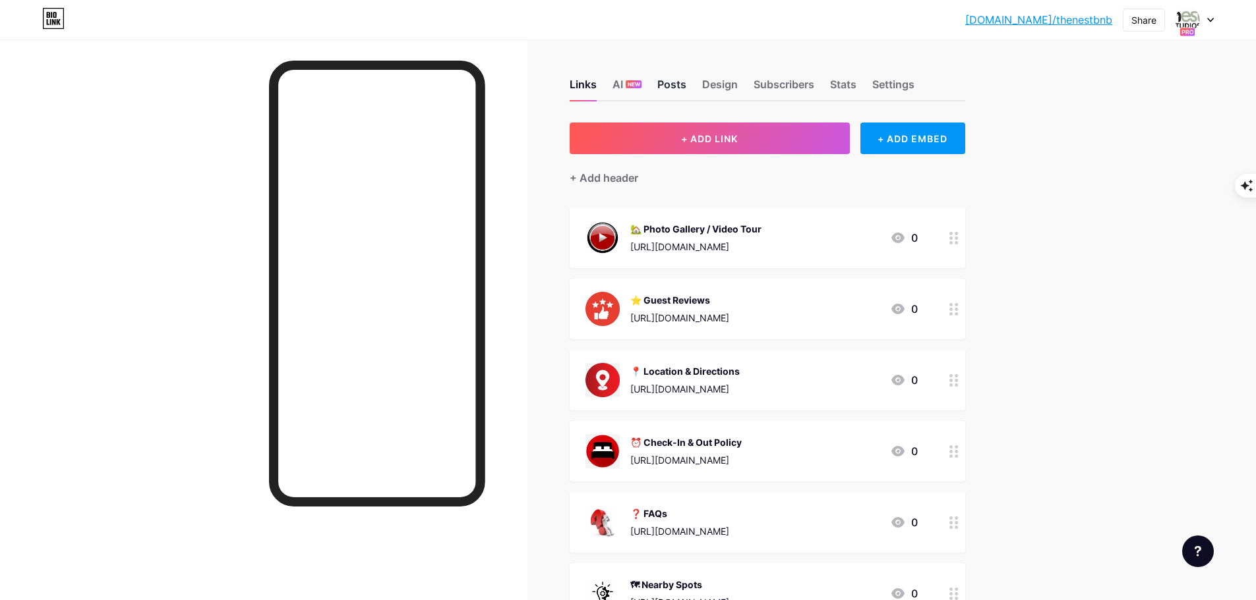
click at [679, 89] on div "Posts" at bounding box center [671, 88] width 29 height 24
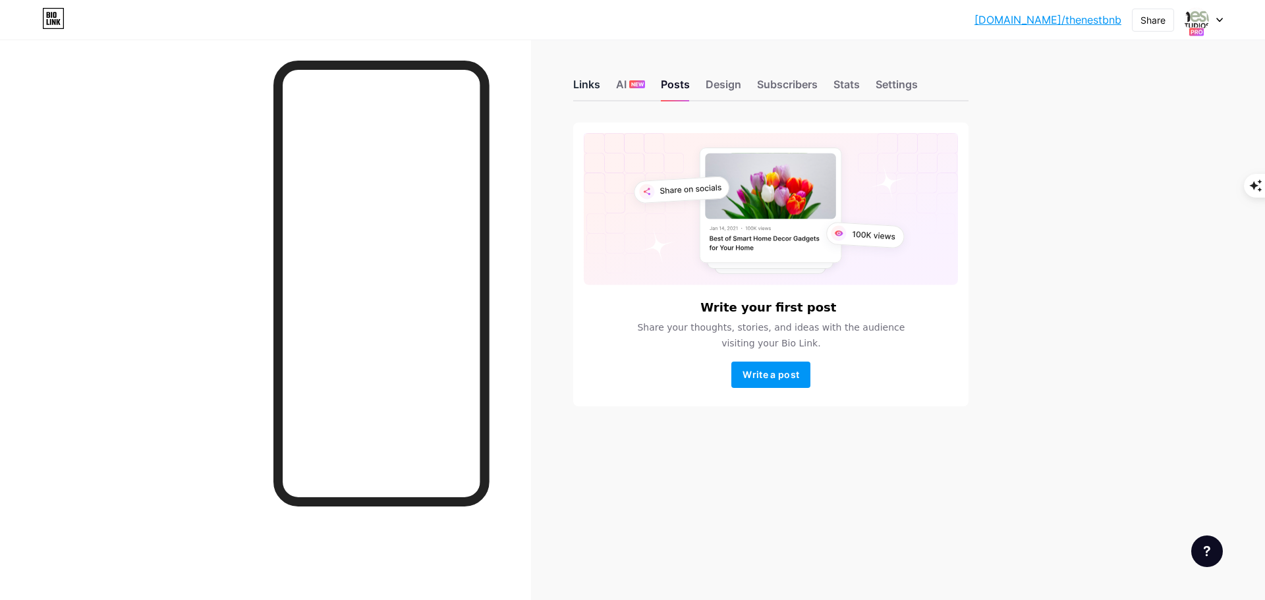
click at [595, 86] on div "Links" at bounding box center [586, 88] width 27 height 24
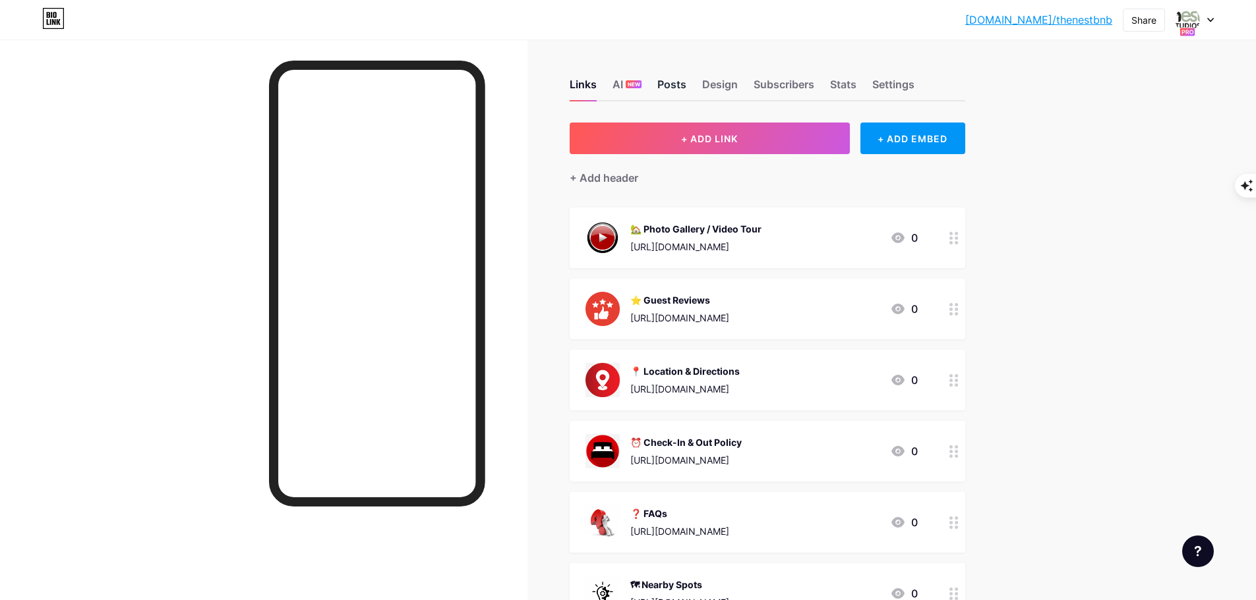
click at [683, 88] on div "Posts" at bounding box center [671, 88] width 29 height 24
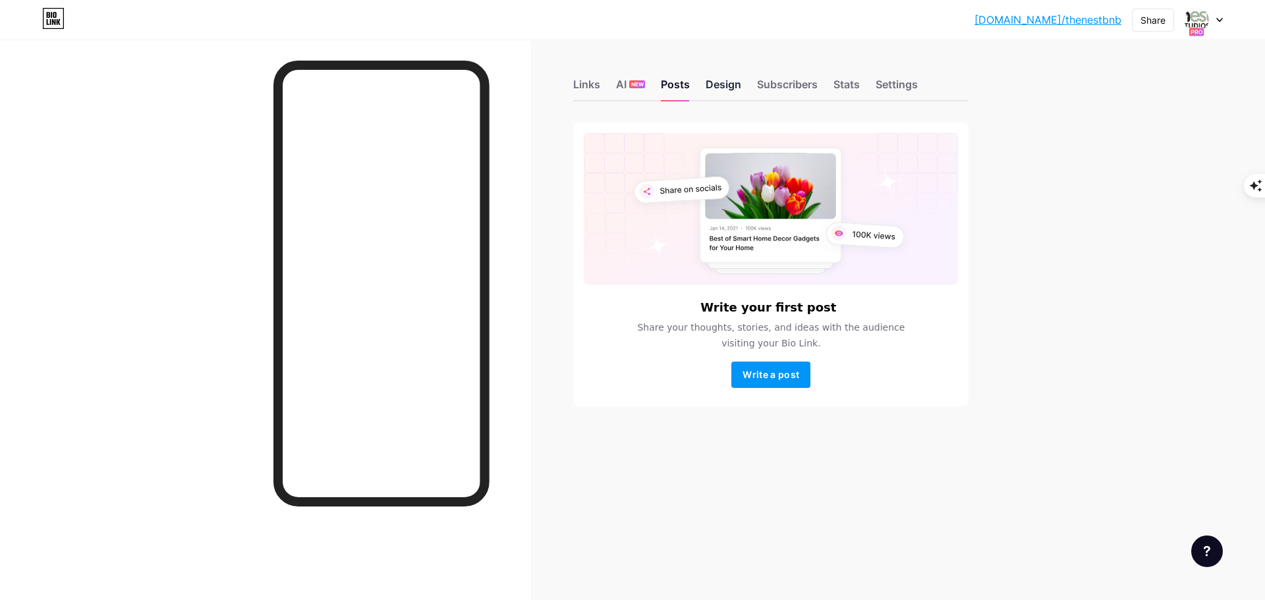
click at [722, 88] on div "Design" at bounding box center [724, 88] width 36 height 24
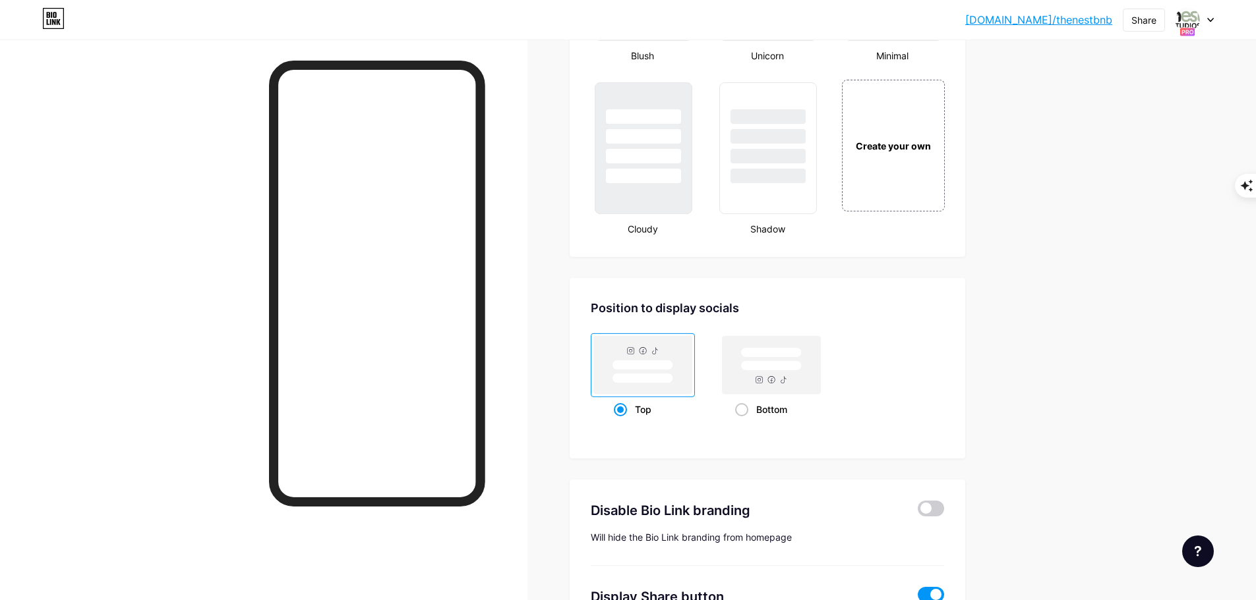
scroll to position [1642, 0]
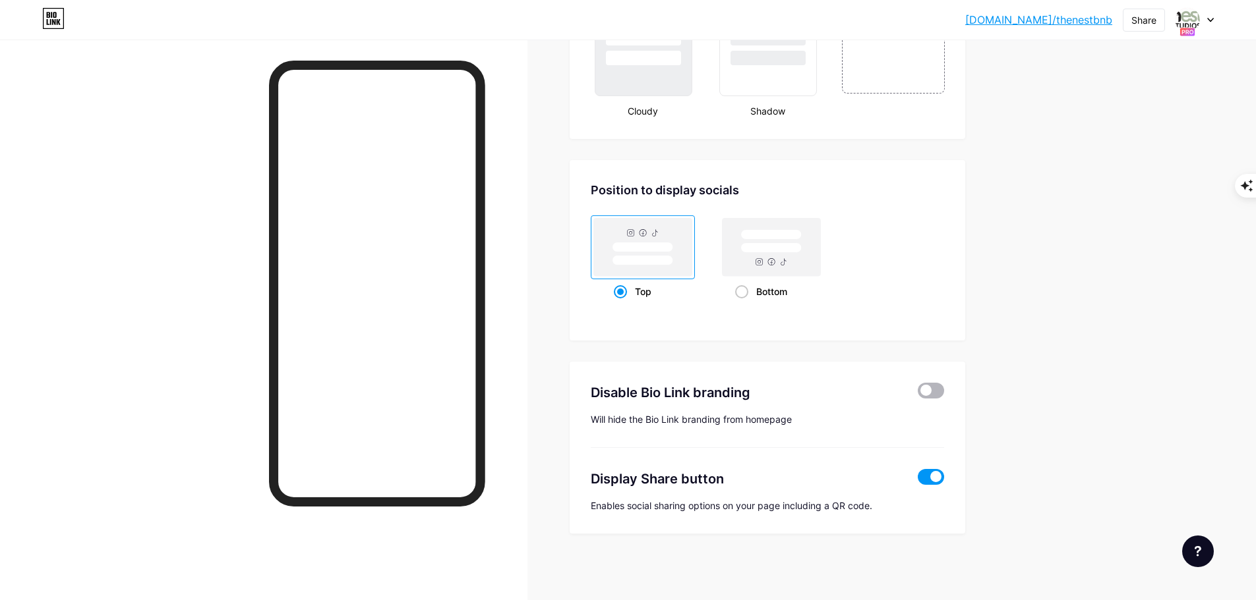
click at [944, 393] on span at bounding box center [930, 391] width 26 height 16
click at [917, 394] on input "checkbox" at bounding box center [917, 394] width 0 height 0
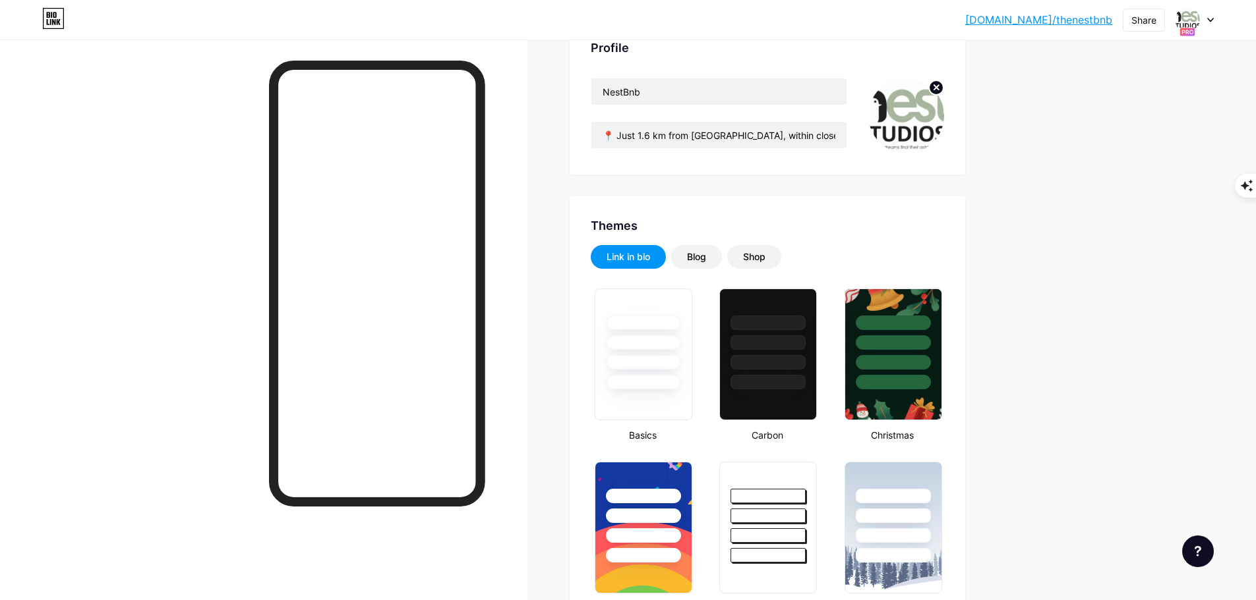
scroll to position [61, 0]
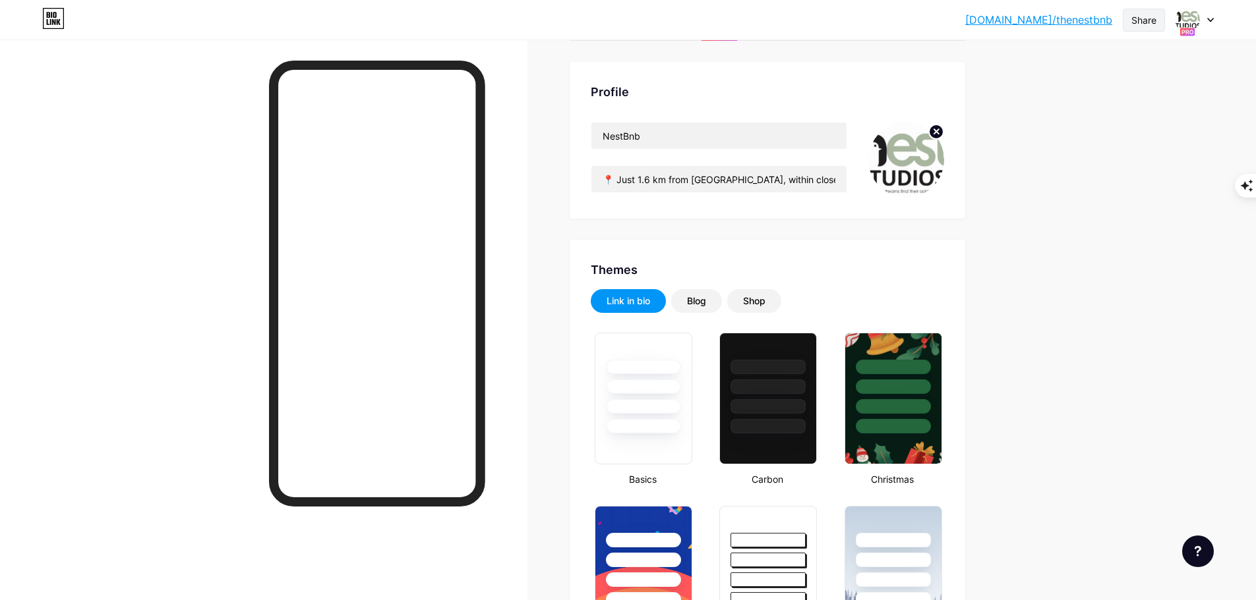
click at [1128, 16] on div "Share" at bounding box center [1143, 20] width 42 height 23
click at [1099, 126] on div "Add to my socials" at bounding box center [1056, 131] width 90 height 16
click at [1100, 100] on div "TikTok" at bounding box center [1066, 94] width 196 height 32
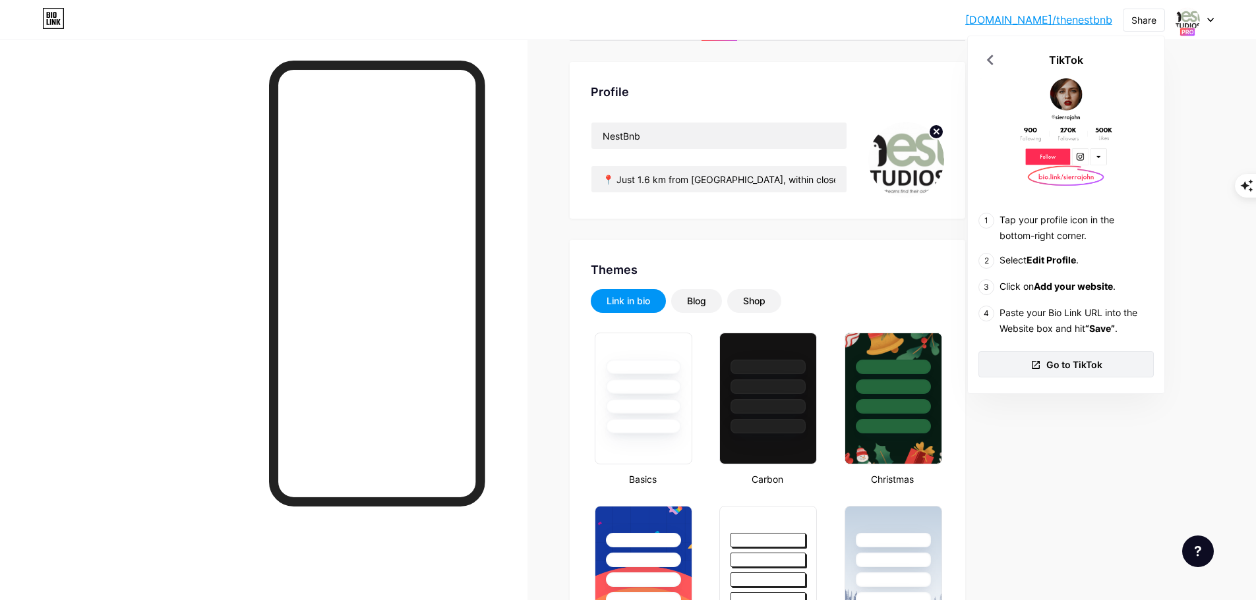
click at [1060, 362] on span "Go to TikTok" at bounding box center [1074, 365] width 56 height 14
click at [991, 57] on icon at bounding box center [990, 60] width 7 height 11
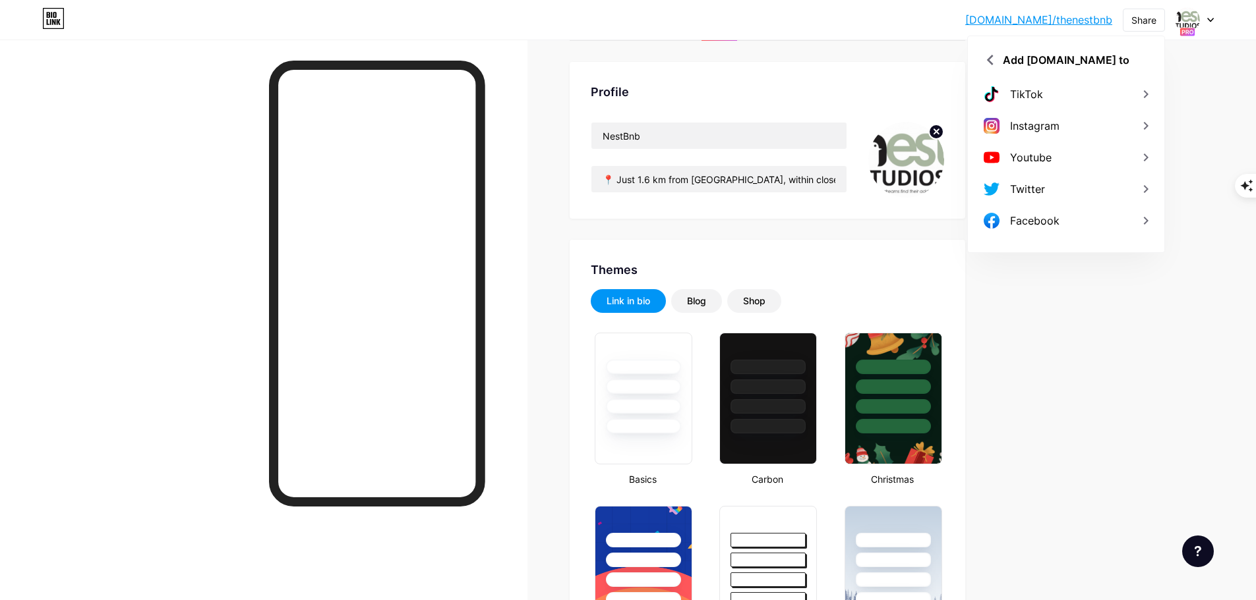
click at [1211, 20] on icon at bounding box center [1209, 19] width 5 height 3
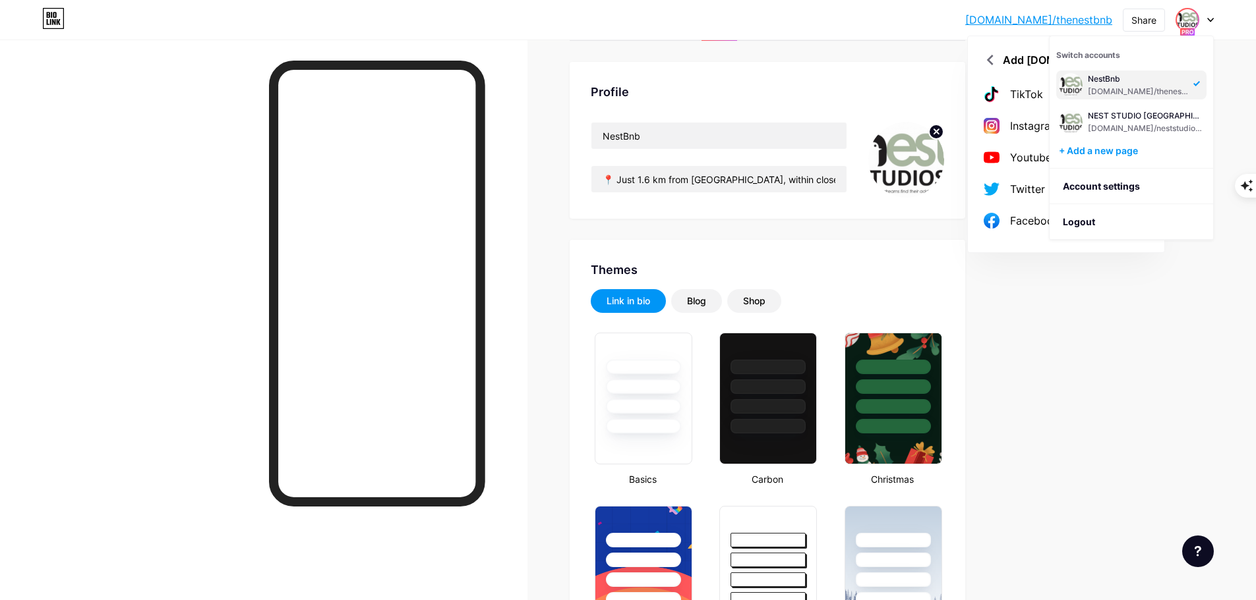
click at [944, 15] on div "bio.link/thenes... bio.link/thenestbnb Share Add bio.link to TikTok Instagram Y…" at bounding box center [628, 20] width 1256 height 24
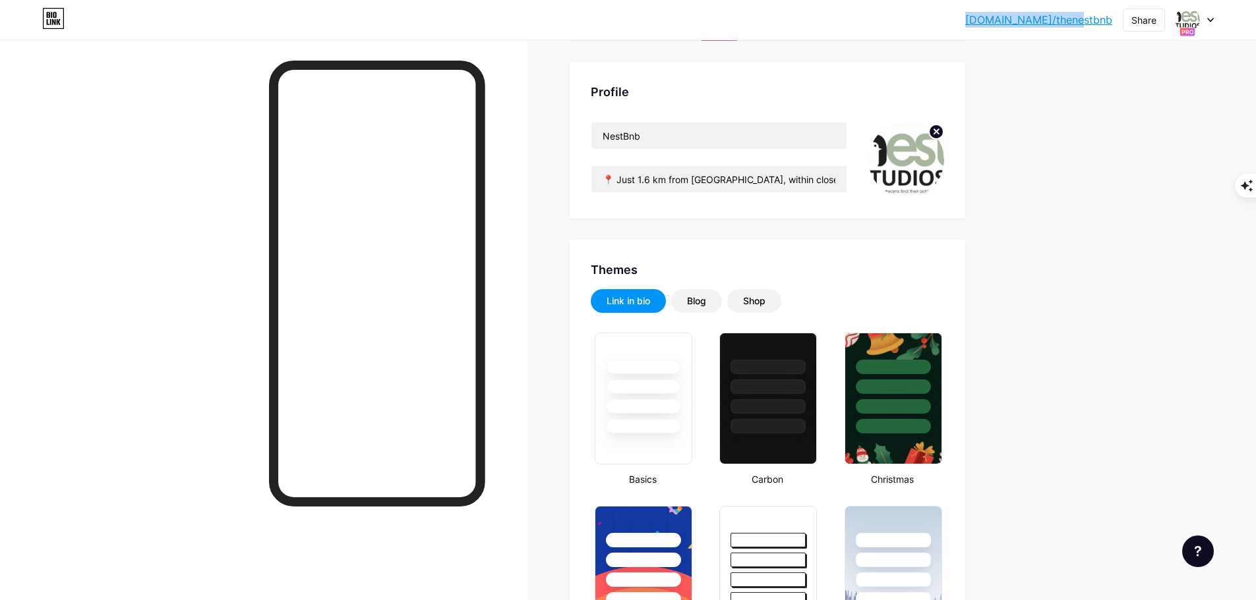
drag, startPoint x: 1004, startPoint y: 18, endPoint x: 1113, endPoint y: 22, distance: 109.5
click at [1113, 22] on div "bio.link/thenes... bio.link/thenestbnb Share Switch accounts NestBnb bio.link/t…" at bounding box center [628, 20] width 1256 height 24
copy link "[DOMAIN_NAME]/thenestbnb"
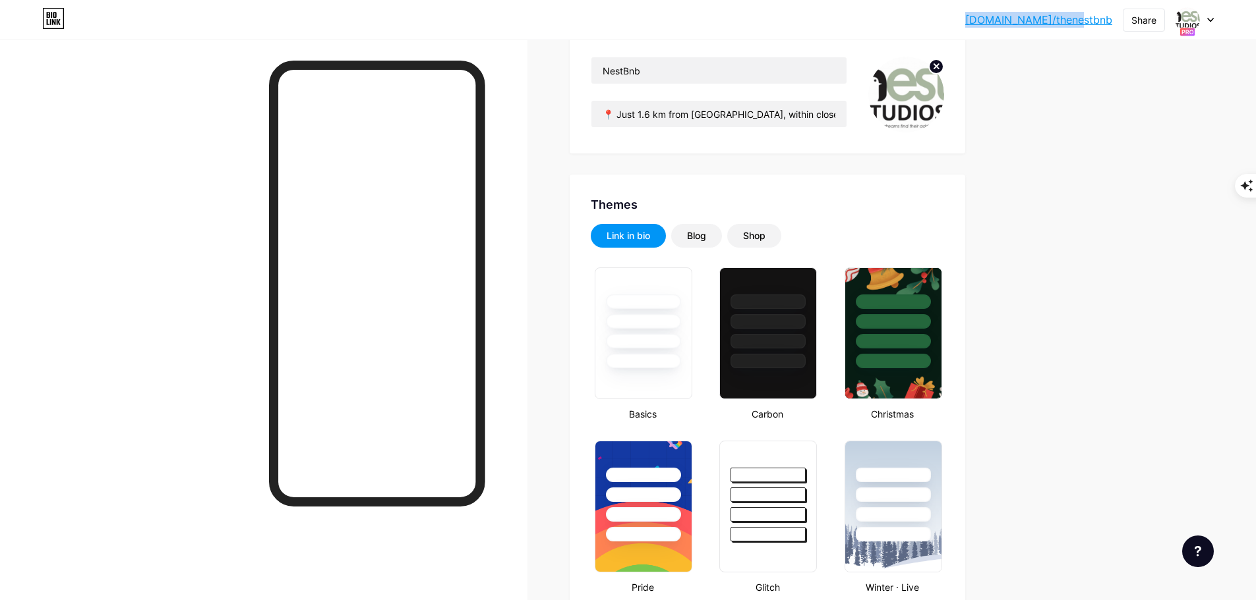
scroll to position [0, 0]
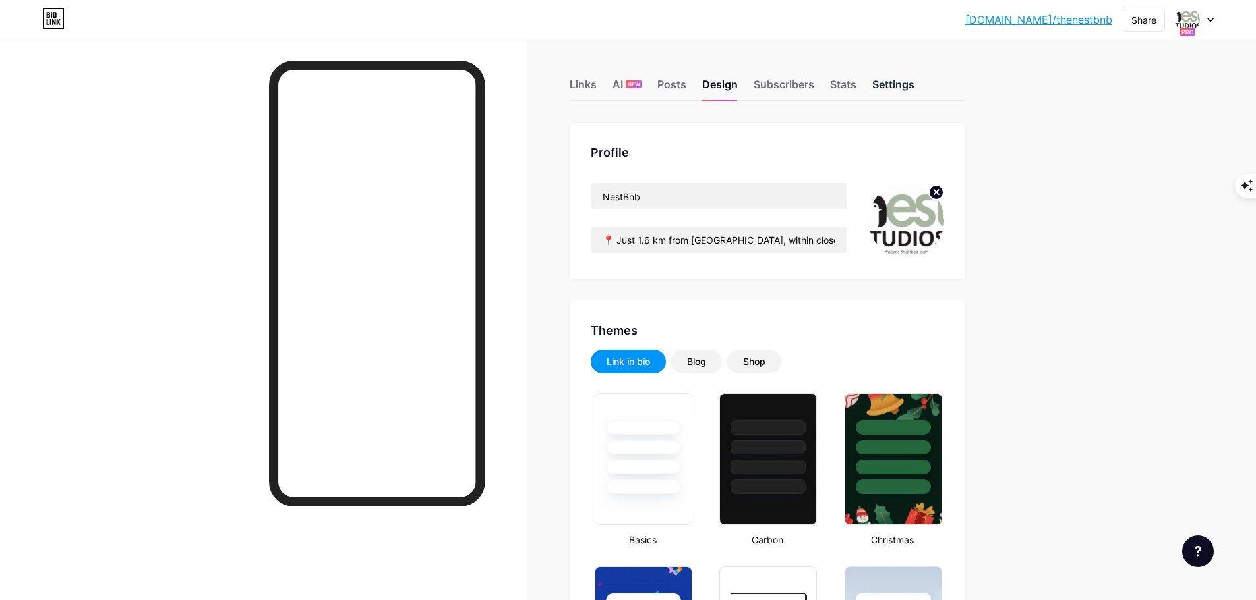
click at [899, 82] on div "Settings" at bounding box center [893, 88] width 42 height 24
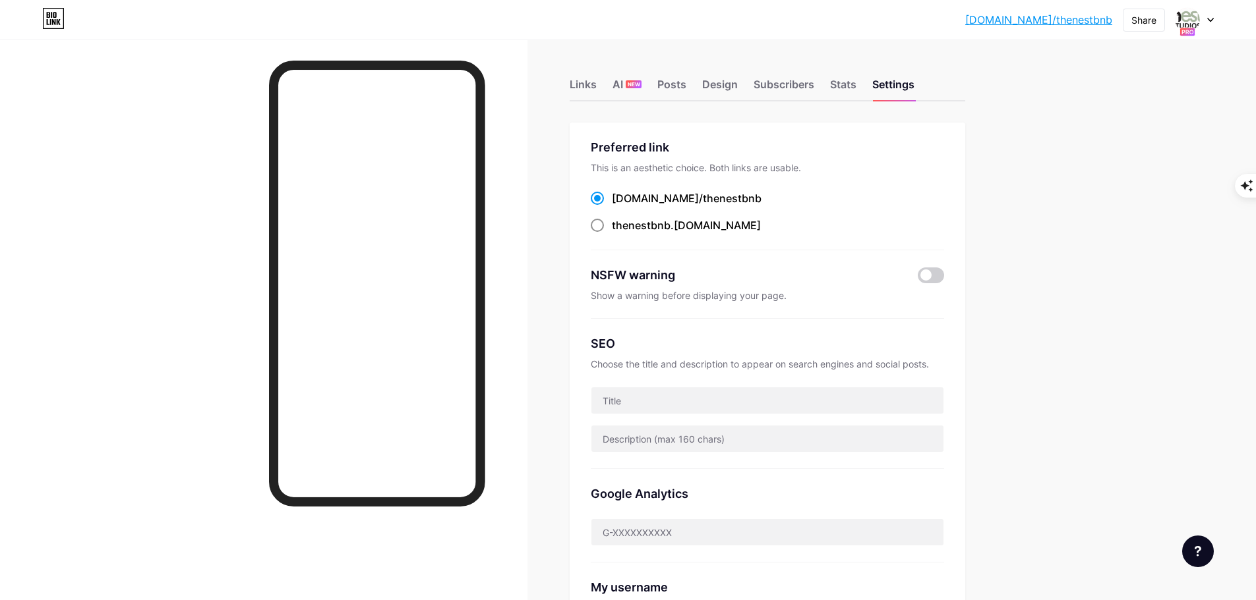
click at [604, 223] on span at bounding box center [597, 225] width 13 height 13
click at [612, 233] on input "thenestbnb .bio.link" at bounding box center [616, 237] width 9 height 9
radio input "true"
click at [784, 86] on div "Subscribers" at bounding box center [783, 88] width 61 height 24
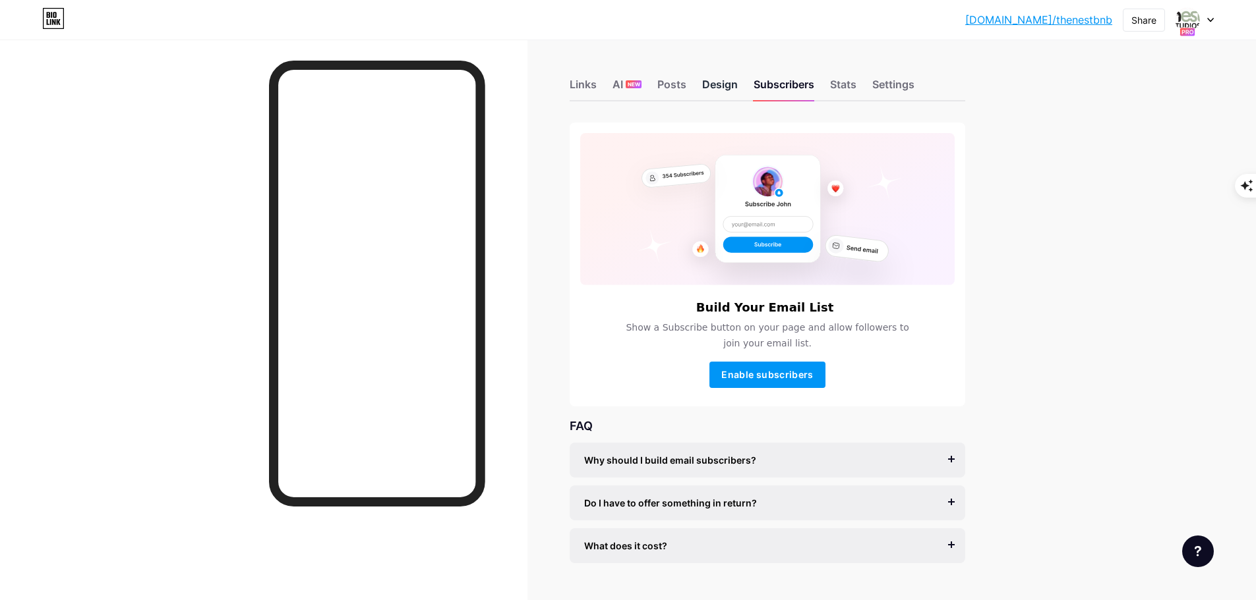
click at [728, 82] on div "Design" at bounding box center [720, 88] width 36 height 24
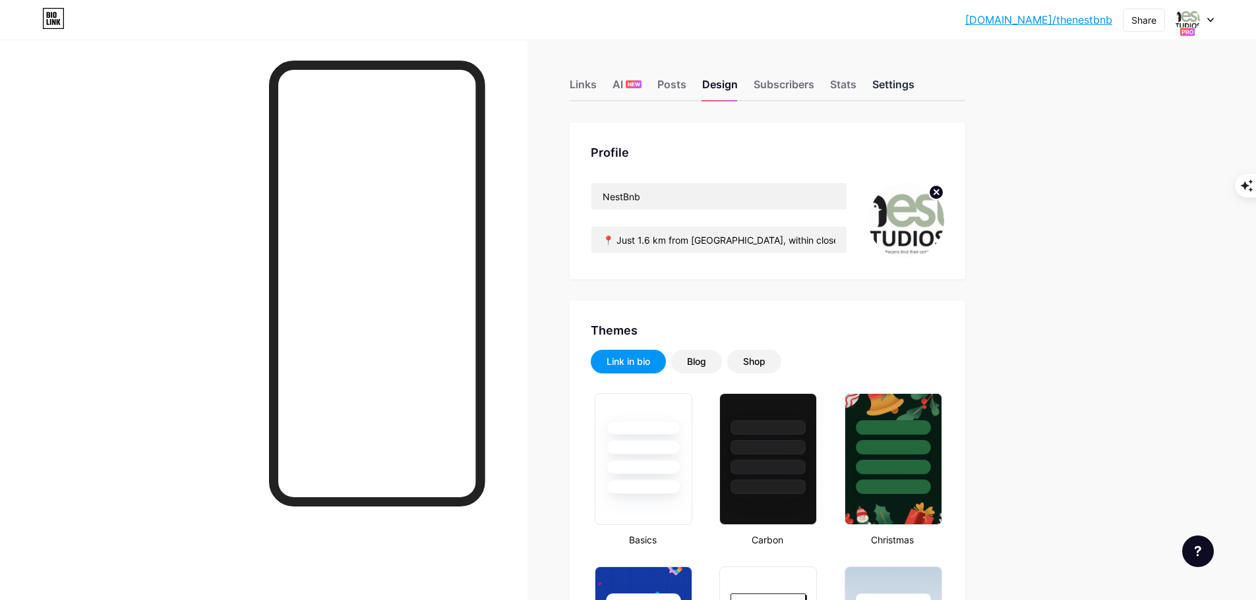
click at [888, 82] on div "Settings" at bounding box center [893, 88] width 42 height 24
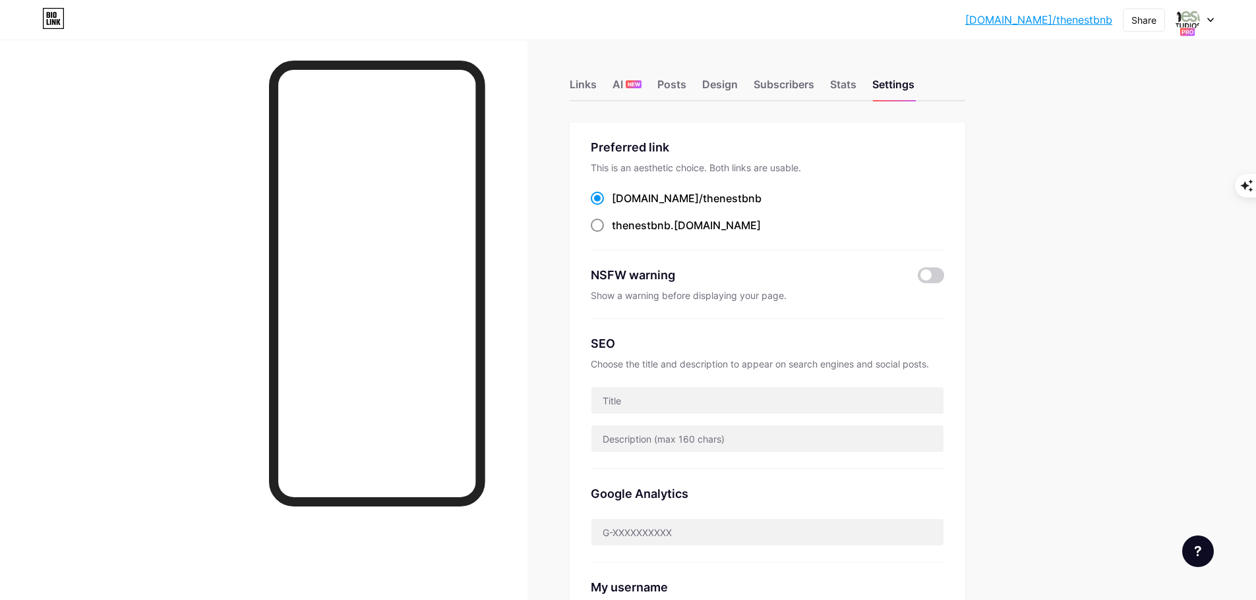
click at [604, 224] on span at bounding box center [597, 225] width 13 height 13
click at [612, 233] on input "thenestbnb .bio.link" at bounding box center [616, 237] width 9 height 9
radio input "true"
drag, startPoint x: 613, startPoint y: 221, endPoint x: 734, endPoint y: 221, distance: 120.6
click at [734, 221] on div "thenestbnb .bio.link" at bounding box center [767, 226] width 353 height 16
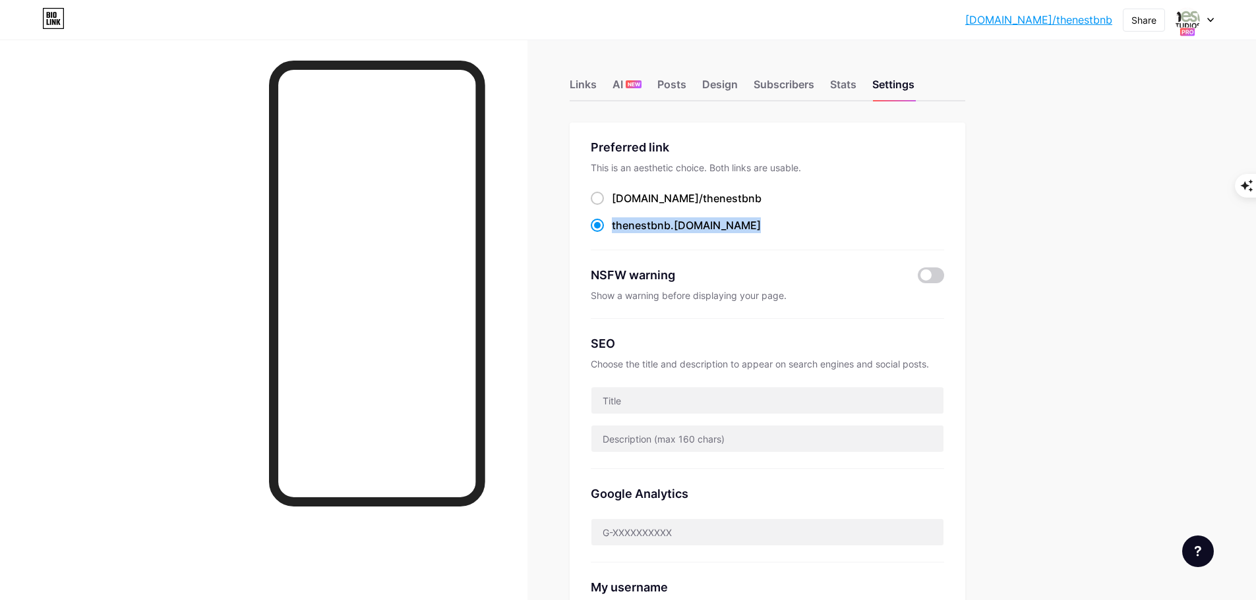
copy label "thenestbnb .bio.link"
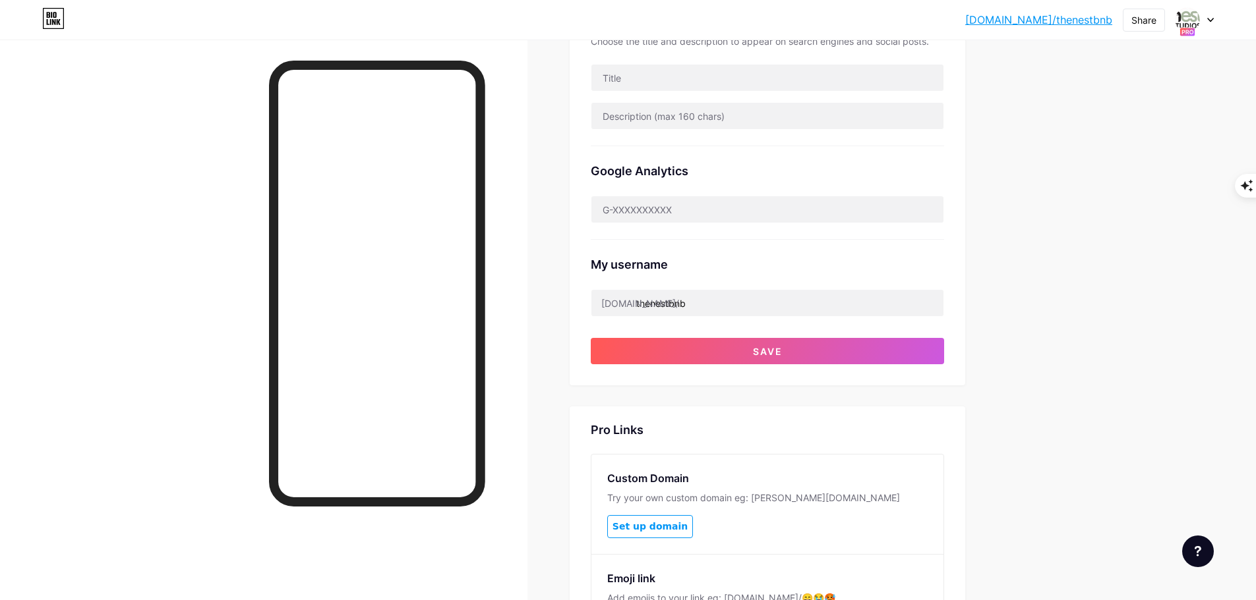
scroll to position [395, 0]
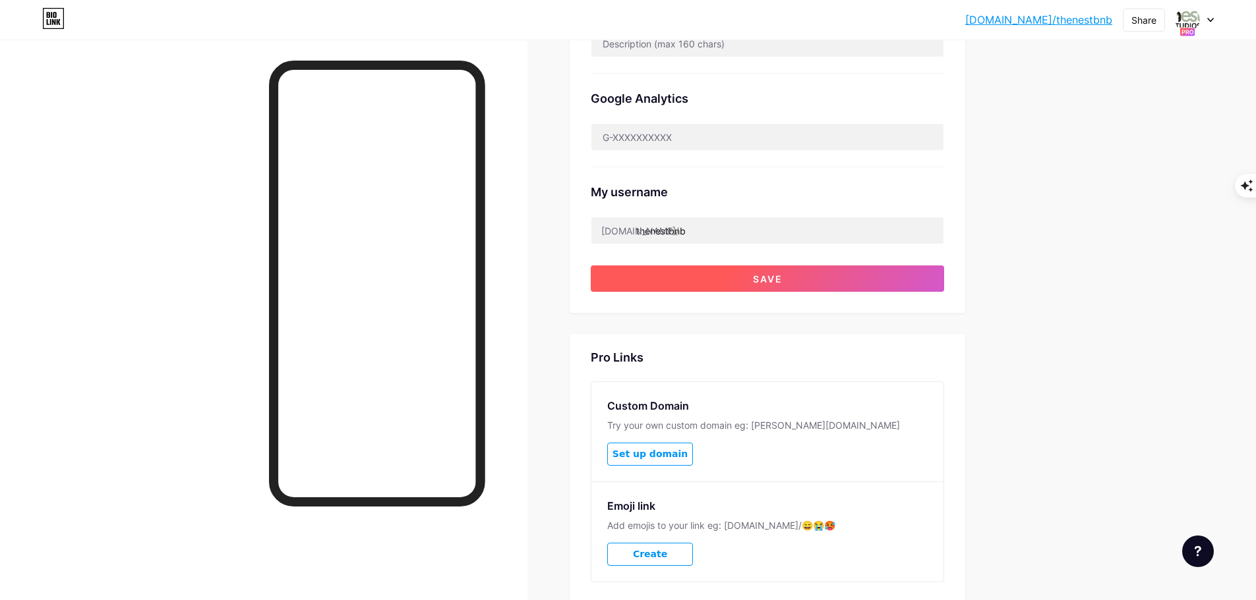
click at [771, 285] on button "Save" at bounding box center [767, 279] width 353 height 26
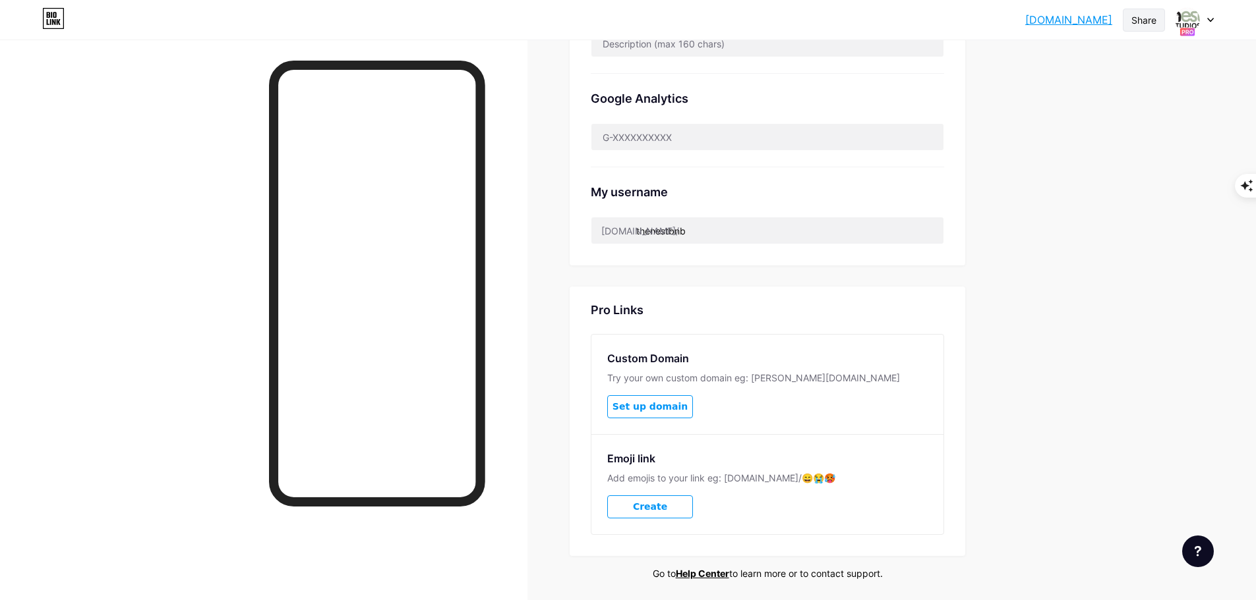
click at [1136, 22] on div "Share" at bounding box center [1143, 20] width 25 height 14
click at [1030, 65] on div "Copy link" at bounding box center [1034, 68] width 49 height 16
drag, startPoint x: 280, startPoint y: 440, endPoint x: 518, endPoint y: 446, distance: 238.0
click at [518, 446] on div at bounding box center [263, 340] width 527 height 600
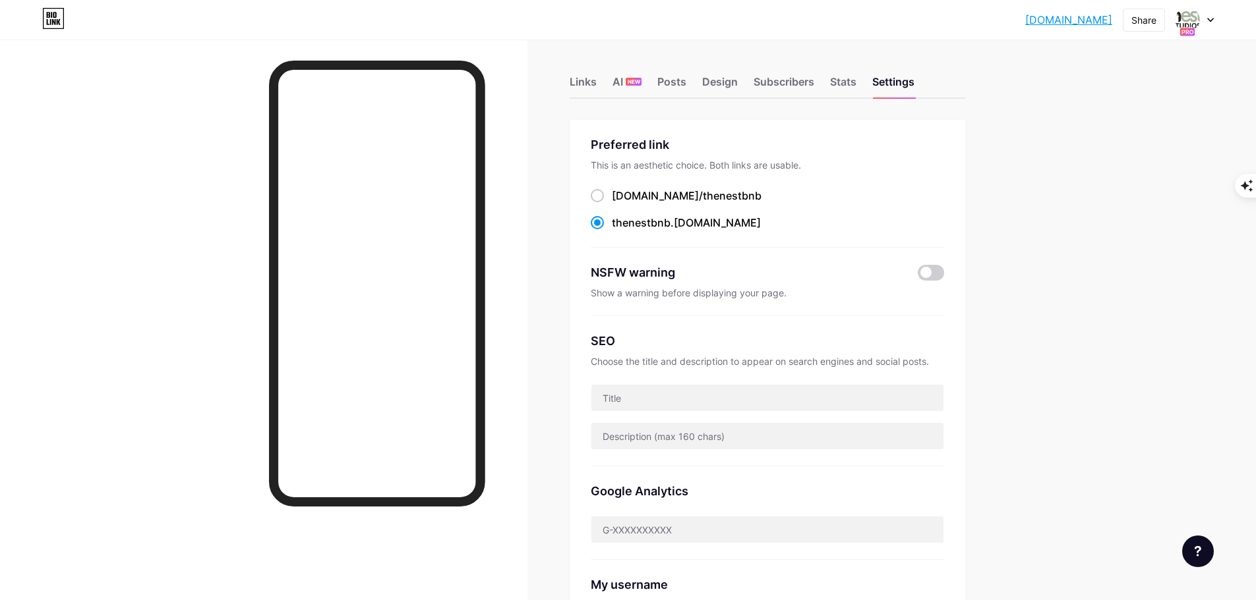
scroll to position [0, 0]
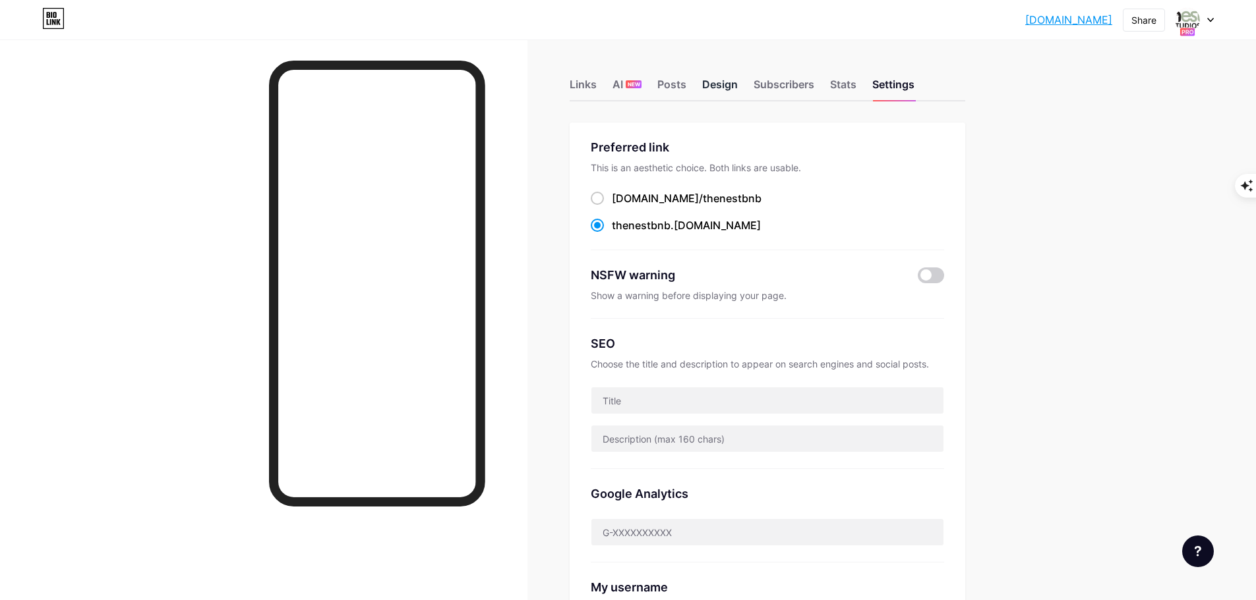
click at [733, 90] on div "Design" at bounding box center [720, 88] width 36 height 24
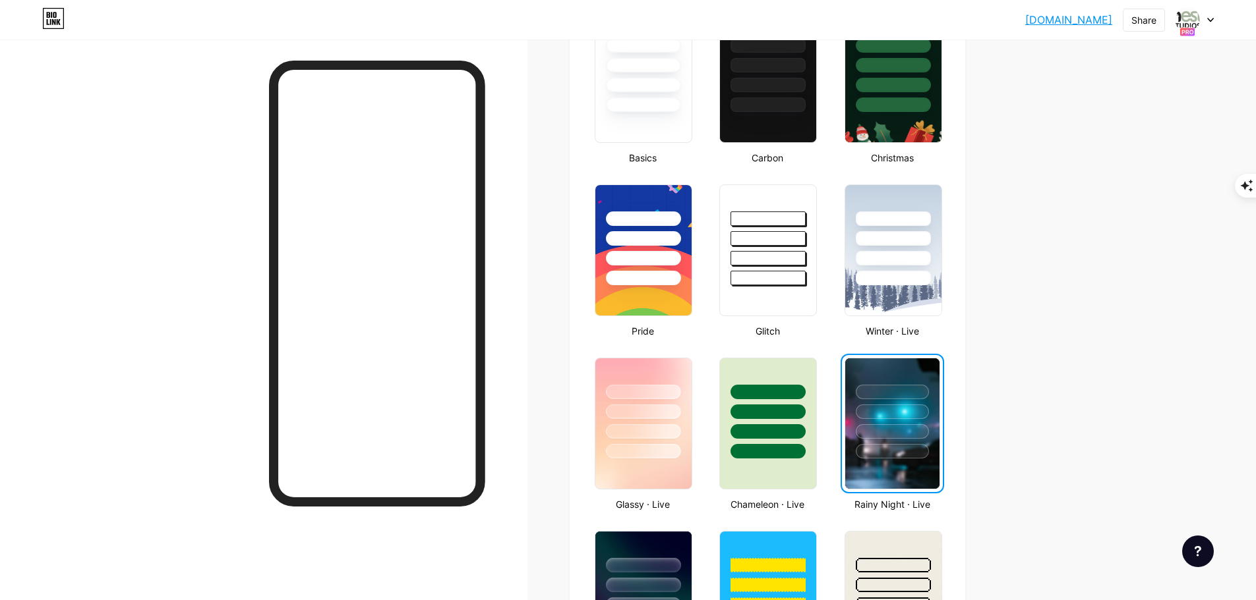
scroll to position [395, 0]
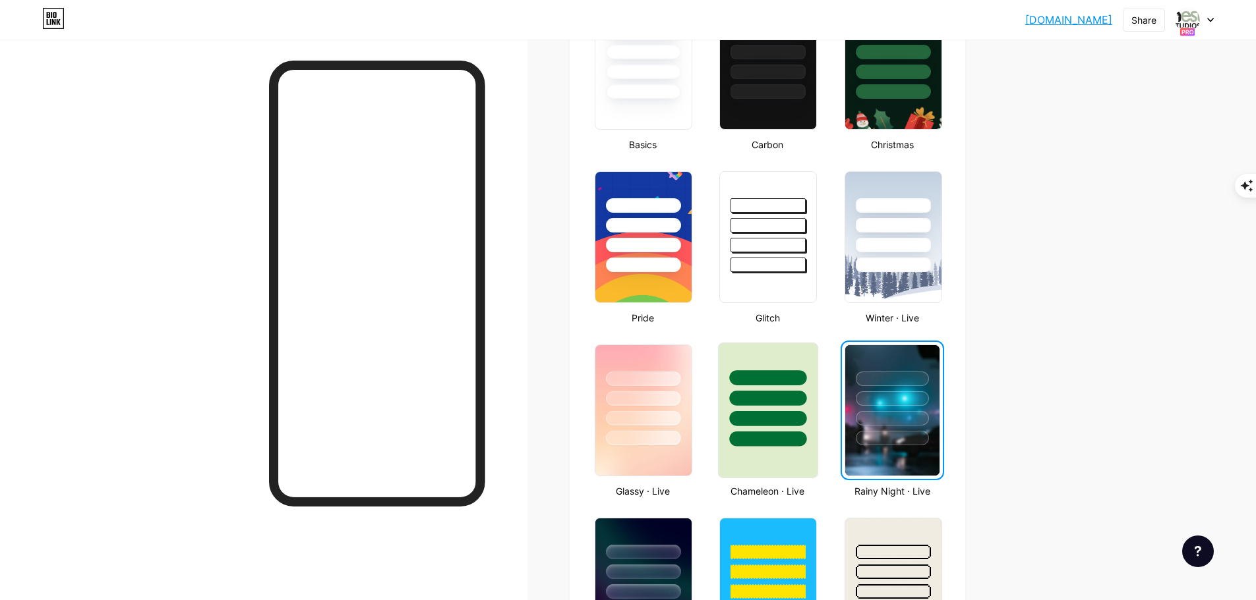
click at [790, 467] on div at bounding box center [768, 411] width 100 height 136
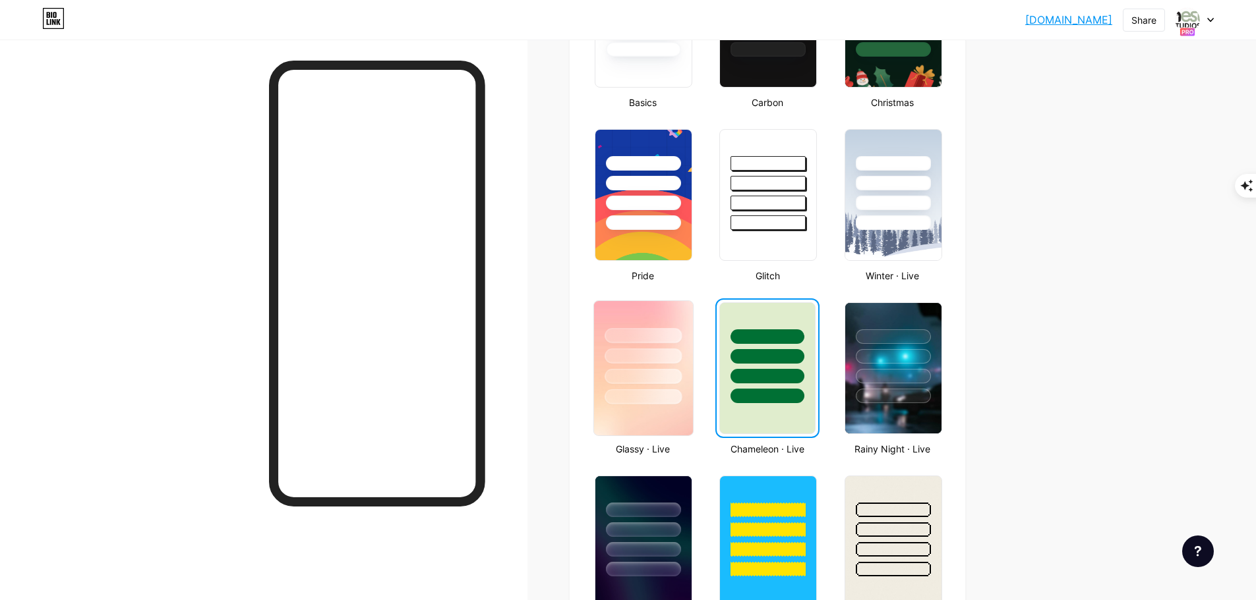
scroll to position [461, 0]
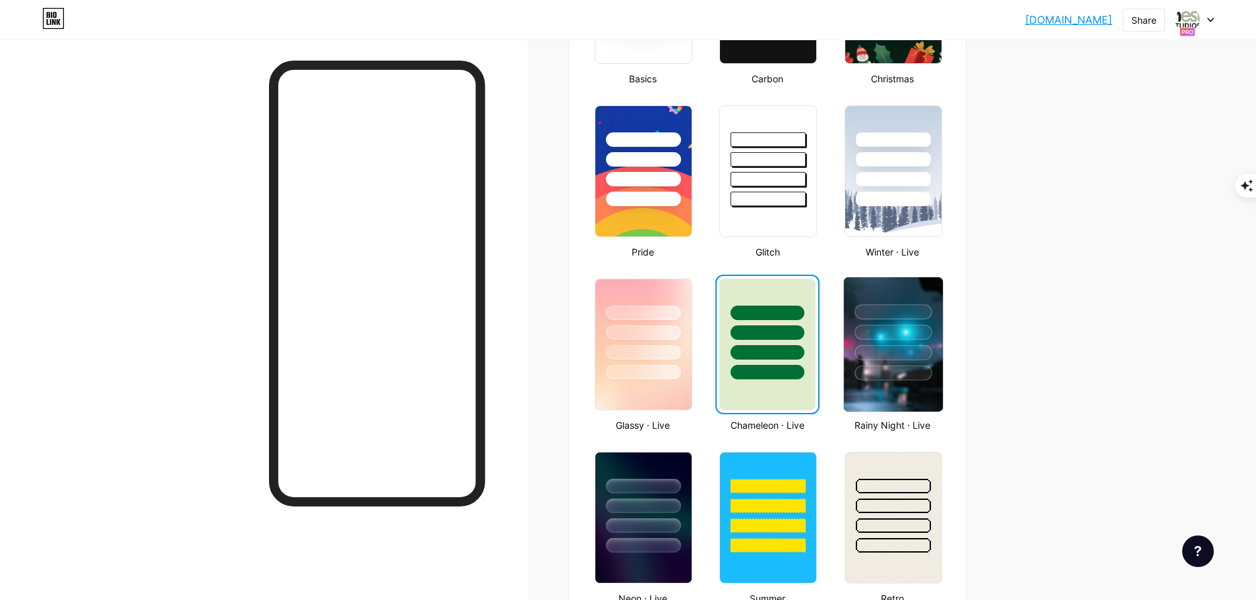
click at [897, 396] on img at bounding box center [893, 344] width 99 height 134
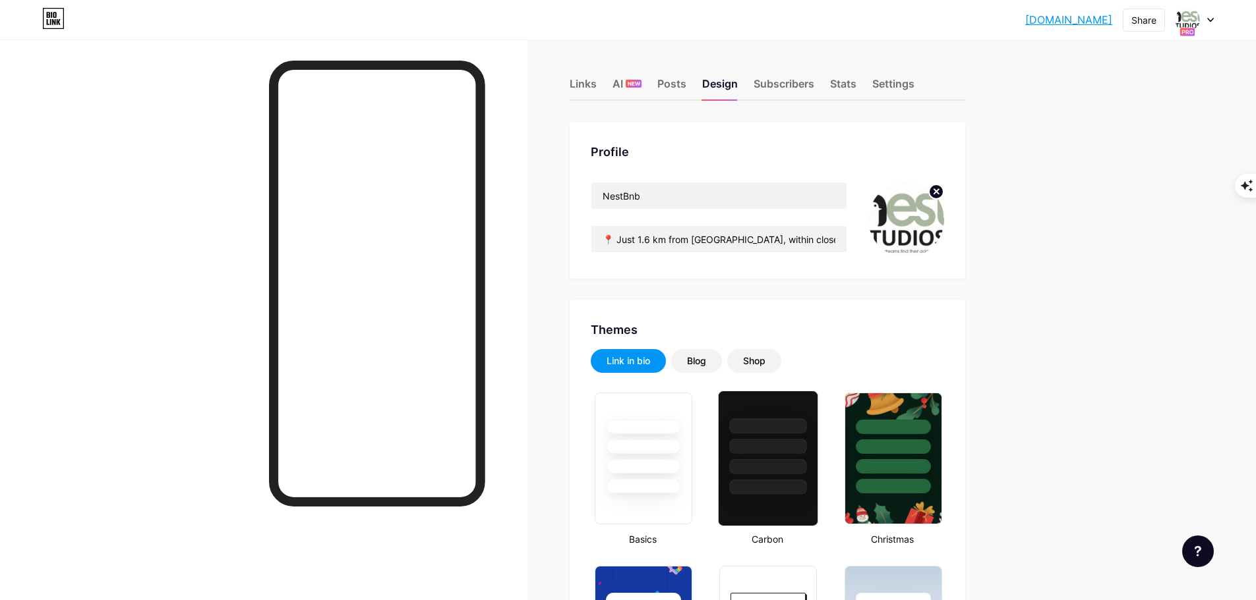
scroll to position [0, 0]
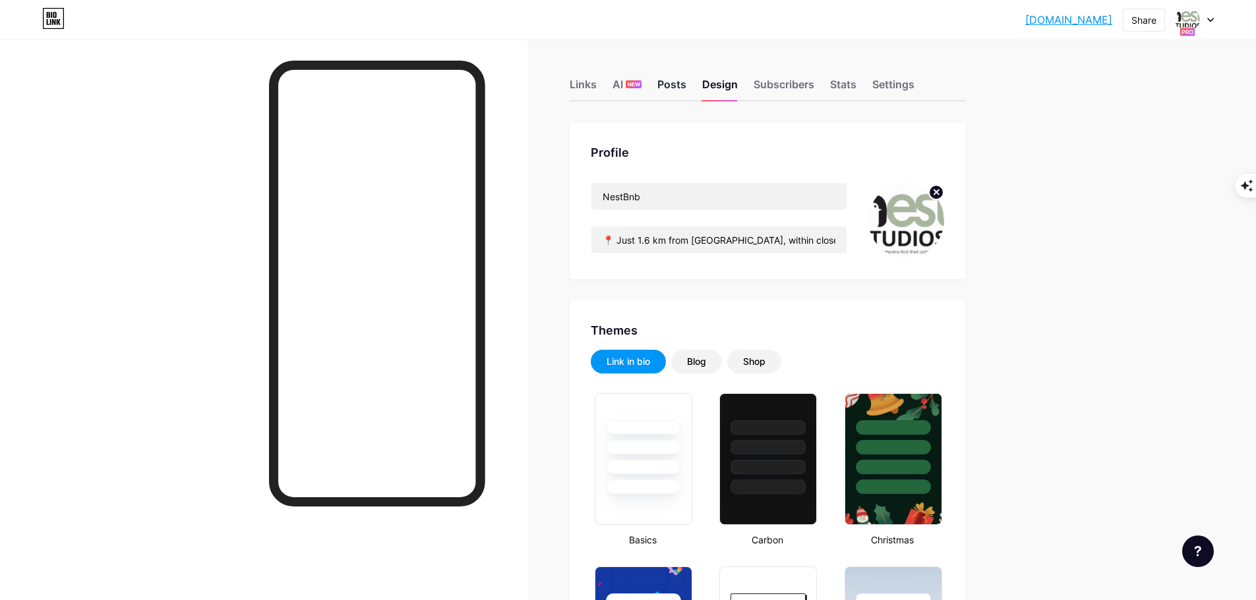
click at [676, 92] on div "Posts" at bounding box center [671, 88] width 29 height 24
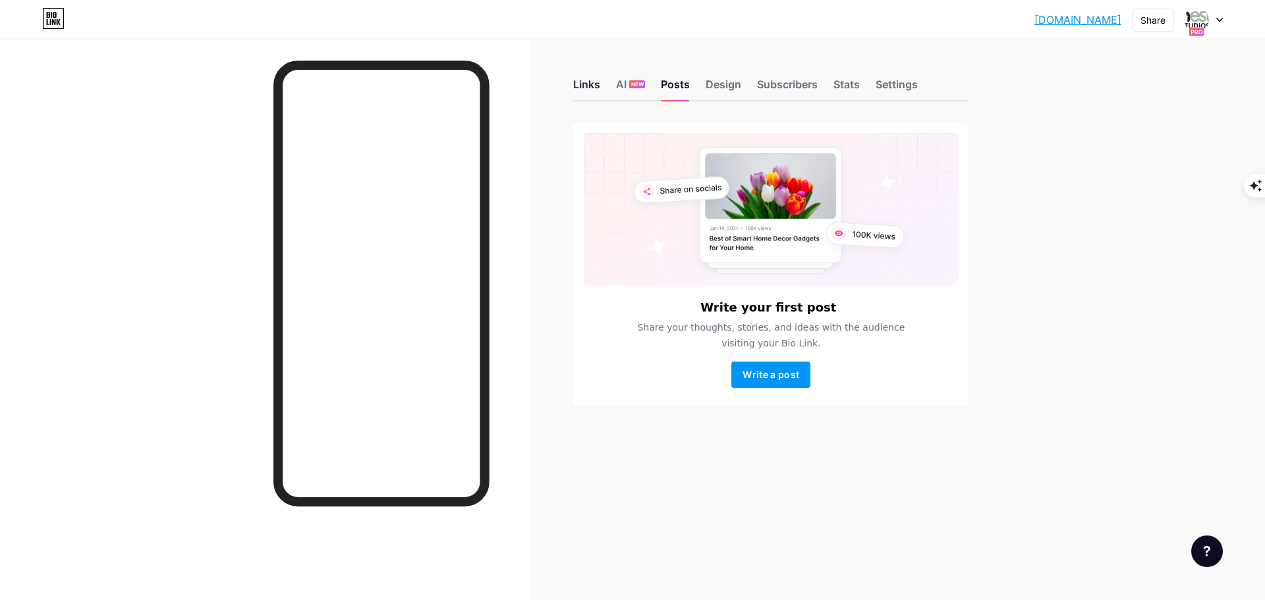
click at [593, 89] on div "Links" at bounding box center [586, 88] width 27 height 24
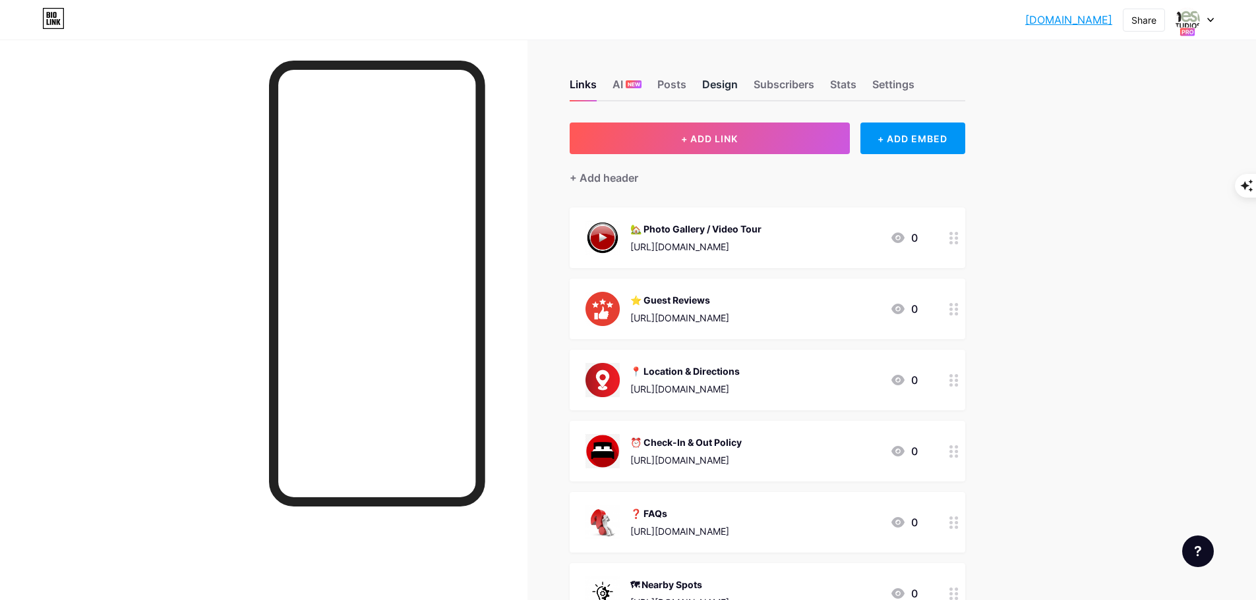
click at [721, 89] on div "Design" at bounding box center [720, 88] width 36 height 24
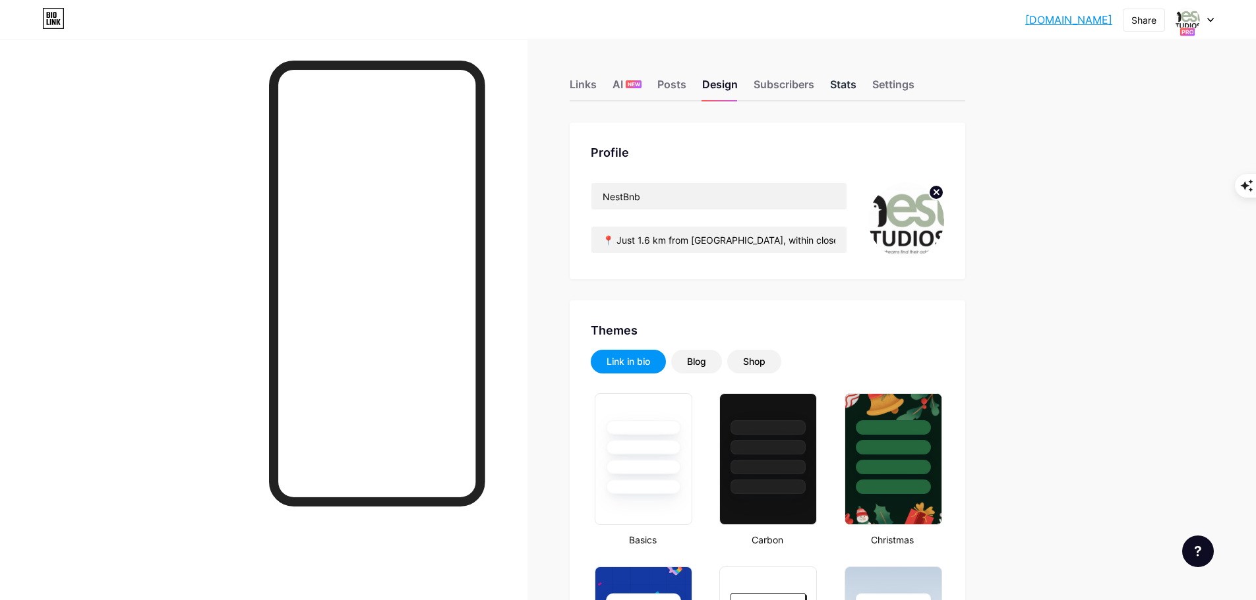
click at [844, 86] on div "Stats" at bounding box center [843, 88] width 26 height 24
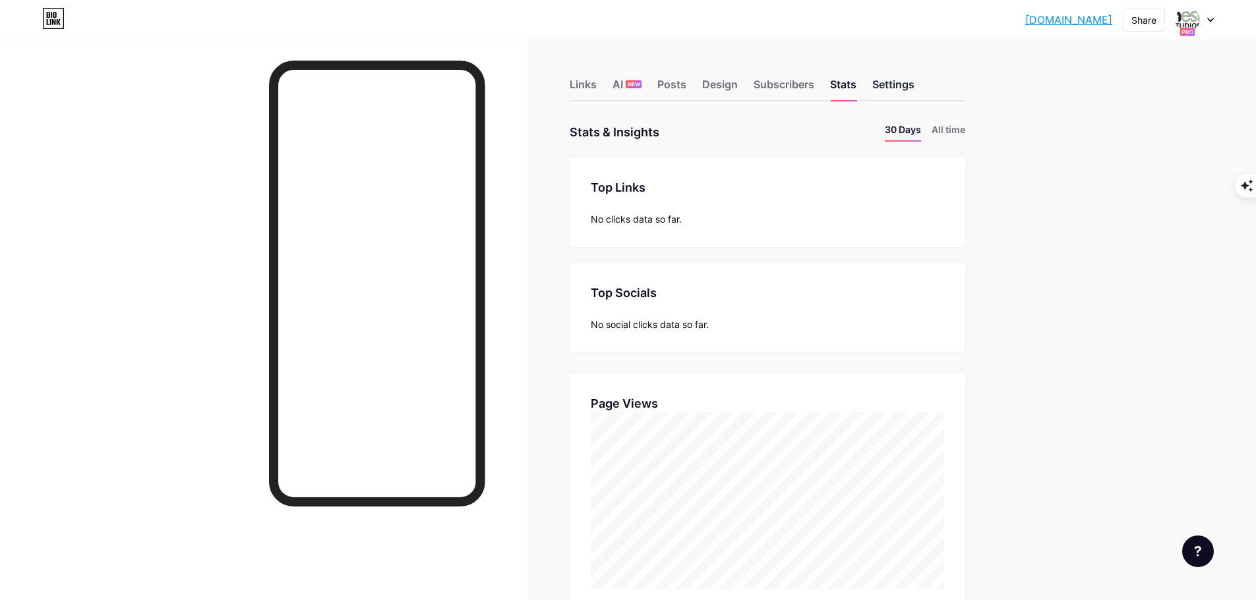
click at [881, 85] on div "Settings" at bounding box center [893, 88] width 42 height 24
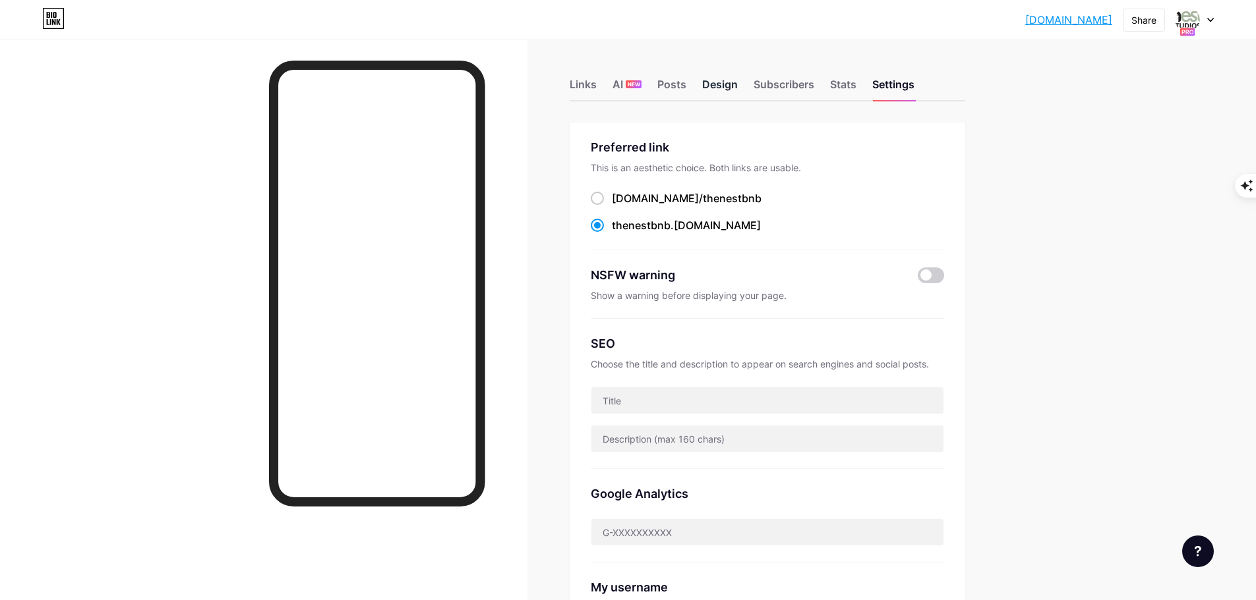
click at [714, 86] on div "Design" at bounding box center [720, 88] width 36 height 24
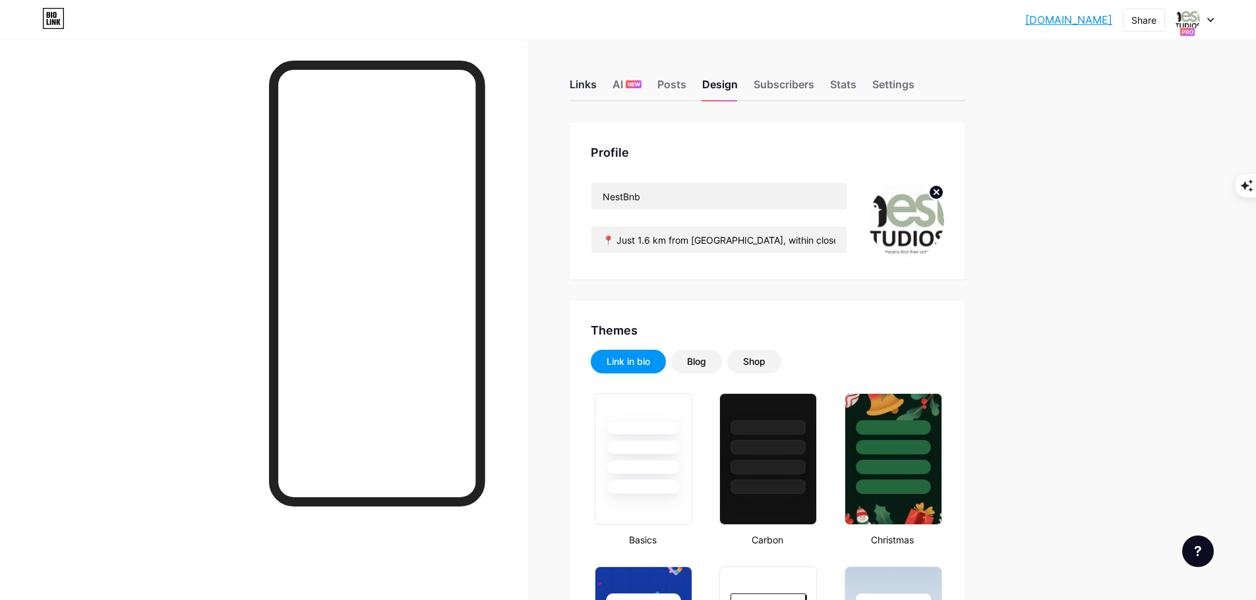
click at [594, 88] on div "Links" at bounding box center [582, 88] width 27 height 24
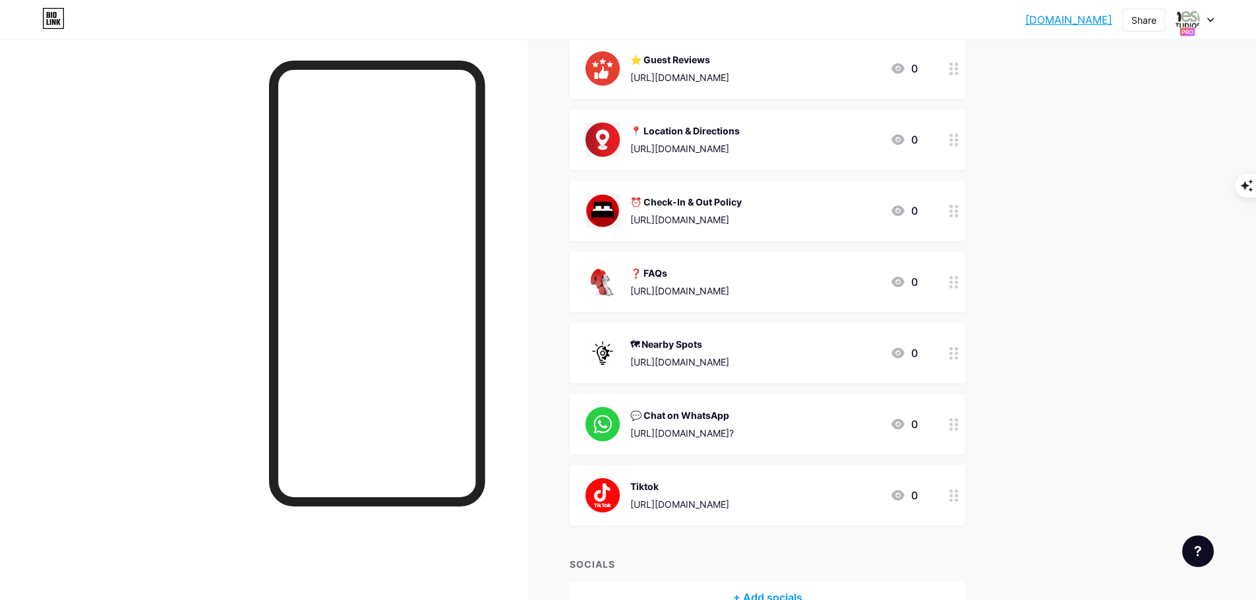
scroll to position [264, 0]
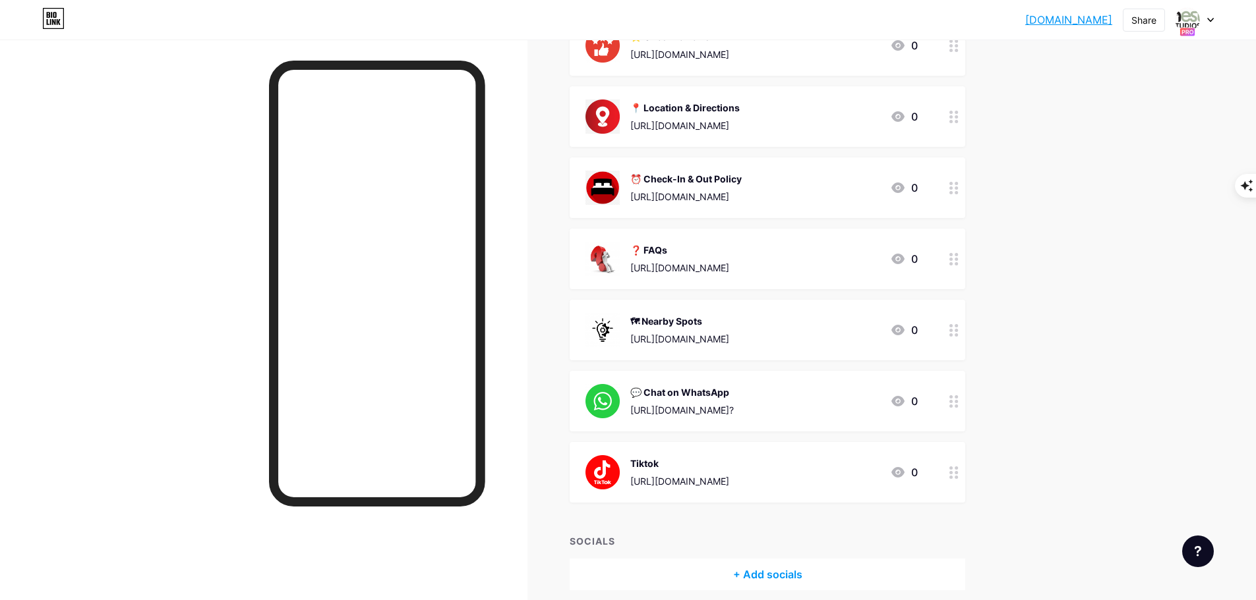
click at [958, 336] on div at bounding box center [954, 330] width 22 height 61
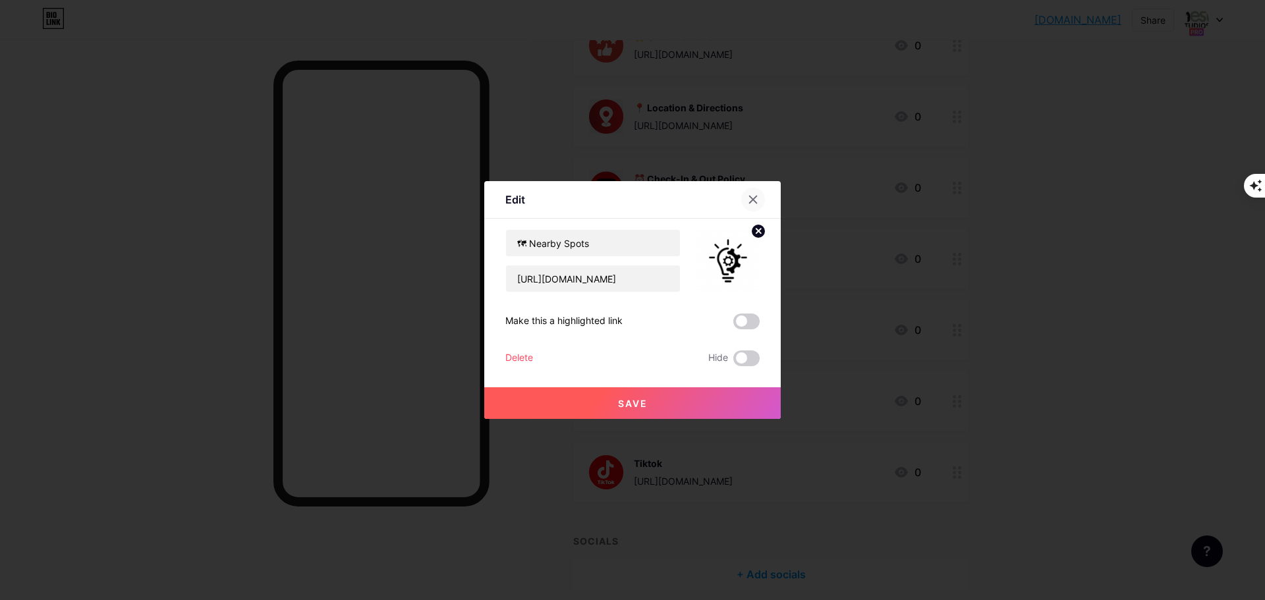
click at [755, 200] on icon at bounding box center [753, 199] width 11 height 11
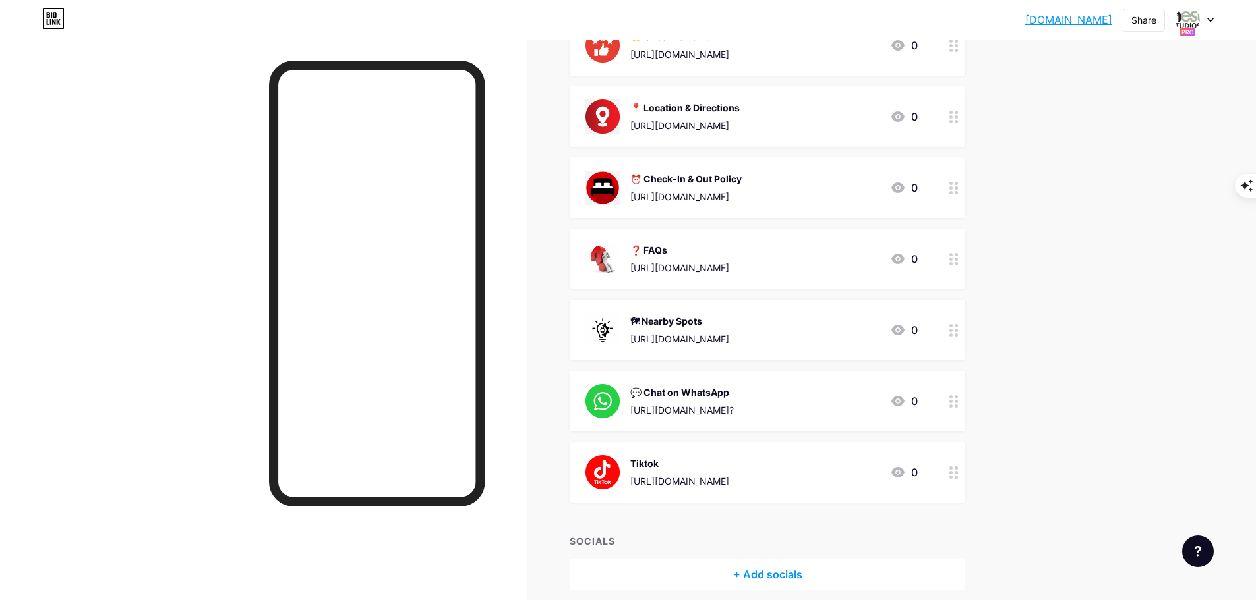
click at [957, 332] on icon at bounding box center [953, 330] width 9 height 13
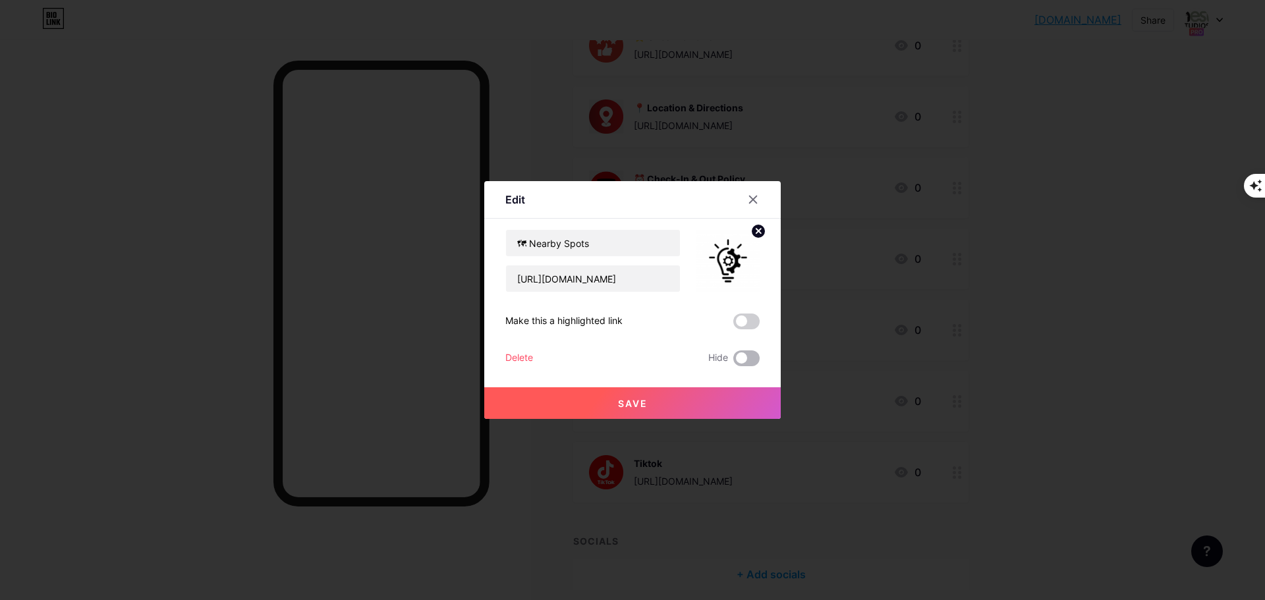
click at [754, 358] on span at bounding box center [747, 359] width 26 height 16
click at [734, 362] on input "checkbox" at bounding box center [734, 362] width 0 height 0
click at [616, 399] on button "Save" at bounding box center [632, 404] width 297 height 32
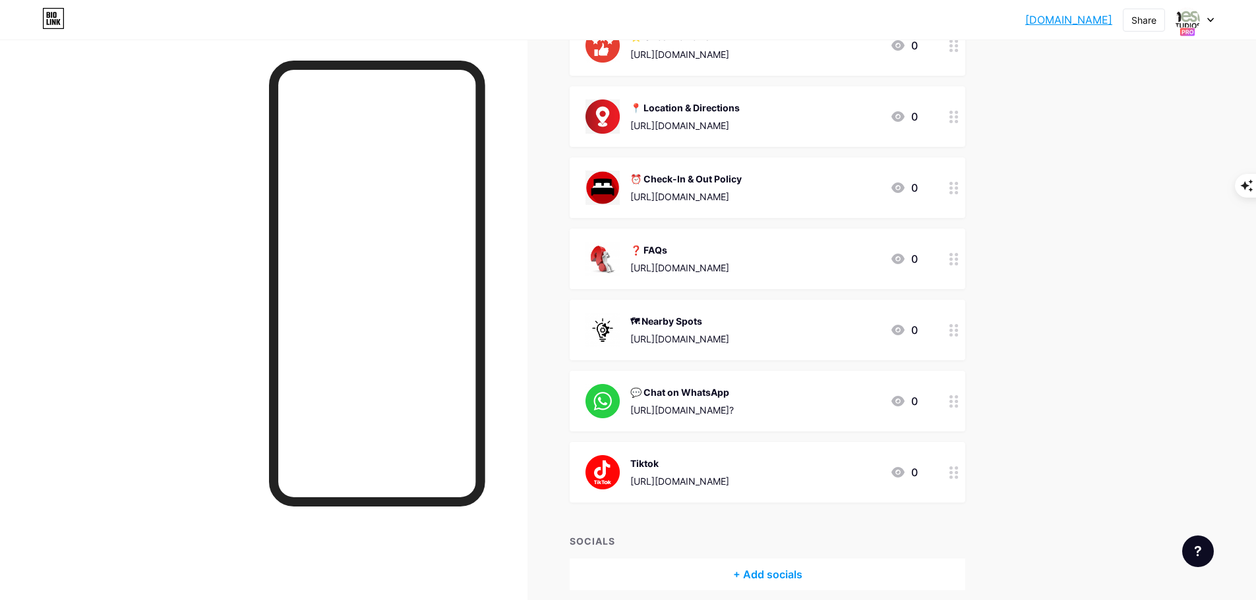
click at [952, 335] on circle at bounding box center [950, 335] width 3 height 3
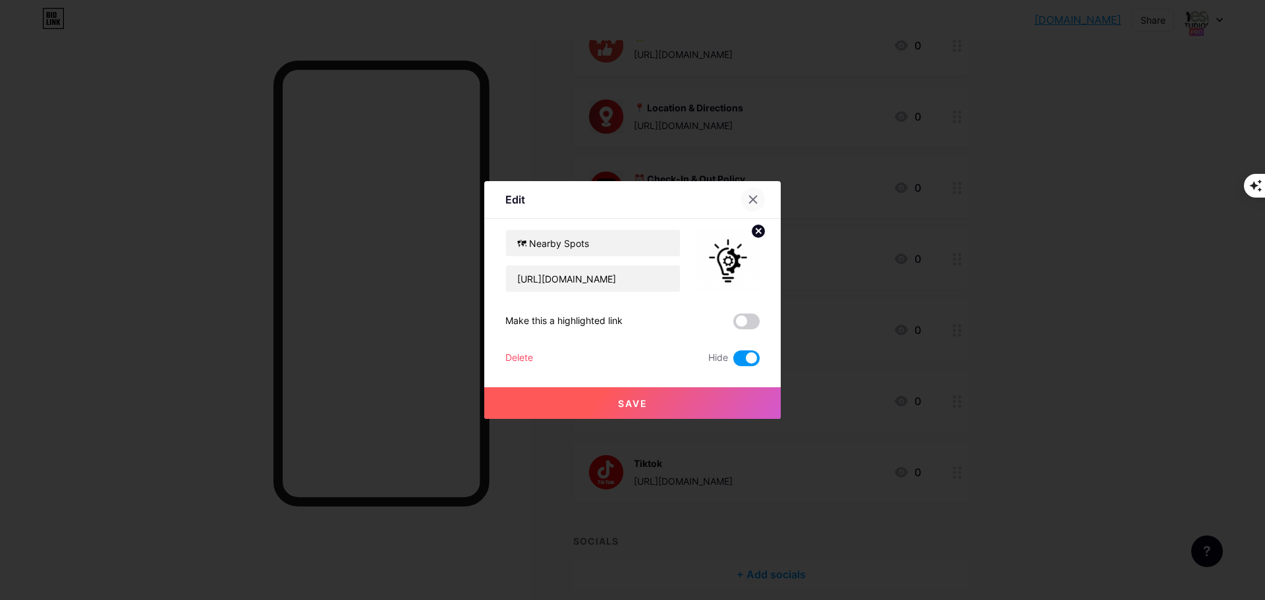
click at [761, 203] on div at bounding box center [753, 200] width 24 height 24
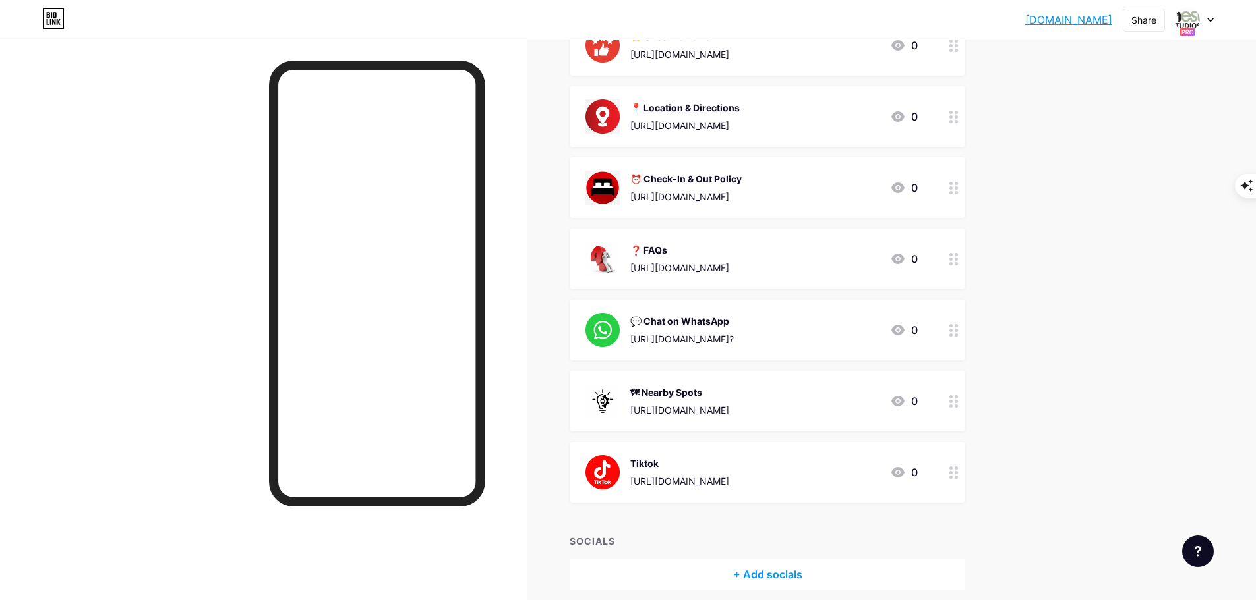
click at [1018, 355] on div "Links AI NEW Posts Design Subscribers Stats Settings + ADD LINK + ADD EMBED + A…" at bounding box center [510, 216] width 1020 height 881
click at [957, 334] on icon at bounding box center [953, 330] width 9 height 13
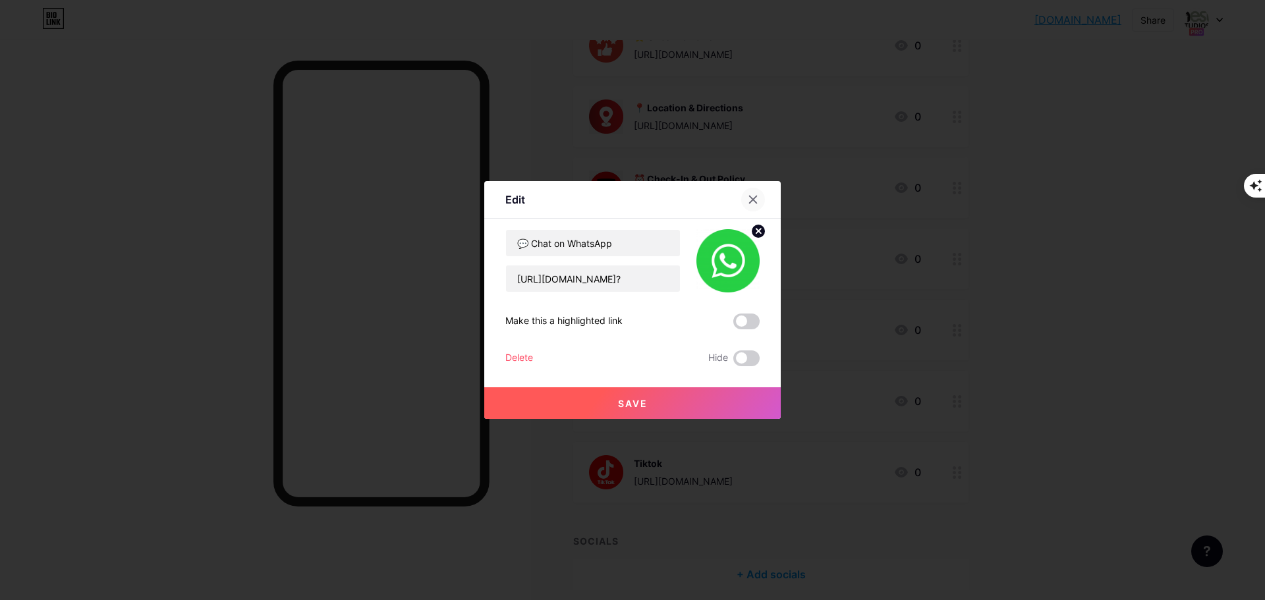
click at [755, 204] on icon at bounding box center [753, 199] width 11 height 11
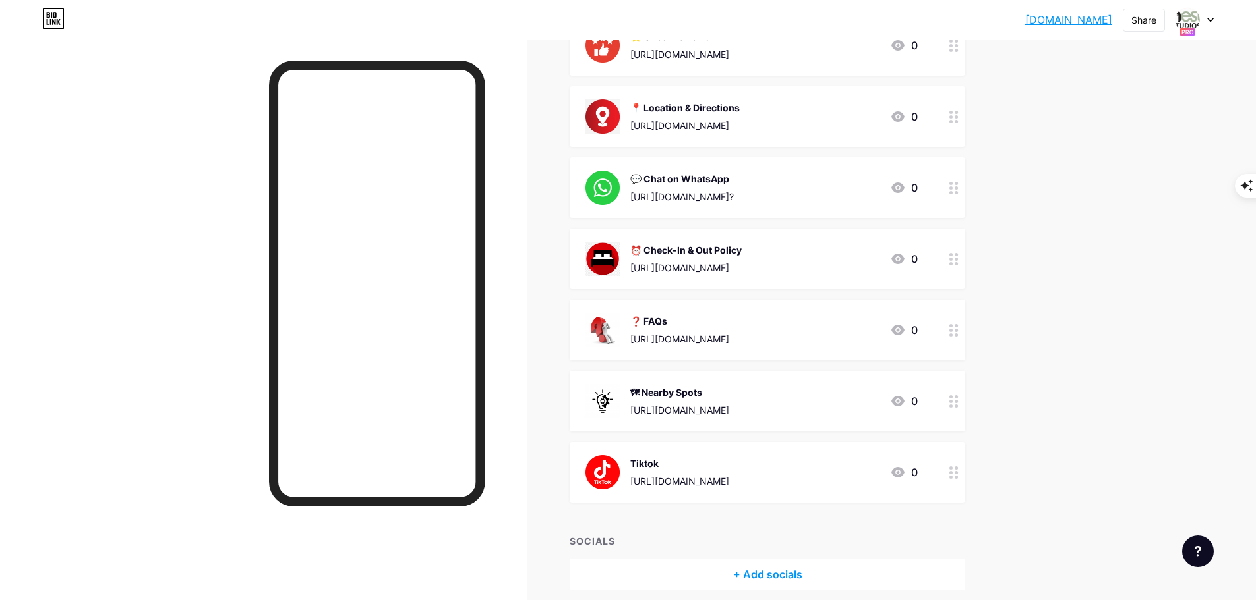
drag, startPoint x: 746, startPoint y: 193, endPoint x: 745, endPoint y: 312, distance: 118.6
click at [745, 312] on span "🏡 Photo Gallery / Video Tour https://photos.app.goo.gl/G3e4ygeVebPbmYFz6 0 ⭐ Gu…" at bounding box center [766, 223] width 395 height 559
click at [734, 177] on div "💬 Chat on WhatsApp" at bounding box center [681, 179] width 103 height 14
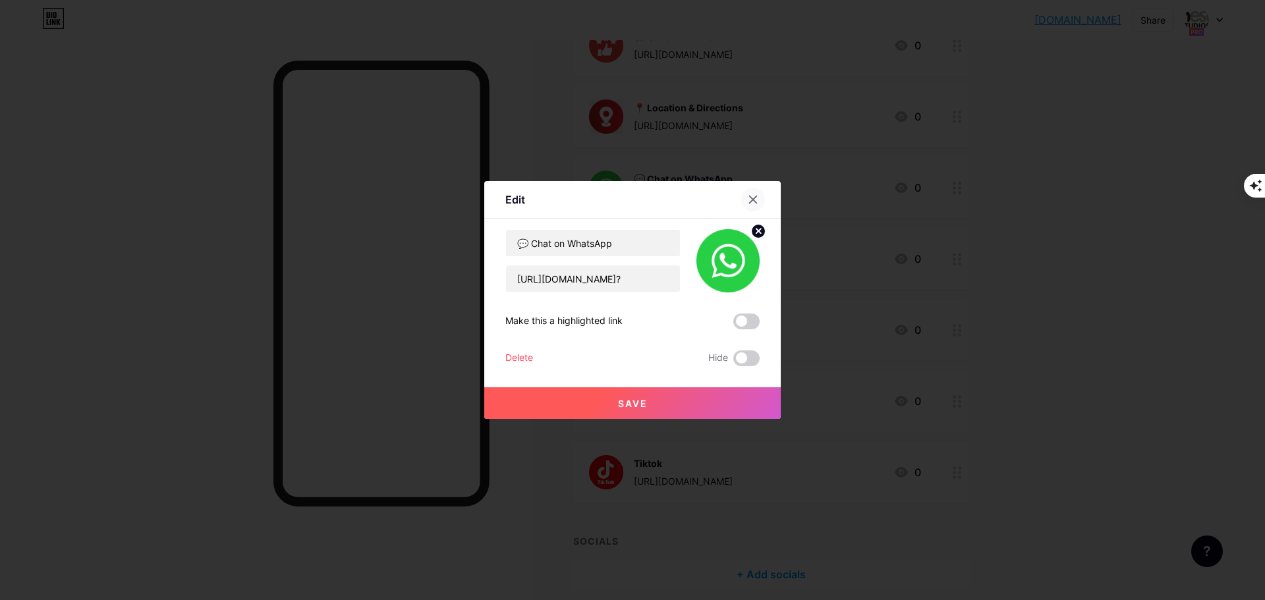
click at [757, 201] on icon at bounding box center [753, 199] width 11 height 11
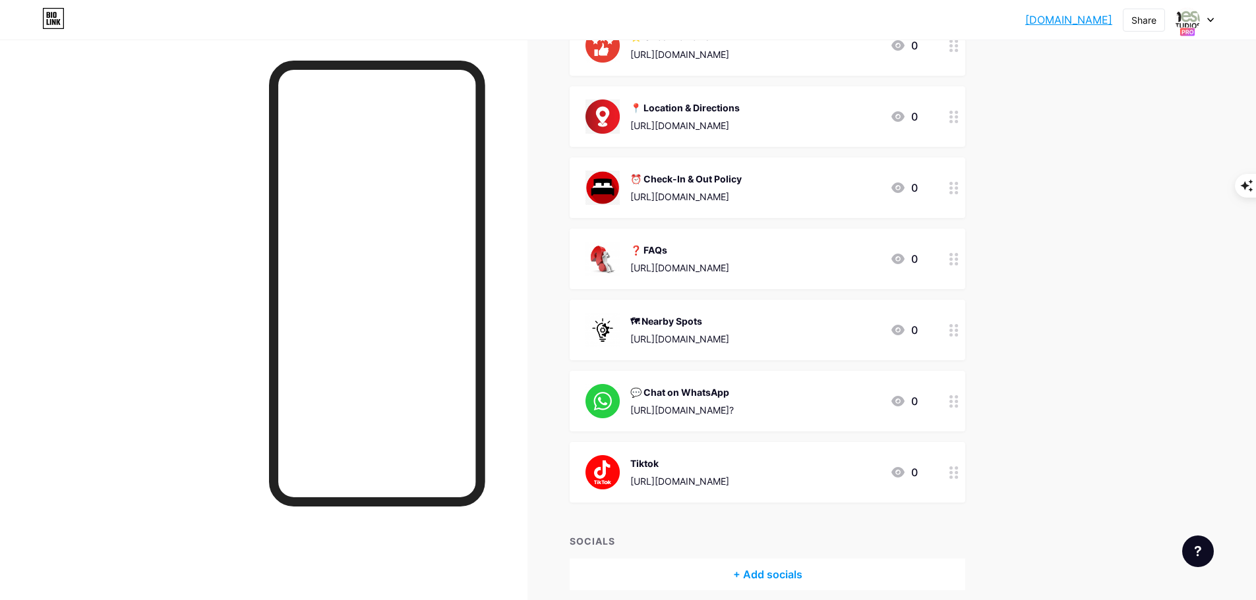
click at [1020, 330] on div "Links AI NEW Posts Design Subscribers Stats Settings + ADD LINK + ADD EMBED + A…" at bounding box center [510, 216] width 1020 height 881
click at [963, 332] on div at bounding box center [954, 330] width 22 height 61
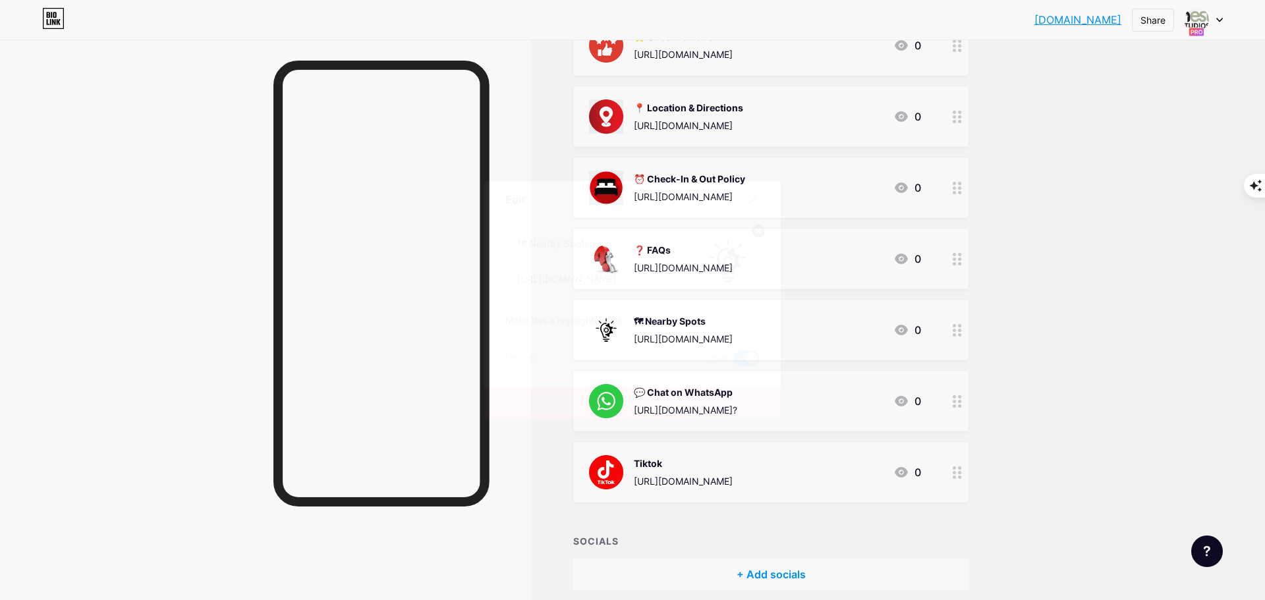
click at [741, 358] on span at bounding box center [747, 359] width 26 height 16
click at [734, 362] on input "checkbox" at bounding box center [734, 362] width 0 height 0
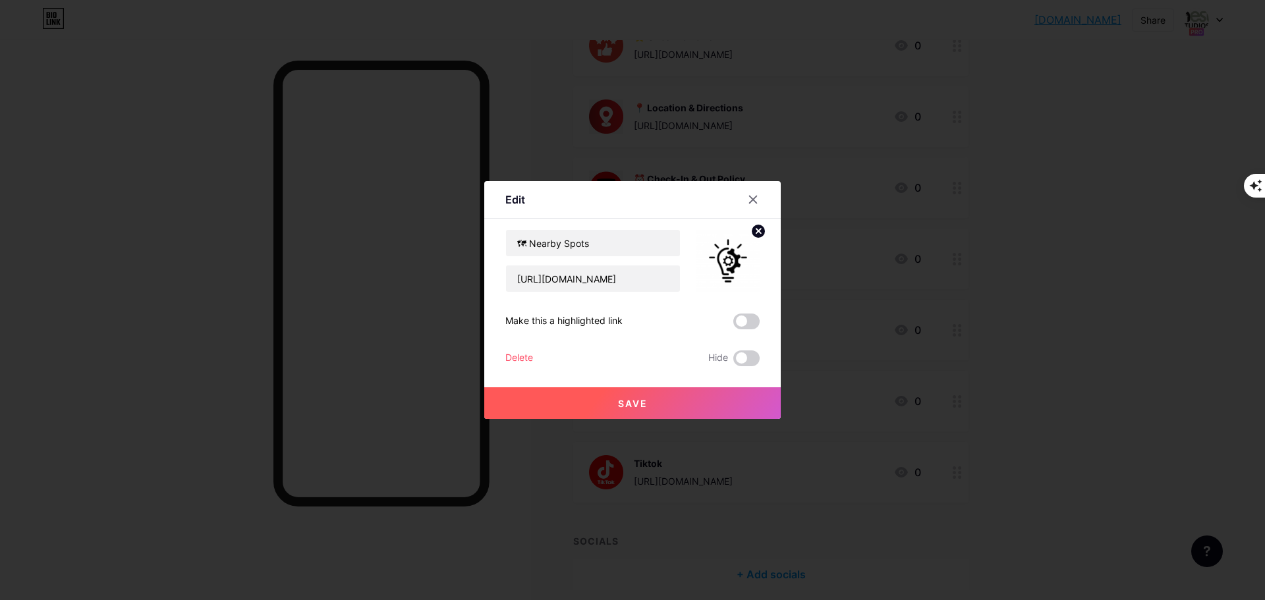
click at [681, 399] on button "Save" at bounding box center [632, 404] width 297 height 32
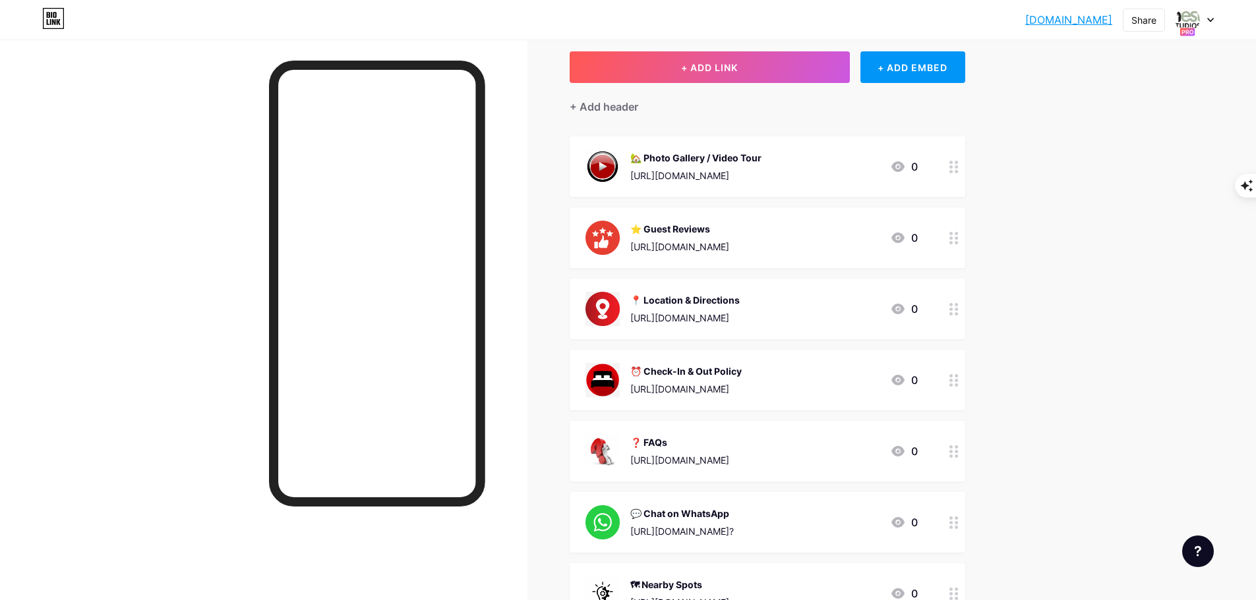
scroll to position [0, 0]
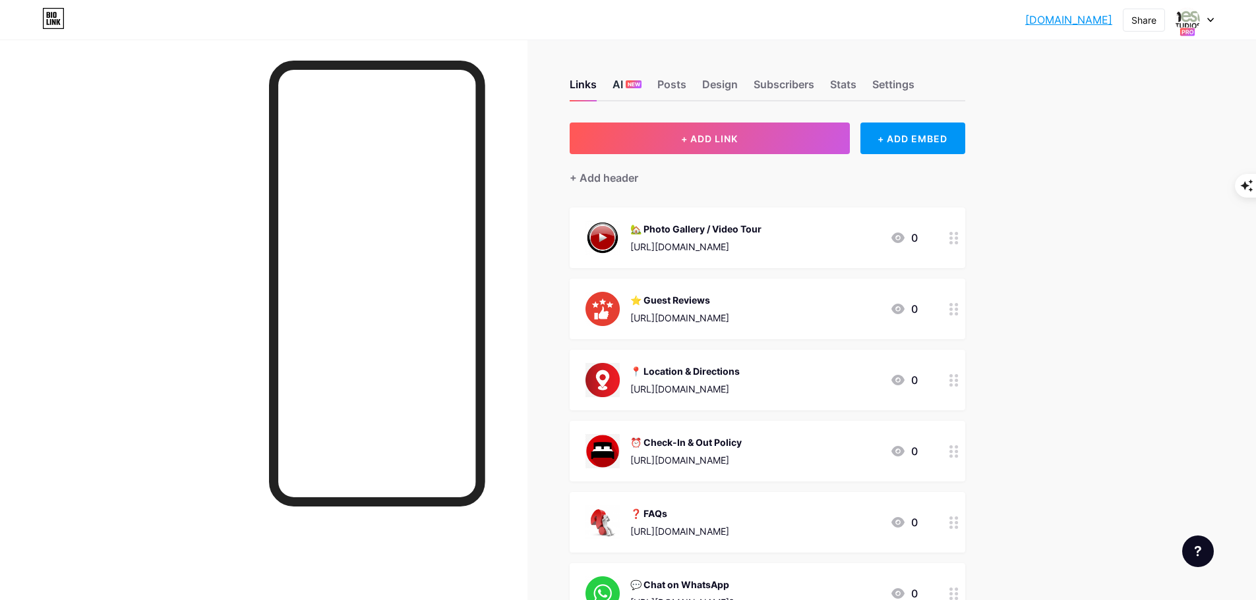
click at [641, 78] on div "AI NEW" at bounding box center [626, 88] width 29 height 24
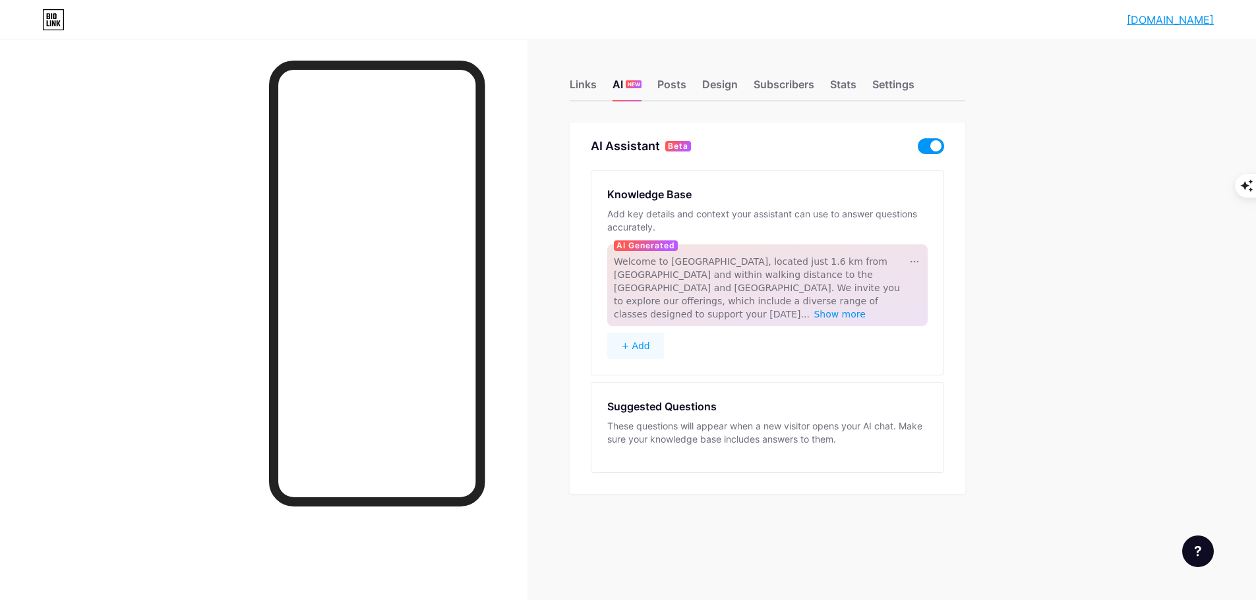
click at [922, 148] on span at bounding box center [930, 146] width 26 height 16
click at [917, 150] on input "checkbox" at bounding box center [917, 150] width 0 height 0
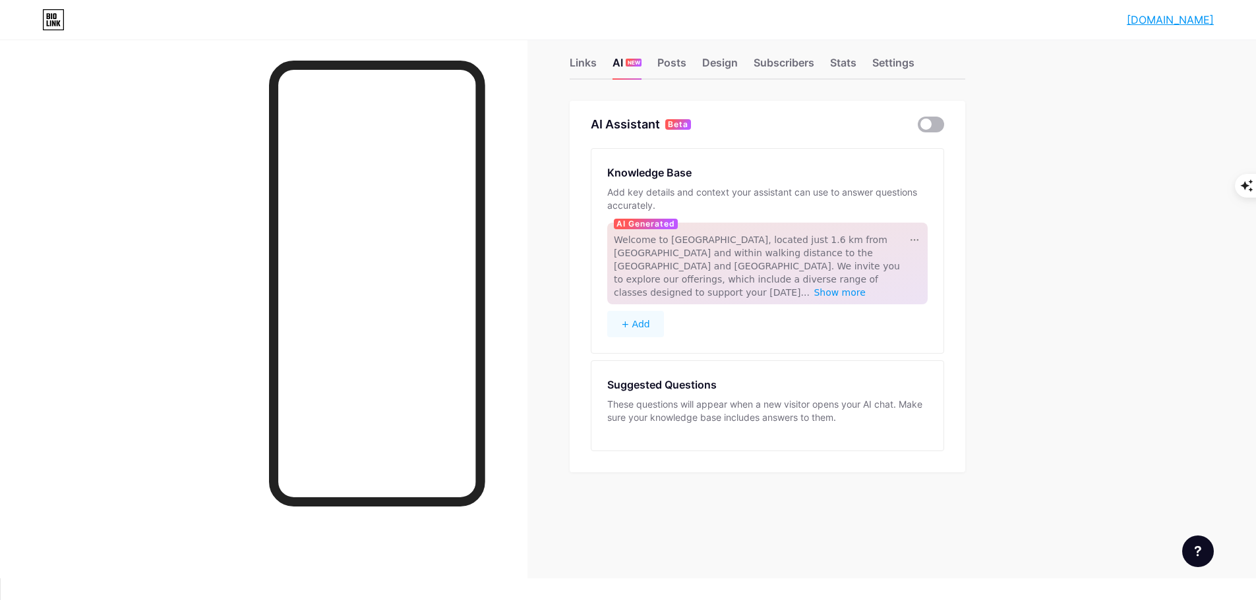
click at [944, 127] on span at bounding box center [930, 125] width 26 height 16
click at [917, 128] on input "checkbox" at bounding box center [917, 128] width 0 height 0
click at [940, 122] on span at bounding box center [930, 125] width 26 height 16
click at [917, 128] on input "checkbox" at bounding box center [917, 128] width 0 height 0
click at [925, 126] on span at bounding box center [930, 125] width 26 height 16
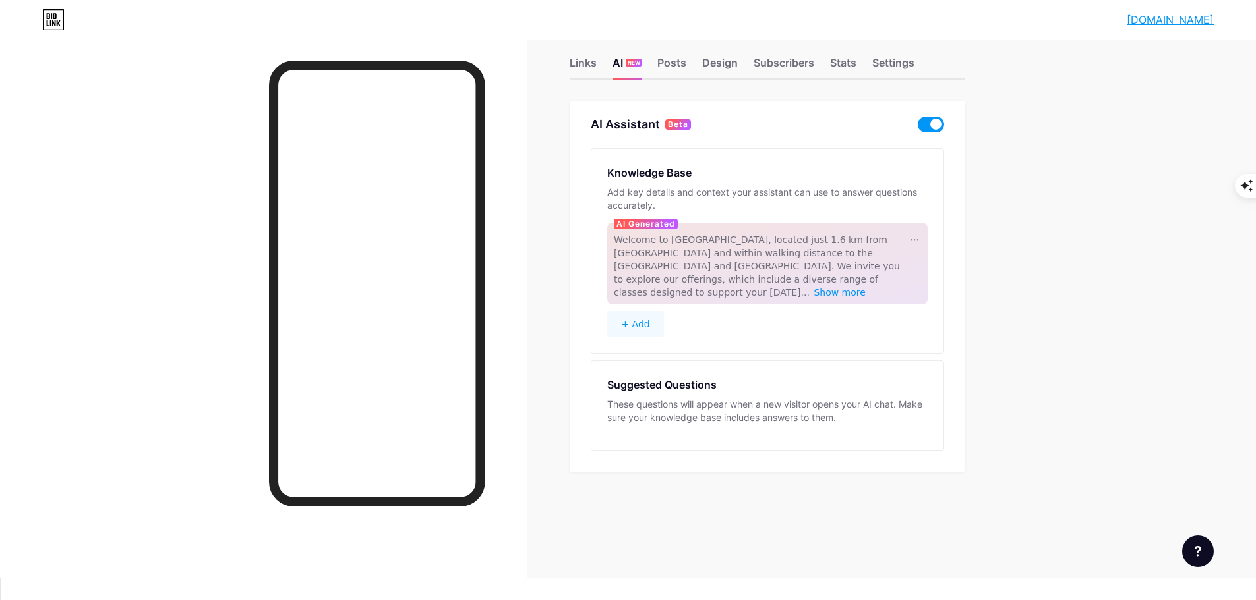
click at [917, 128] on input "checkbox" at bounding box center [917, 128] width 0 height 0
click at [927, 125] on span at bounding box center [930, 125] width 26 height 16
click at [917, 128] on input "checkbox" at bounding box center [917, 128] width 0 height 0
click at [1154, 20] on link "thenestbnb.bio.link" at bounding box center [1169, 20] width 87 height 16
click at [778, 56] on div "Subscribers" at bounding box center [783, 67] width 61 height 24
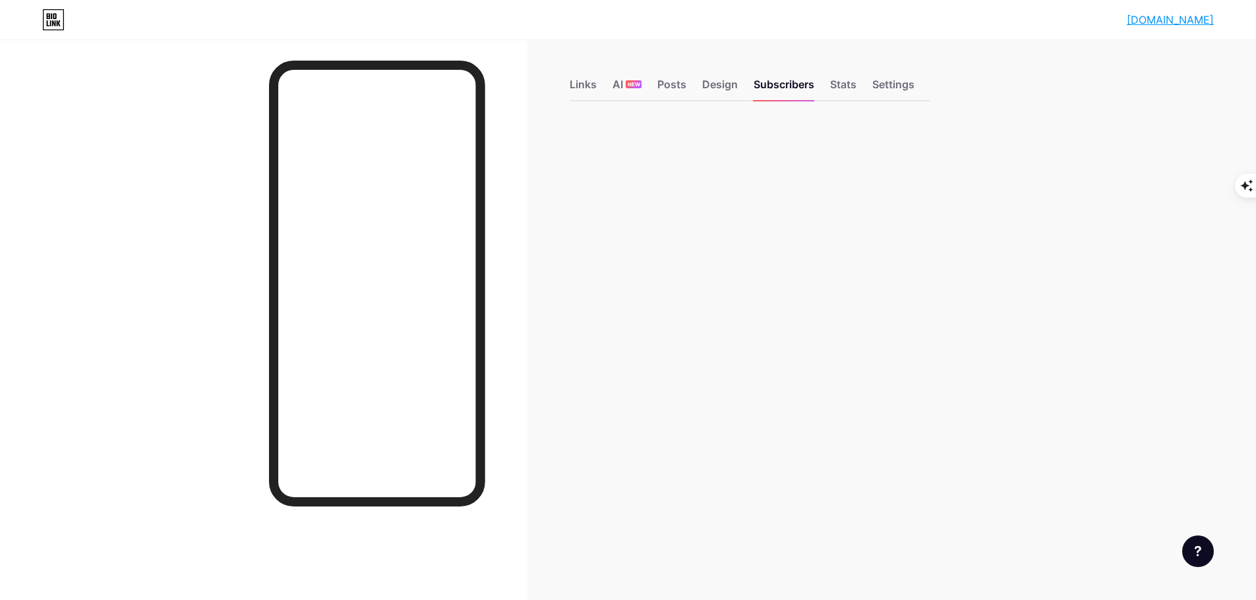
click at [615, 85] on div "Links AI NEW Posts Design Subscribers Stats Settings" at bounding box center [749, 78] width 361 height 46
click at [630, 84] on div "NEW" at bounding box center [633, 84] width 16 height 8
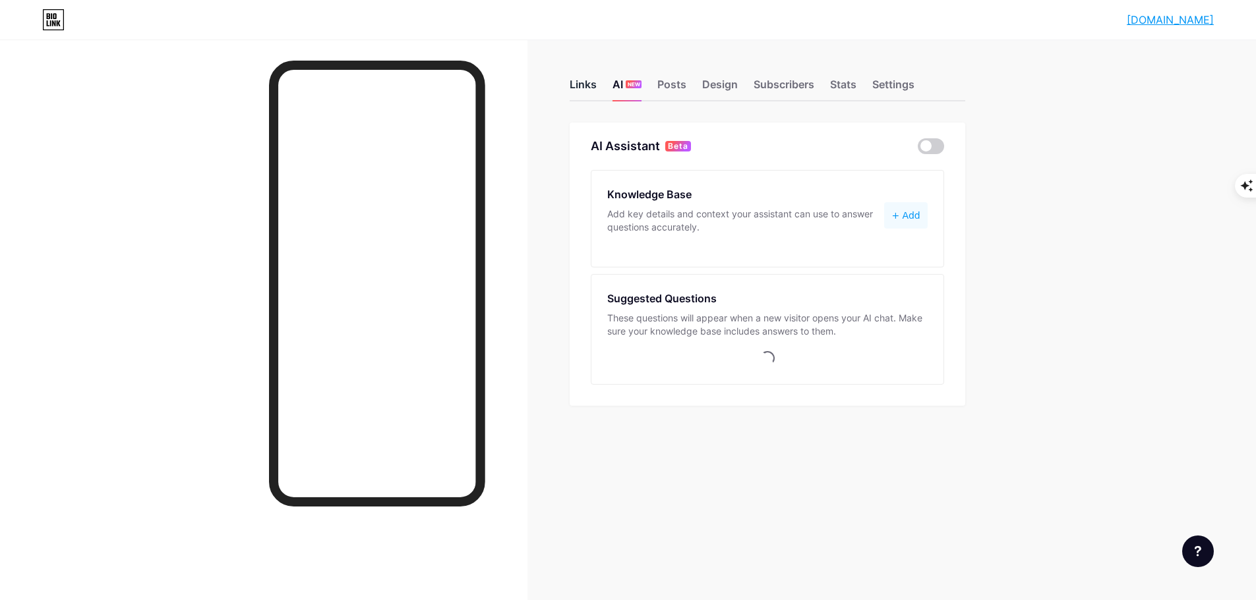
click at [592, 83] on div "Links" at bounding box center [582, 88] width 27 height 24
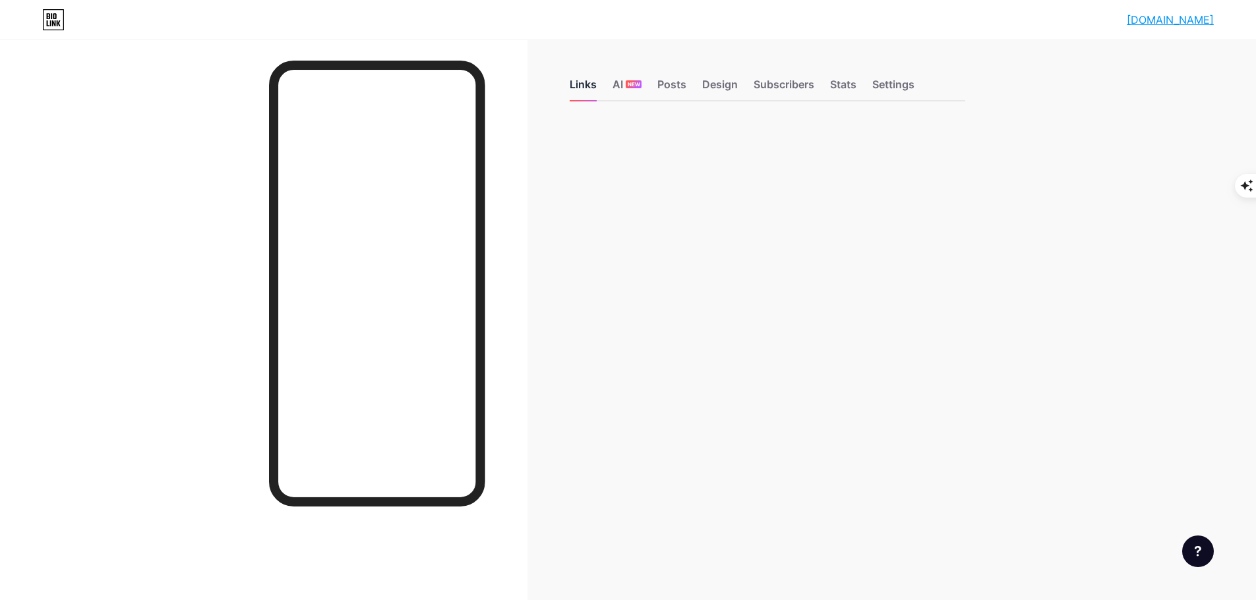
click at [593, 88] on div "Links" at bounding box center [582, 88] width 27 height 24
click at [673, 86] on div "Posts" at bounding box center [671, 88] width 29 height 24
click at [719, 84] on div "Design" at bounding box center [720, 88] width 36 height 24
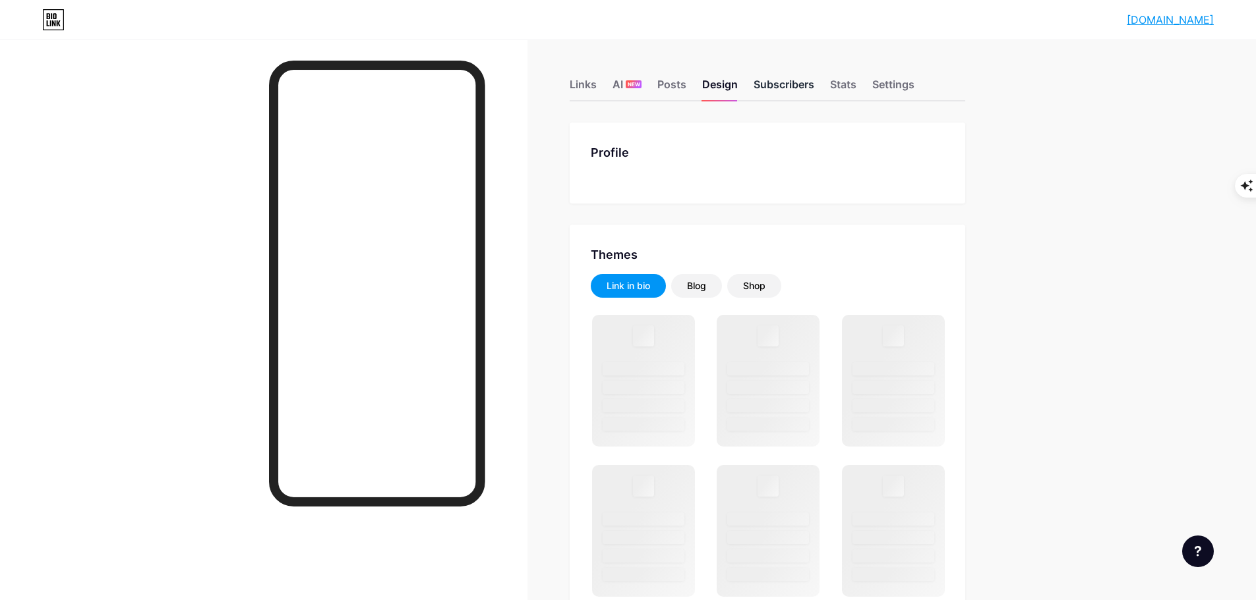
click at [776, 84] on div "Subscribers" at bounding box center [783, 88] width 61 height 24
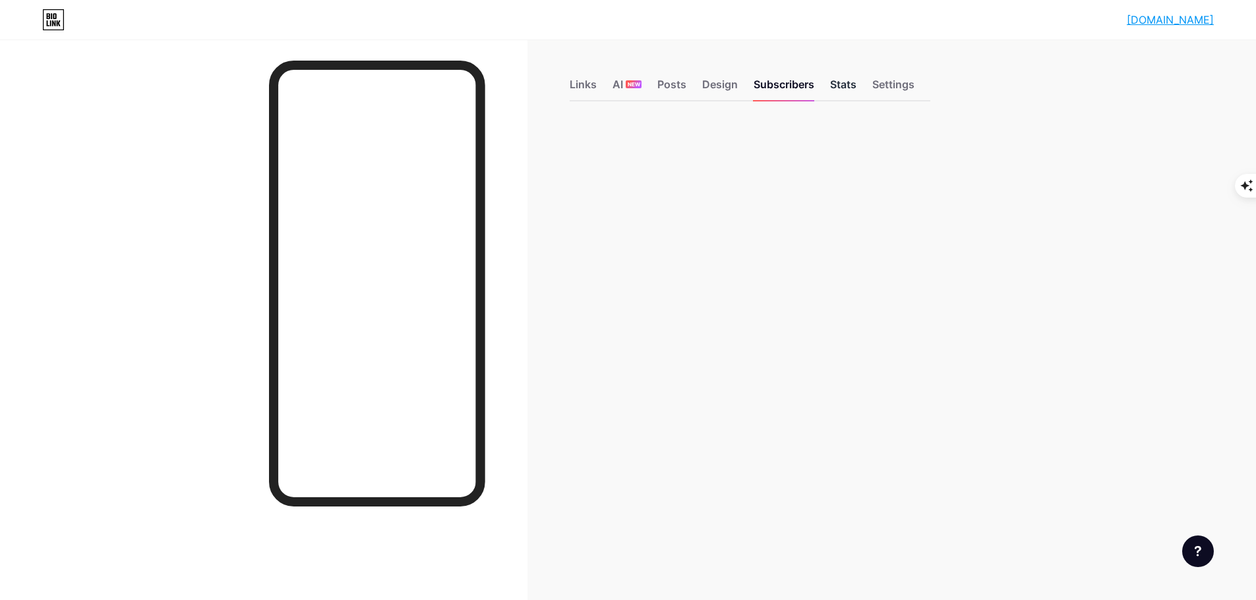
click at [848, 88] on div "Stats" at bounding box center [843, 88] width 26 height 24
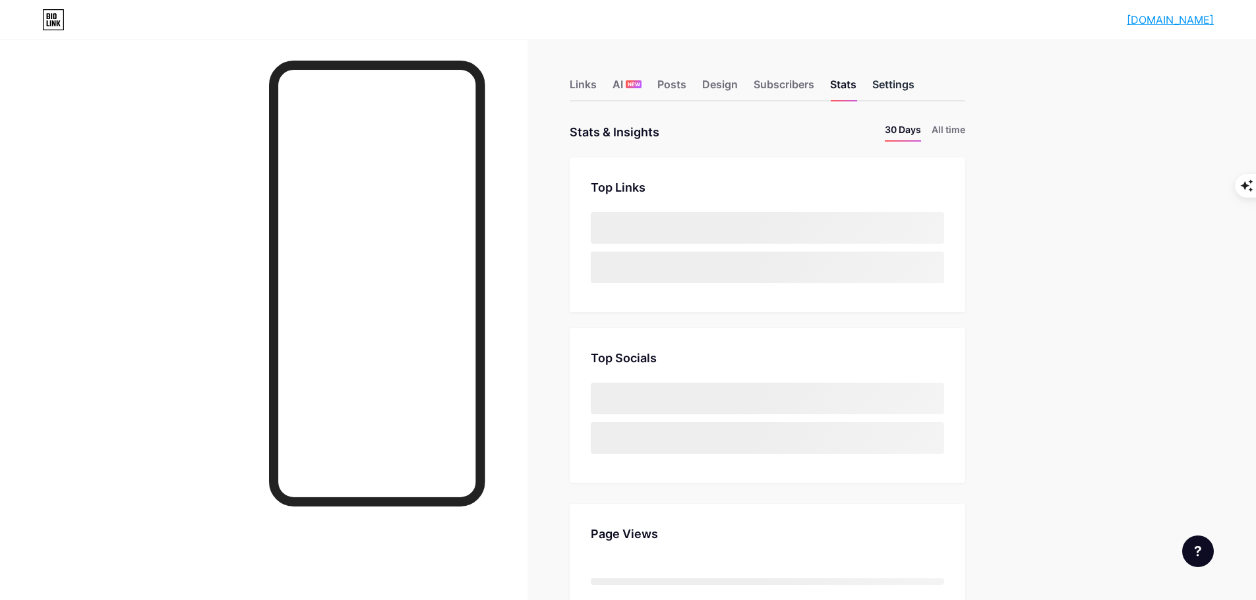
click at [890, 86] on div "Settings" at bounding box center [893, 88] width 42 height 24
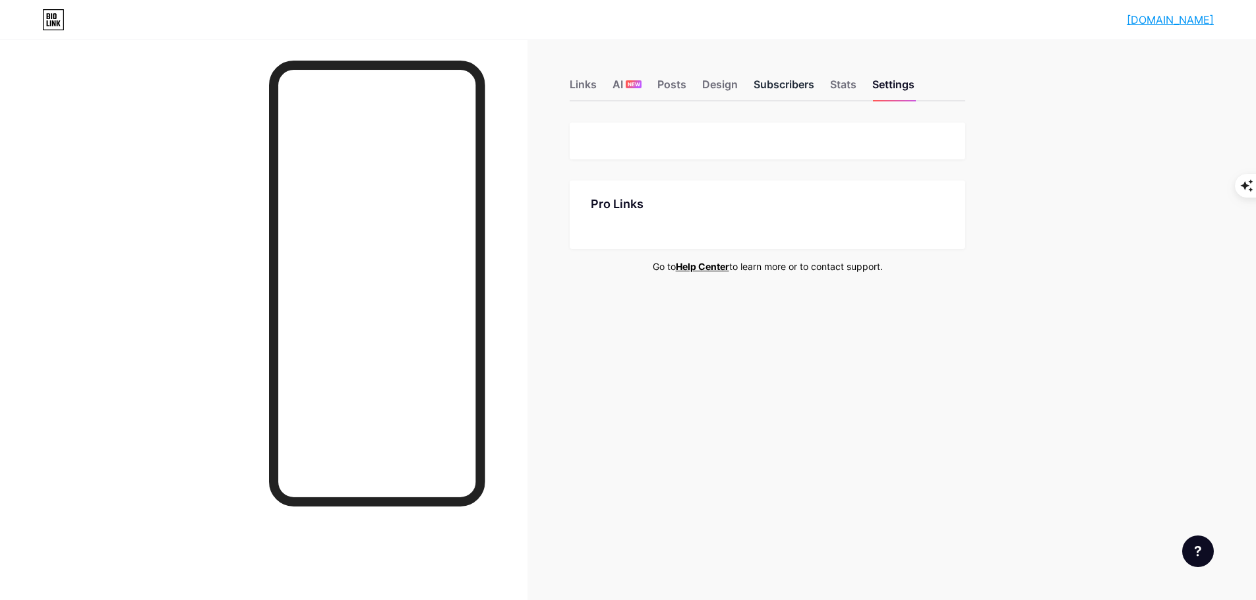
click at [783, 87] on div "Subscribers" at bounding box center [783, 88] width 61 height 24
click at [728, 86] on div "Design" at bounding box center [720, 88] width 36 height 24
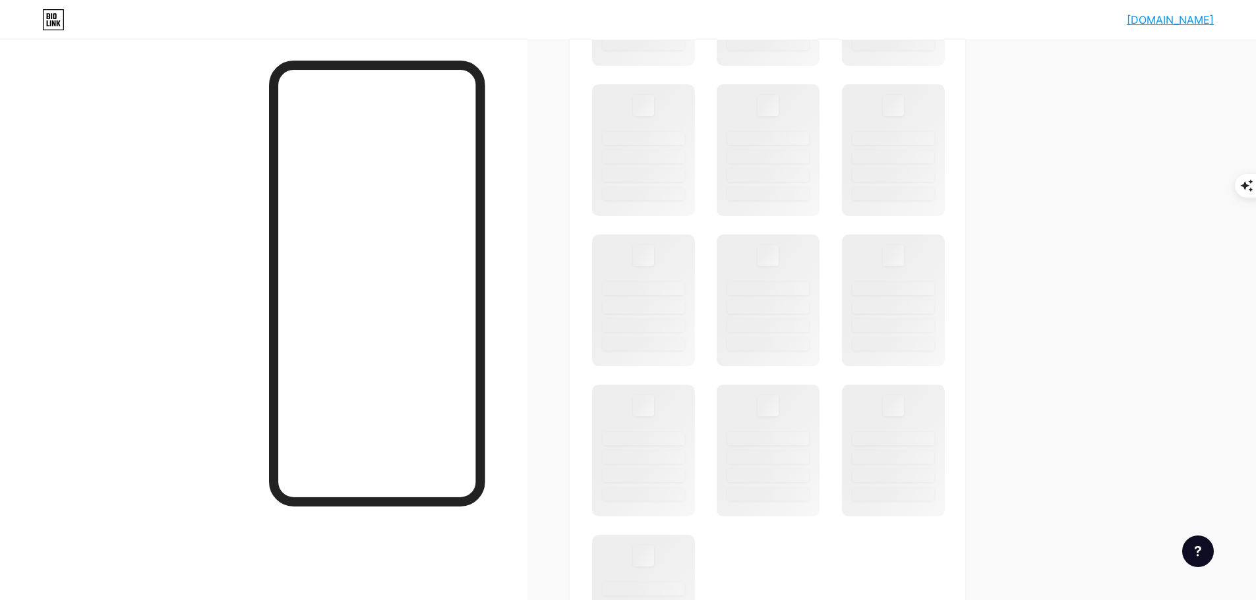
scroll to position [395, 0]
